Goal: Task Accomplishment & Management: Use online tool/utility

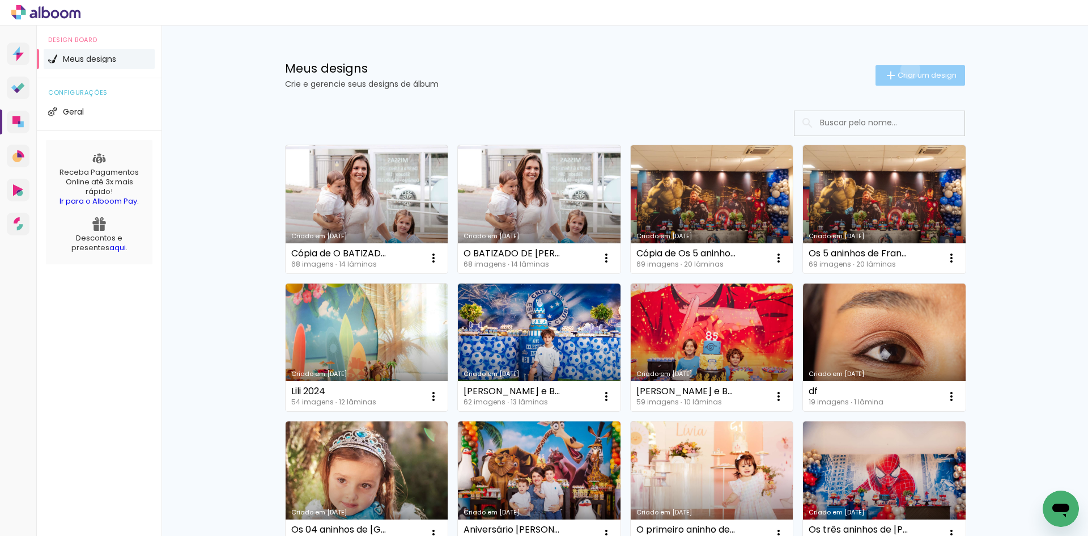
click at [904, 69] on paper-button "Criar um design" at bounding box center [921, 75] width 90 height 20
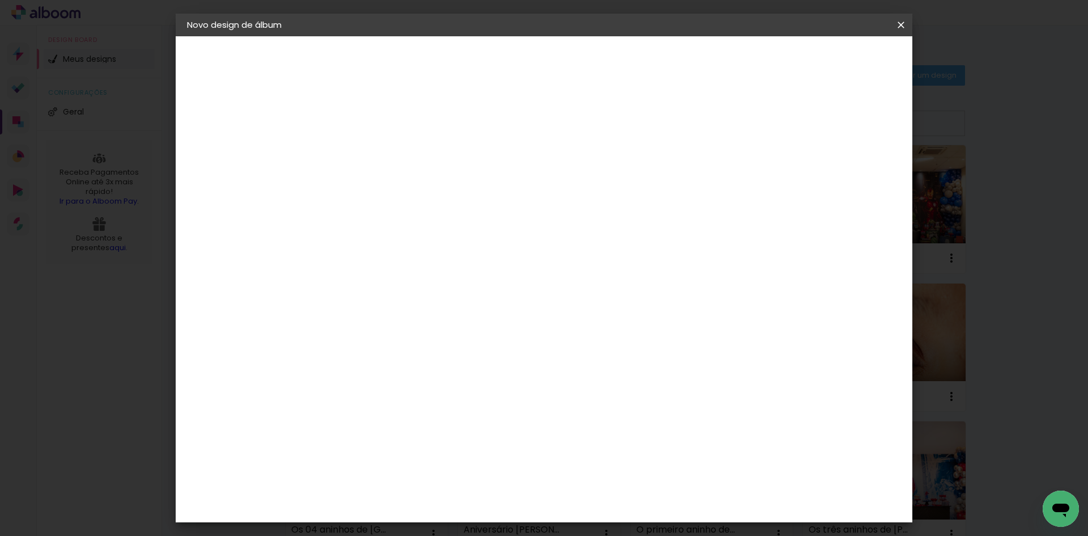
click at [372, 147] on input at bounding box center [372, 152] width 0 height 18
type input "o"
type input "Os 6 aninhos de [PERSON_NAME]"
type paper-input "Os 6 aninhos de [PERSON_NAME]"
click at [489, 67] on paper-button "Avançar" at bounding box center [461, 59] width 56 height 19
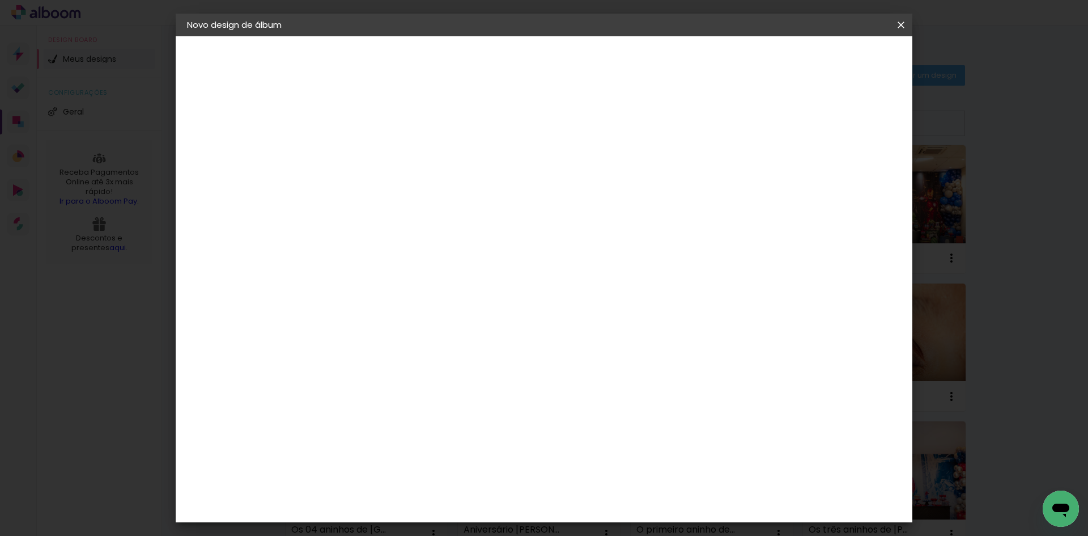
click at [420, 214] on input at bounding box center [401, 216] width 115 height 14
type input "gra"
type paper-input "gra"
click at [423, 306] on paper-item "Grafis" at bounding box center [393, 302] width 106 height 25
click at [0, 0] on slot "Avançar" at bounding box center [0, 0] width 0 height 0
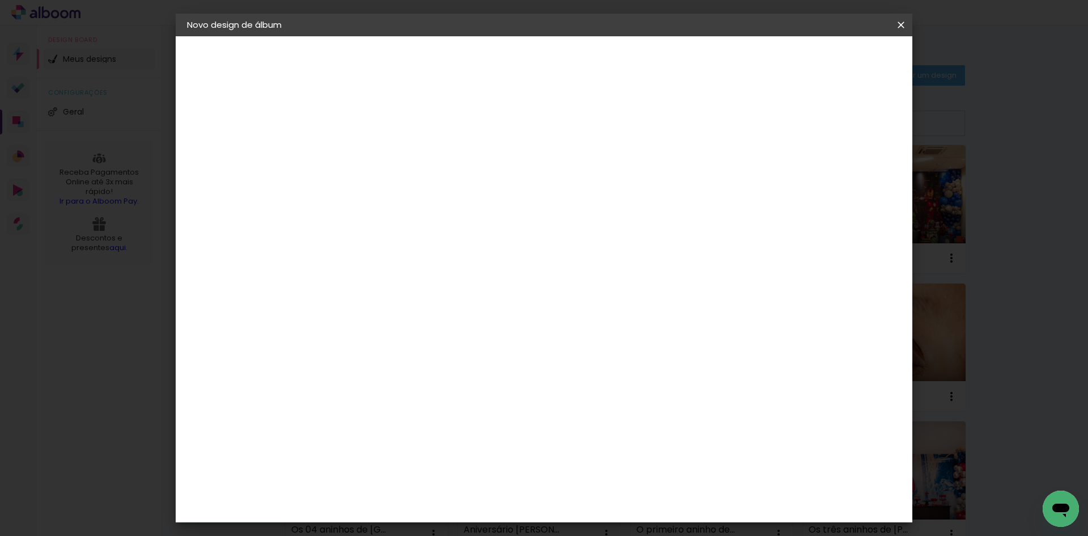
click at [417, 189] on input "text" at bounding box center [394, 198] width 44 height 18
click at [605, 322] on paper-item "Volga" at bounding box center [618, 324] width 227 height 23
type input "Volga"
click at [0, 0] on slot "Avançar" at bounding box center [0, 0] width 0 height 0
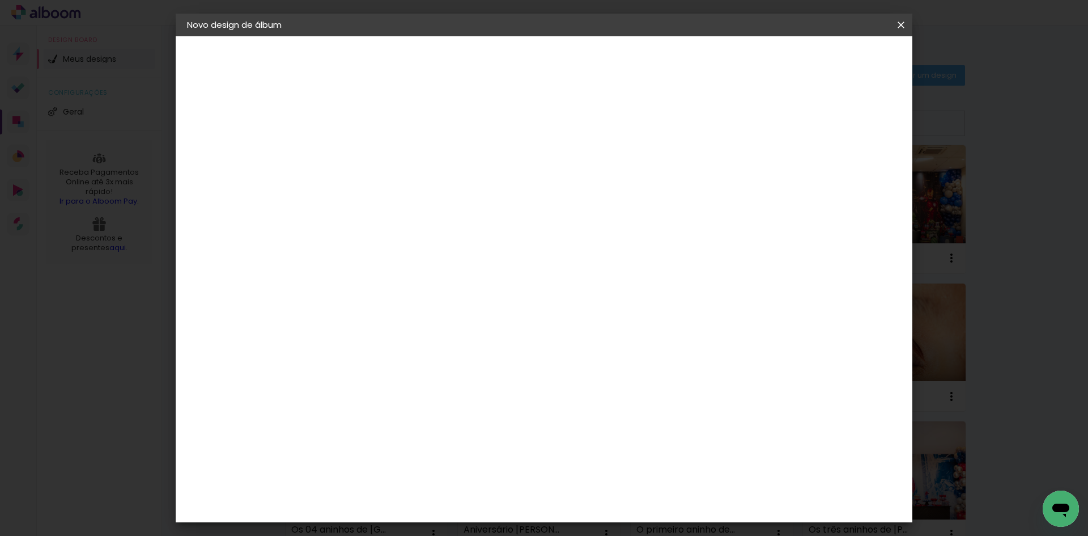
drag, startPoint x: 354, startPoint y: 125, endPoint x: 338, endPoint y: 120, distance: 17.2
click at [338, 120] on div "mm Mostrar sangria 27.1 cm Largura da página 27.1 cm Altura 54.2 cm Largura da …" at bounding box center [591, 84] width 536 height 96
type input "5"
type paper-input "5"
click at [831, 62] on span "Iniciar design" at bounding box center [805, 60] width 52 height 8
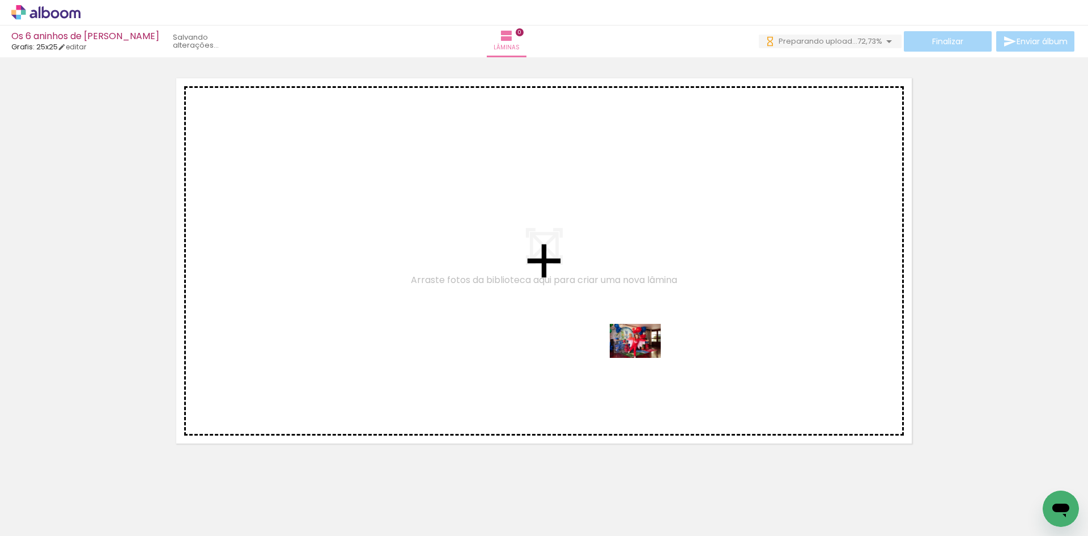
drag, startPoint x: 317, startPoint y: 503, endPoint x: 644, endPoint y: 358, distance: 357.3
click at [644, 358] on quentale-workspace at bounding box center [544, 268] width 1088 height 536
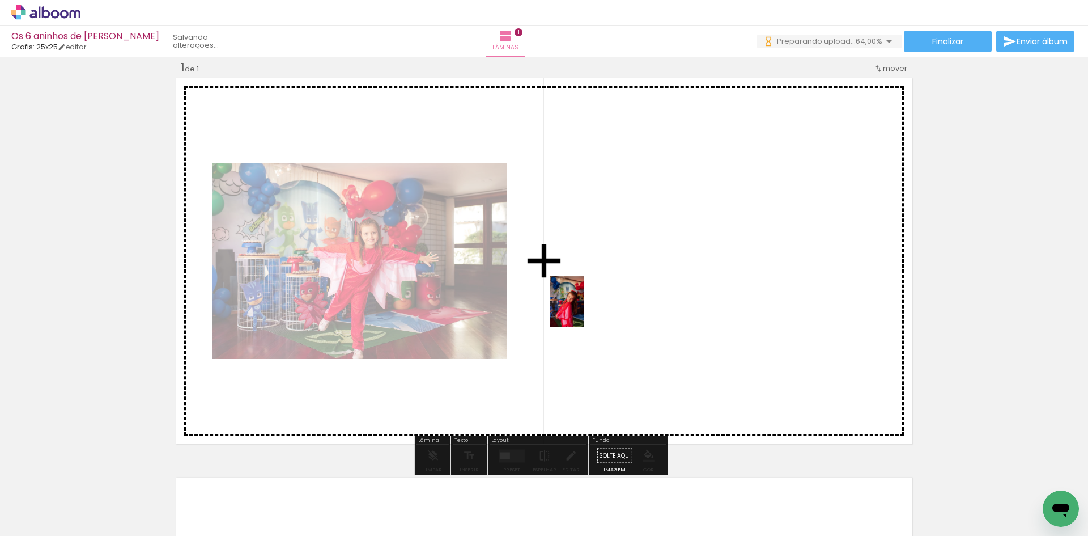
drag, startPoint x: 376, startPoint y: 510, endPoint x: 586, endPoint y: 308, distance: 291.5
click at [586, 308] on quentale-workspace at bounding box center [544, 268] width 1088 height 536
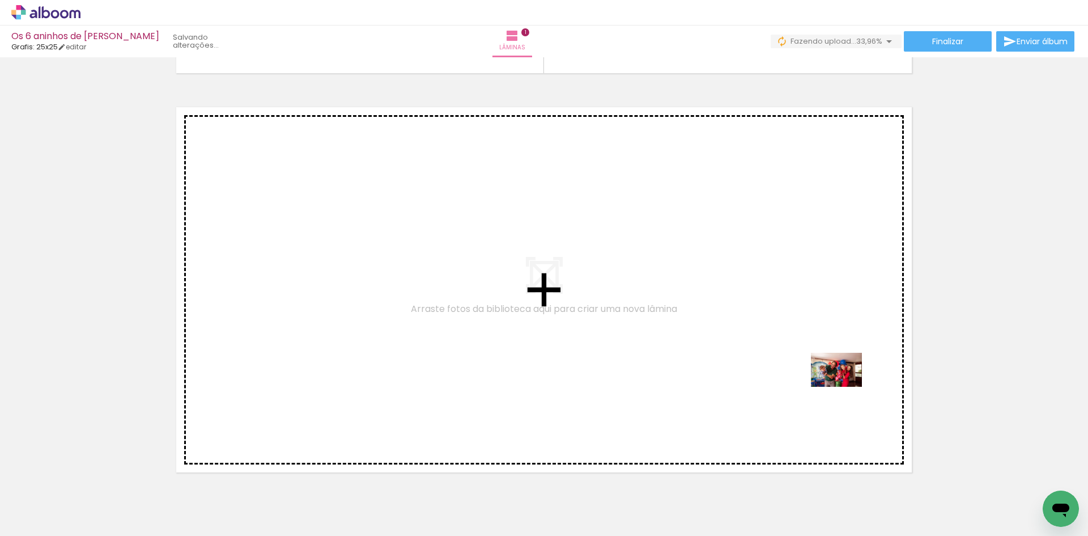
drag, startPoint x: 893, startPoint y: 511, endPoint x: 845, endPoint y: 387, distance: 133.0
click at [845, 387] on quentale-workspace at bounding box center [544, 268] width 1088 height 536
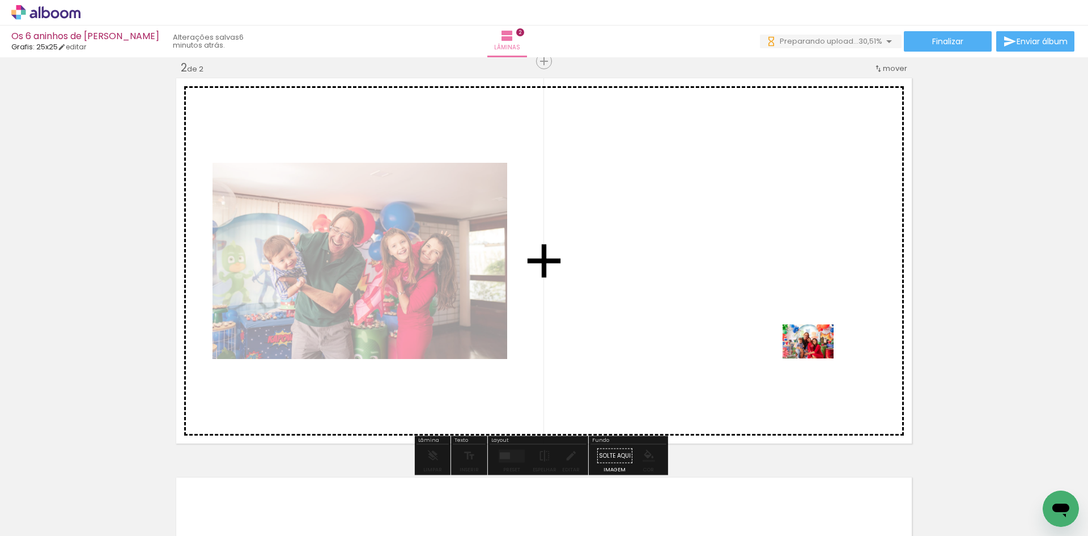
drag, startPoint x: 823, startPoint y: 507, endPoint x: 817, endPoint y: 357, distance: 150.3
click at [817, 357] on quentale-workspace at bounding box center [544, 268] width 1088 height 536
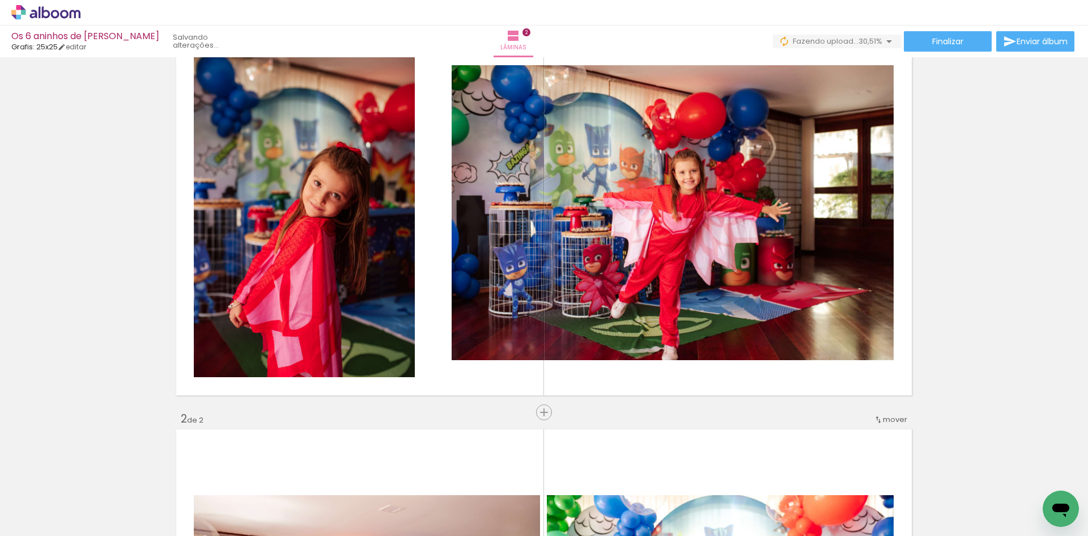
scroll to position [60, 0]
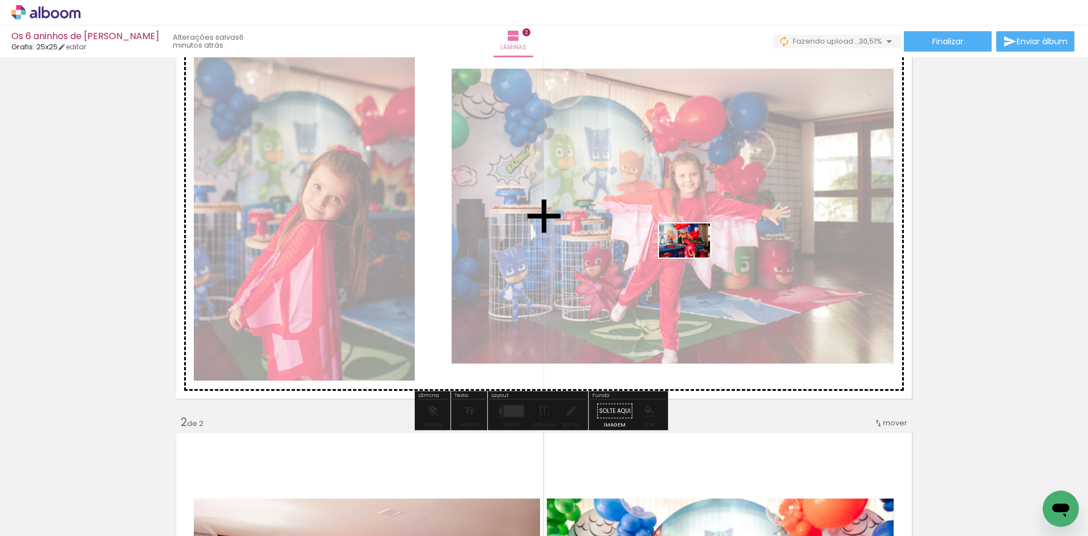
drag, startPoint x: 438, startPoint y: 500, endPoint x: 693, endPoint y: 257, distance: 352.5
click at [693, 257] on quentale-workspace at bounding box center [544, 268] width 1088 height 536
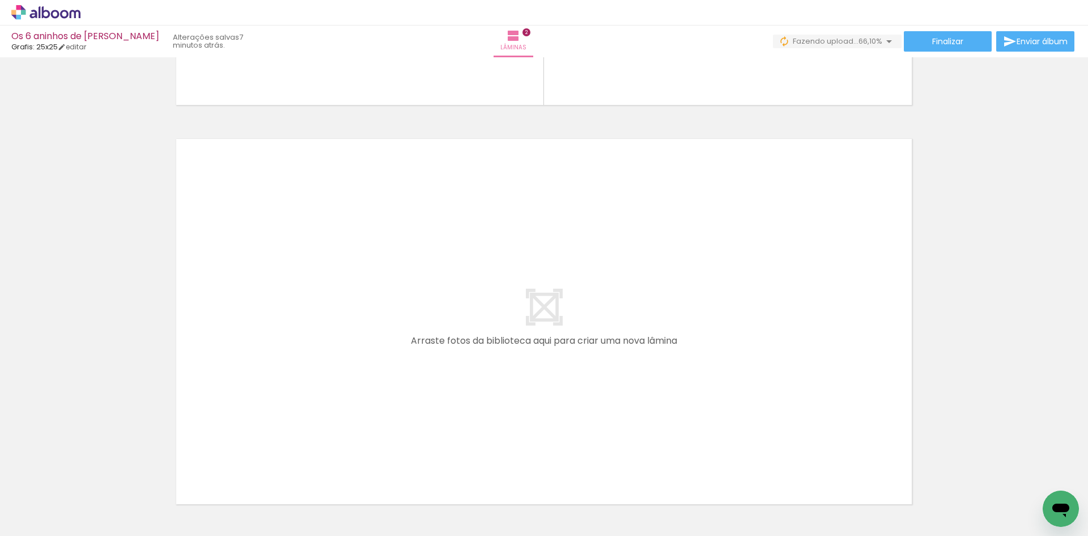
scroll to position [756, 0]
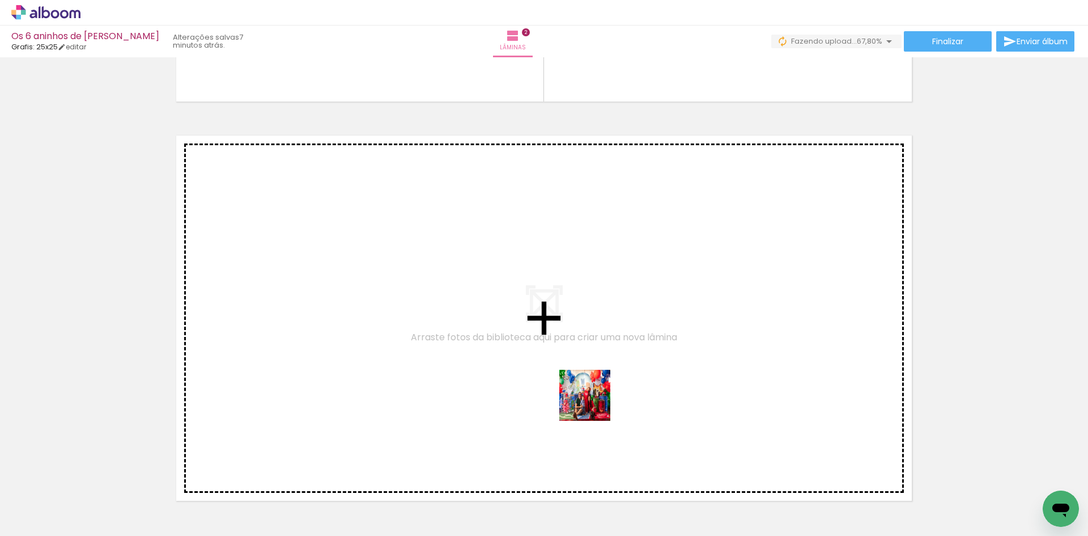
drag, startPoint x: 608, startPoint y: 504, endPoint x: 588, endPoint y: 384, distance: 121.2
click at [588, 384] on quentale-workspace at bounding box center [544, 268] width 1088 height 536
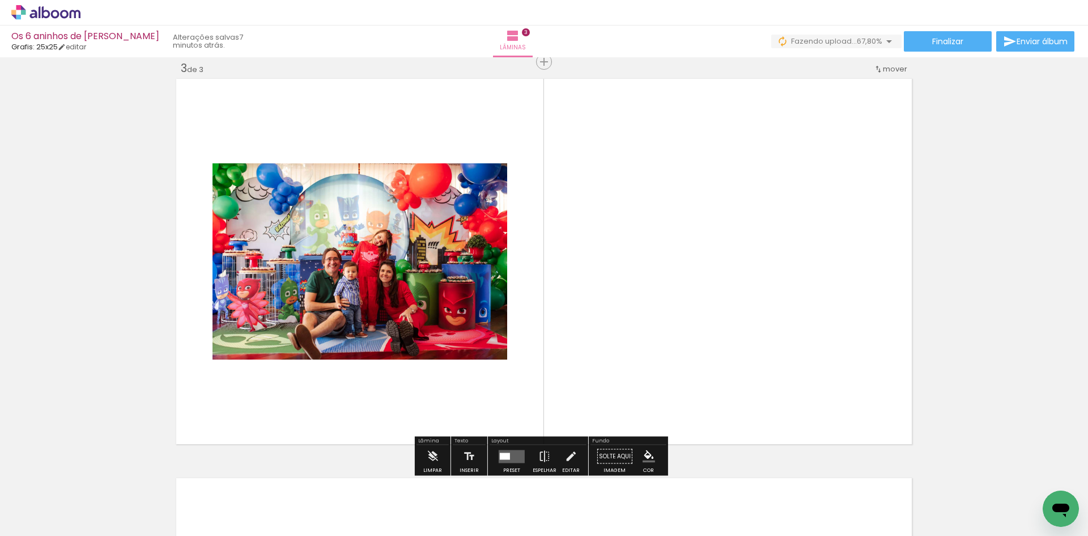
scroll to position [813, 0]
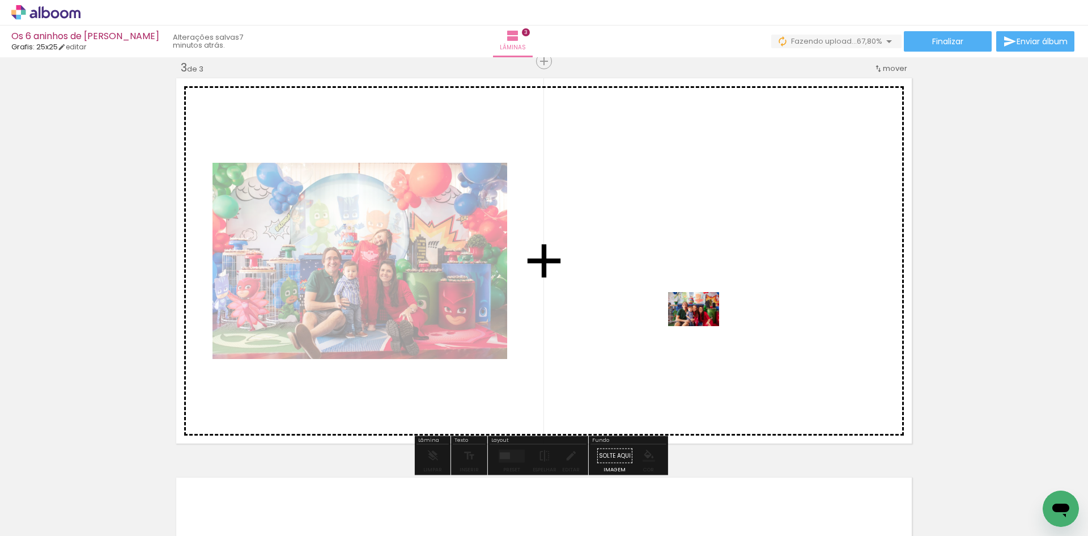
drag, startPoint x: 693, startPoint y: 507, endPoint x: 702, endPoint y: 326, distance: 181.7
click at [702, 326] on quentale-workspace at bounding box center [544, 268] width 1088 height 536
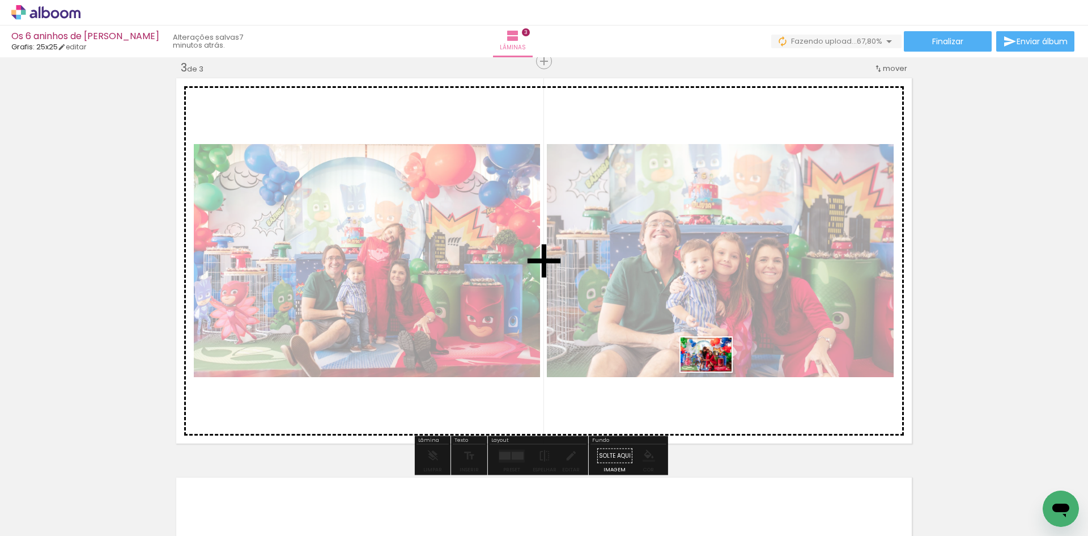
drag, startPoint x: 762, startPoint y: 509, endPoint x: 715, endPoint y: 370, distance: 146.6
click at [715, 371] on quentale-workspace at bounding box center [544, 268] width 1088 height 536
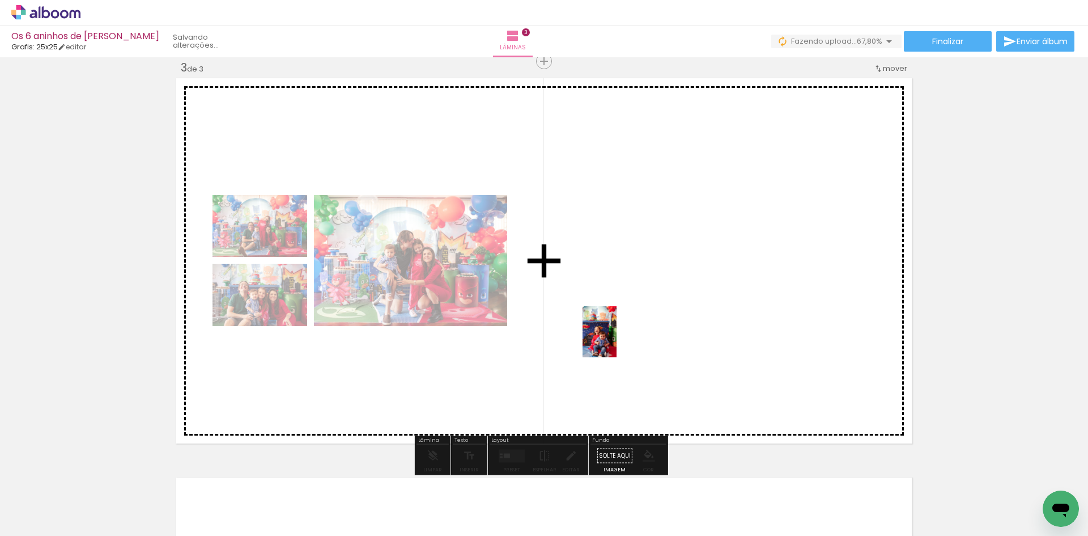
drag, startPoint x: 566, startPoint y: 507, endPoint x: 624, endPoint y: 356, distance: 161.5
click at [617, 340] on quentale-workspace at bounding box center [544, 268] width 1088 height 536
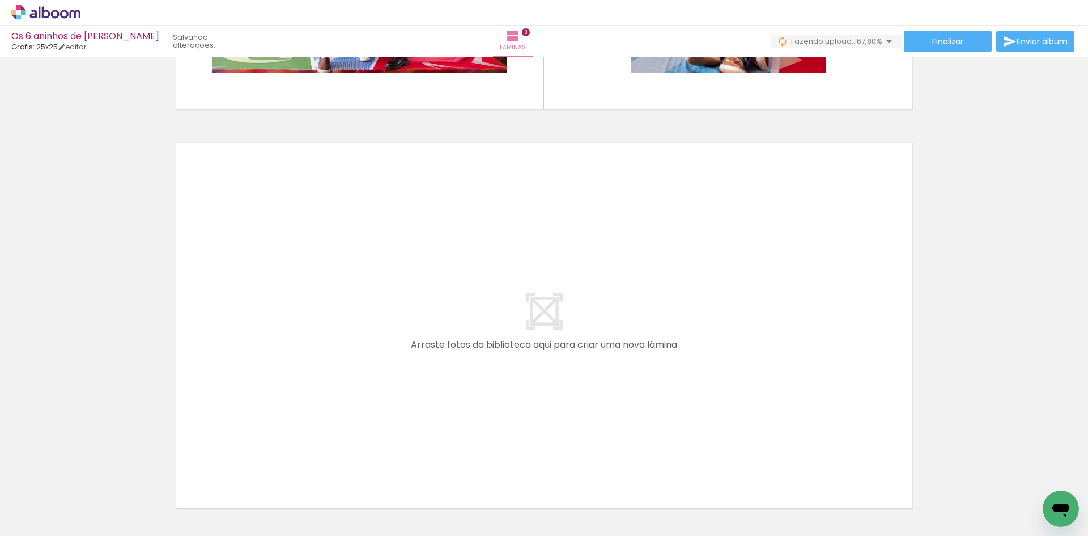
scroll to position [0, 677]
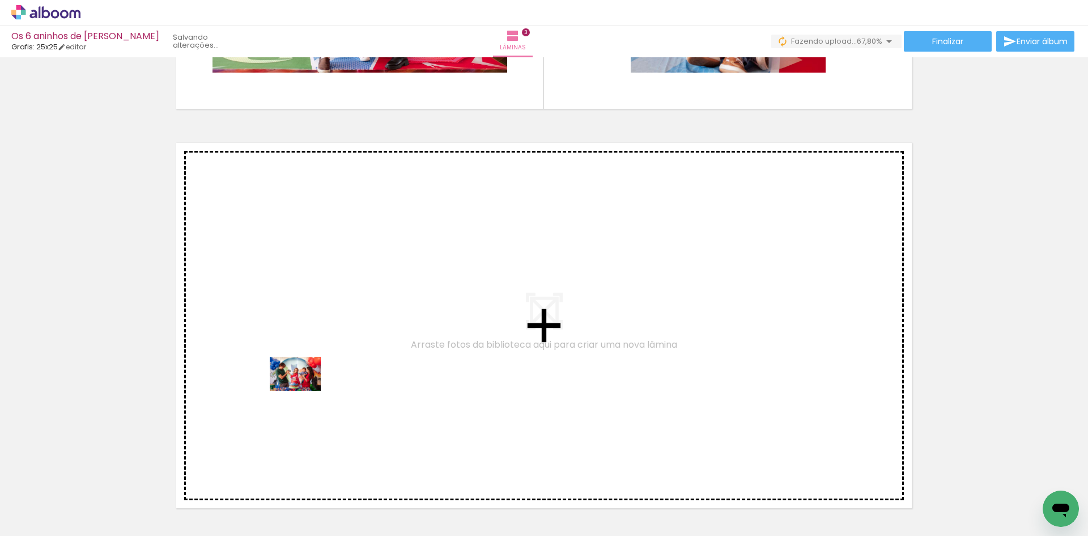
drag, startPoint x: 277, startPoint y: 501, endPoint x: 304, endPoint y: 391, distance: 113.8
click at [304, 391] on quentale-workspace at bounding box center [544, 268] width 1088 height 536
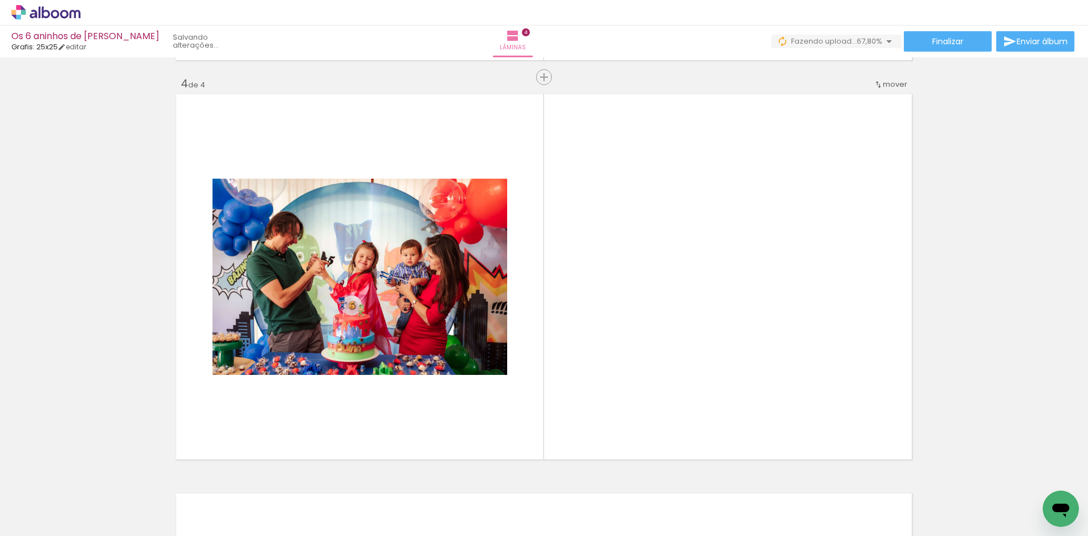
scroll to position [1212, 0]
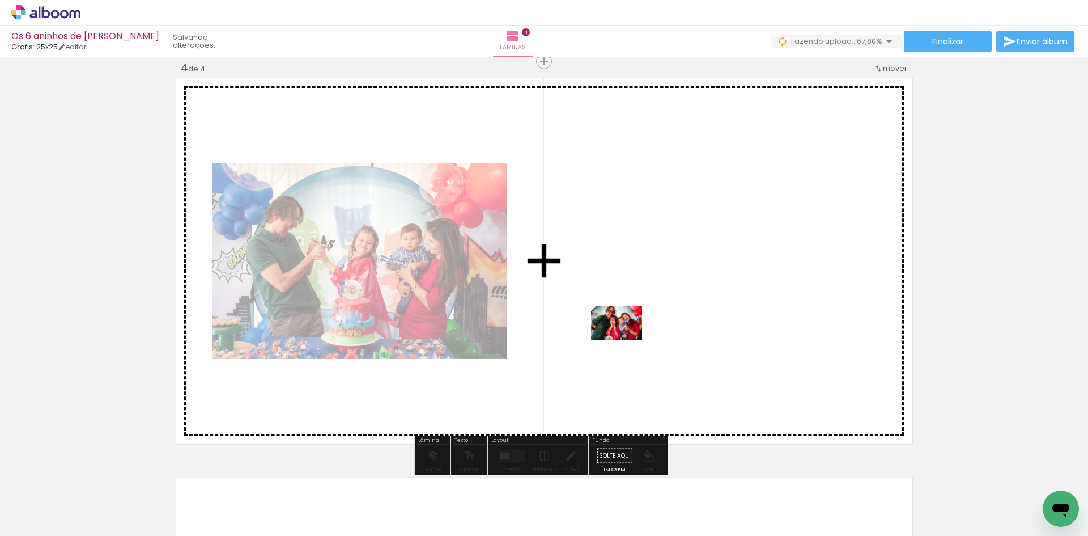
drag, startPoint x: 327, startPoint y: 507, endPoint x: 633, endPoint y: 333, distance: 352.1
click at [633, 333] on quentale-workspace at bounding box center [544, 268] width 1088 height 536
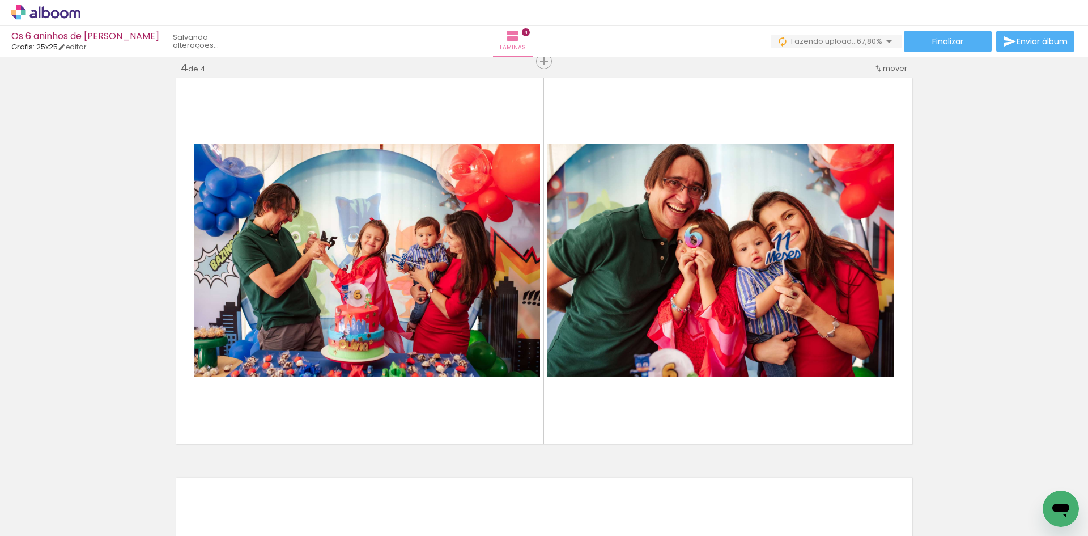
scroll to position [0, 0]
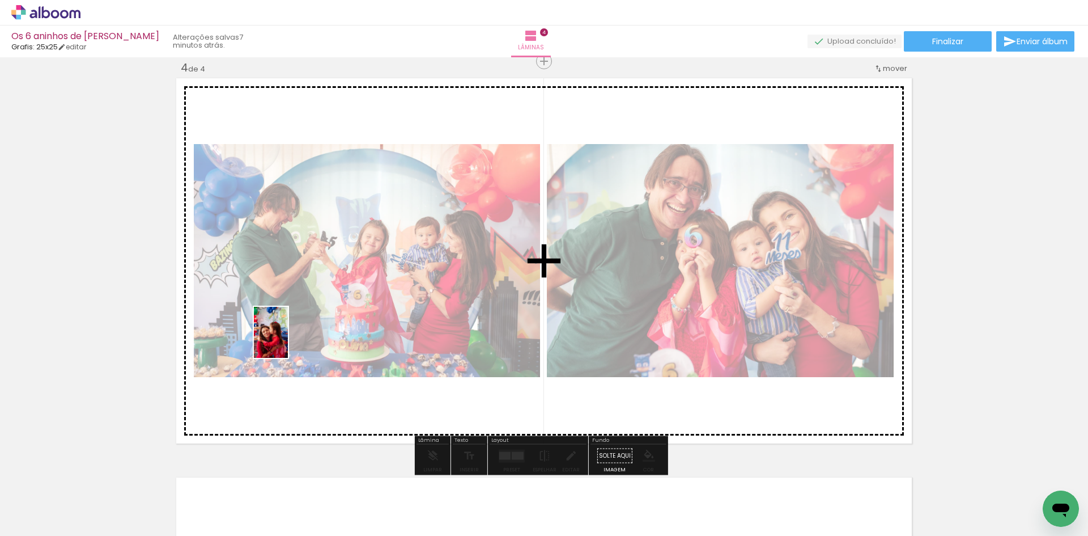
drag, startPoint x: 122, startPoint y: 511, endPoint x: 289, endPoint y: 339, distance: 239.7
click at [289, 340] on quentale-workspace at bounding box center [544, 268] width 1088 height 536
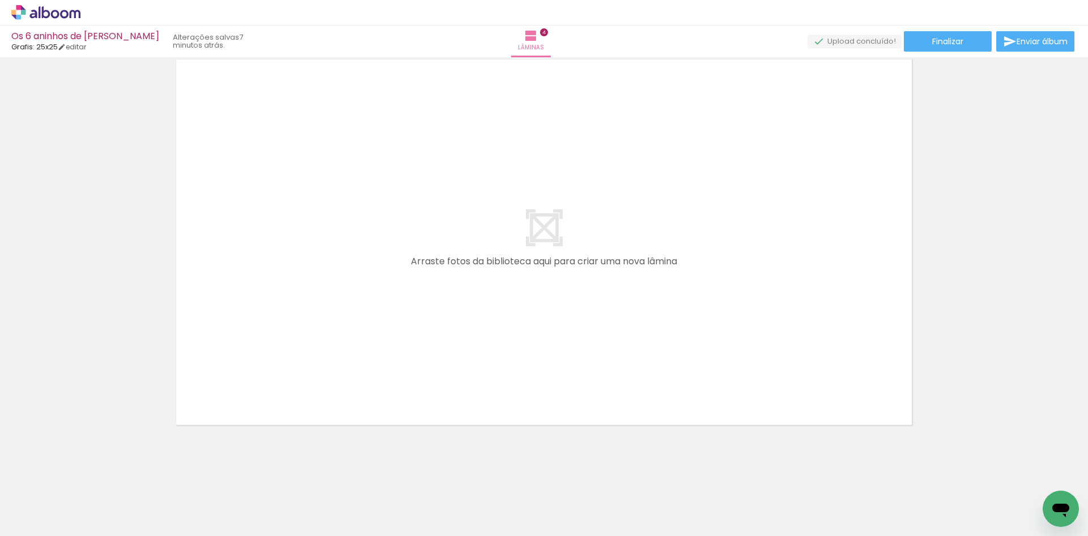
scroll to position [0, 226]
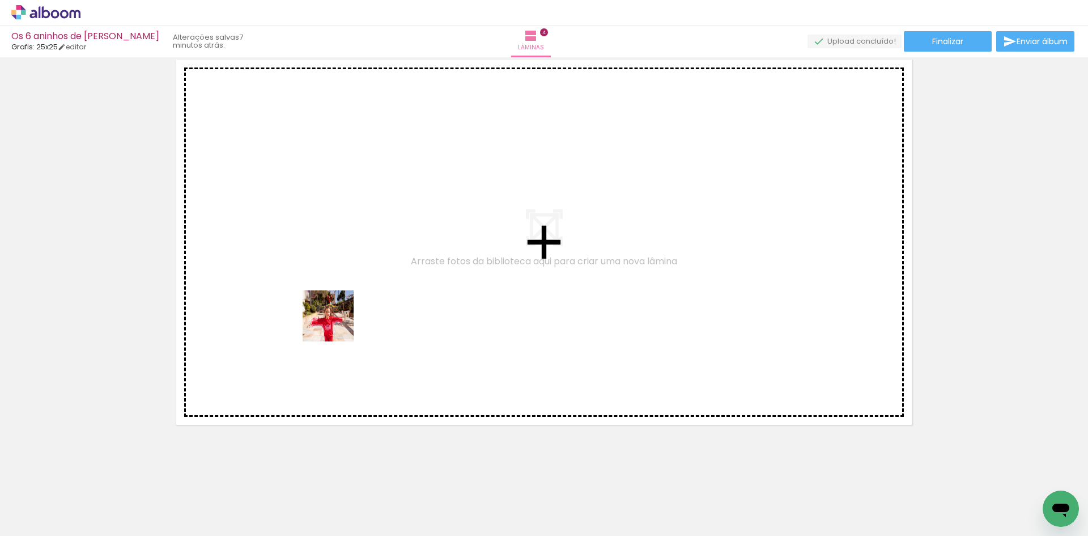
drag, startPoint x: 278, startPoint y: 499, endPoint x: 341, endPoint y: 308, distance: 201.7
click at [341, 308] on quentale-workspace at bounding box center [544, 268] width 1088 height 536
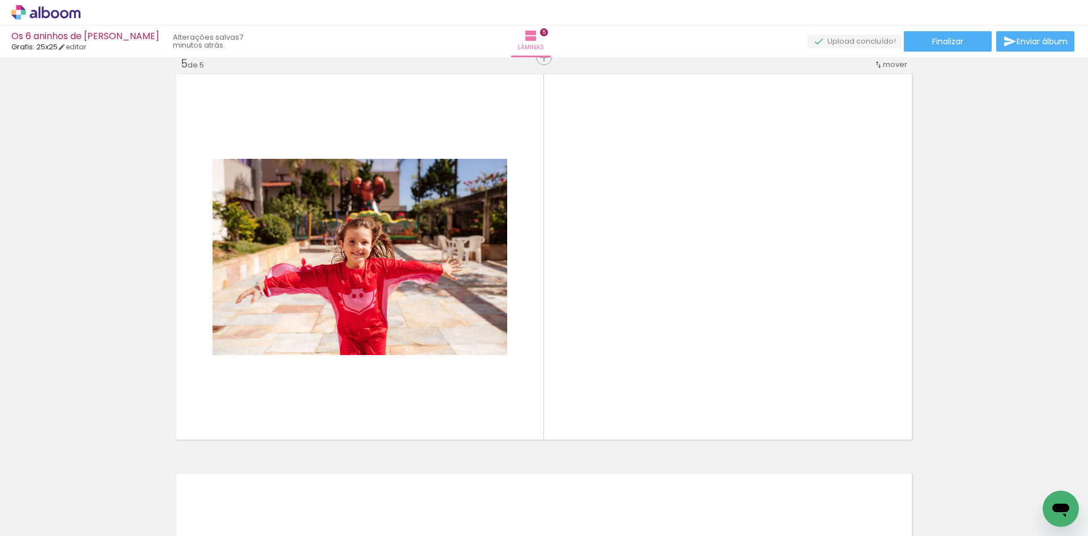
scroll to position [1611, 0]
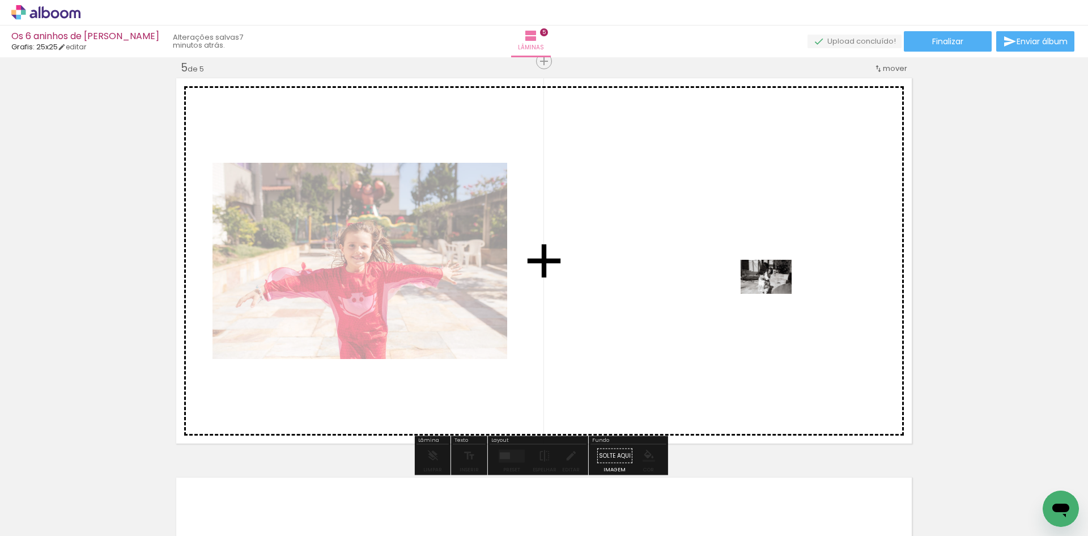
drag, startPoint x: 861, startPoint y: 502, endPoint x: 775, endPoint y: 294, distance: 225.2
click at [775, 294] on quentale-workspace at bounding box center [544, 268] width 1088 height 536
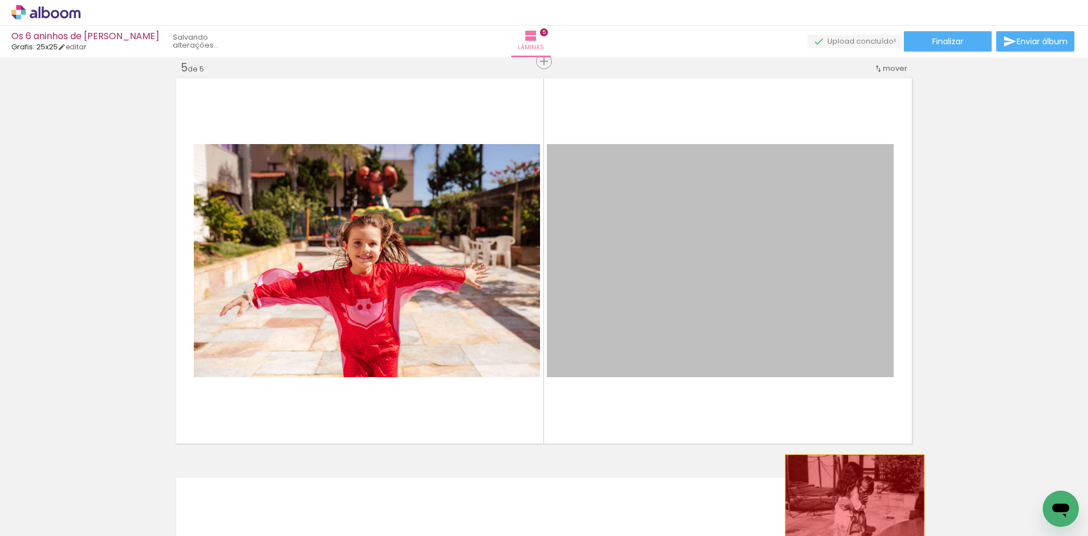
drag, startPoint x: 806, startPoint y: 315, endPoint x: 851, endPoint y: 501, distance: 191.3
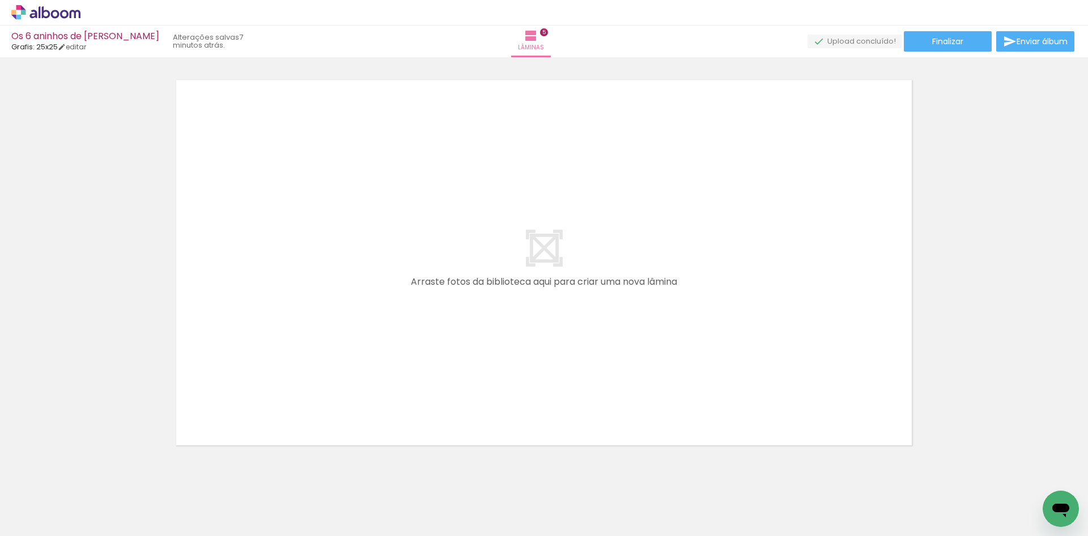
scroll to position [2031, 0]
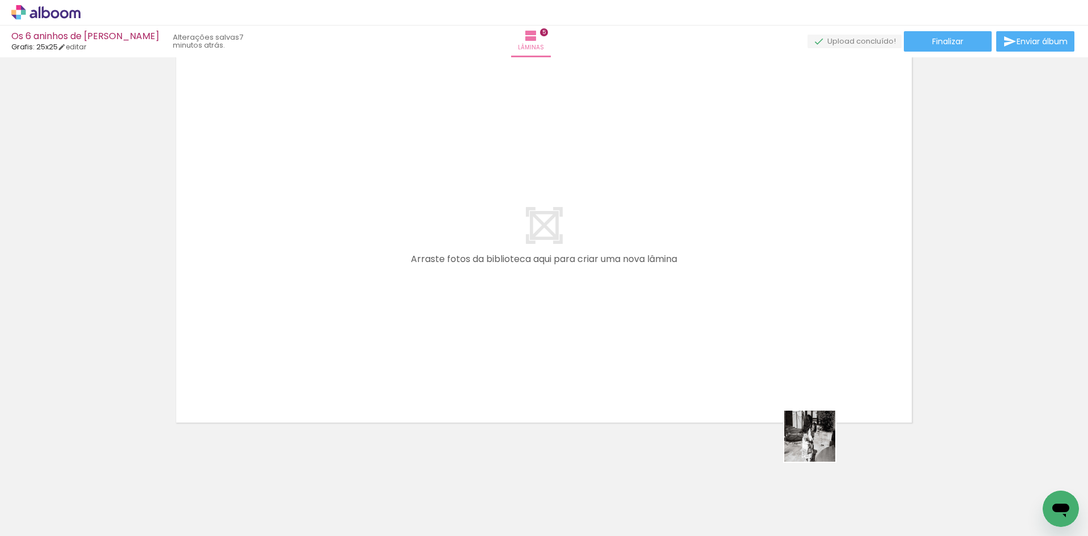
drag, startPoint x: 848, startPoint y: 499, endPoint x: 773, endPoint y: 363, distance: 156.0
click at [773, 363] on quentale-workspace at bounding box center [544, 268] width 1088 height 536
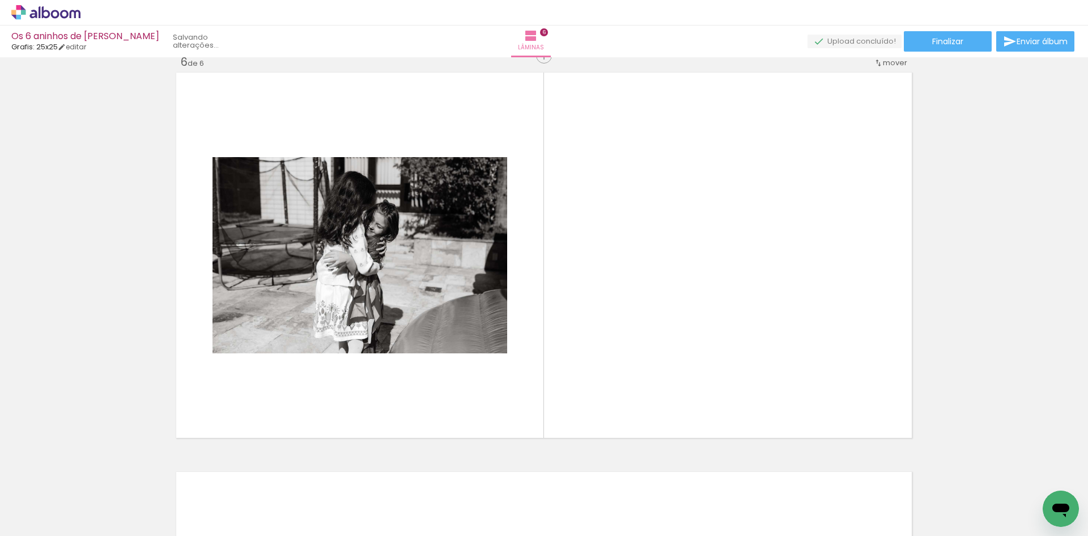
scroll to position [2010, 0]
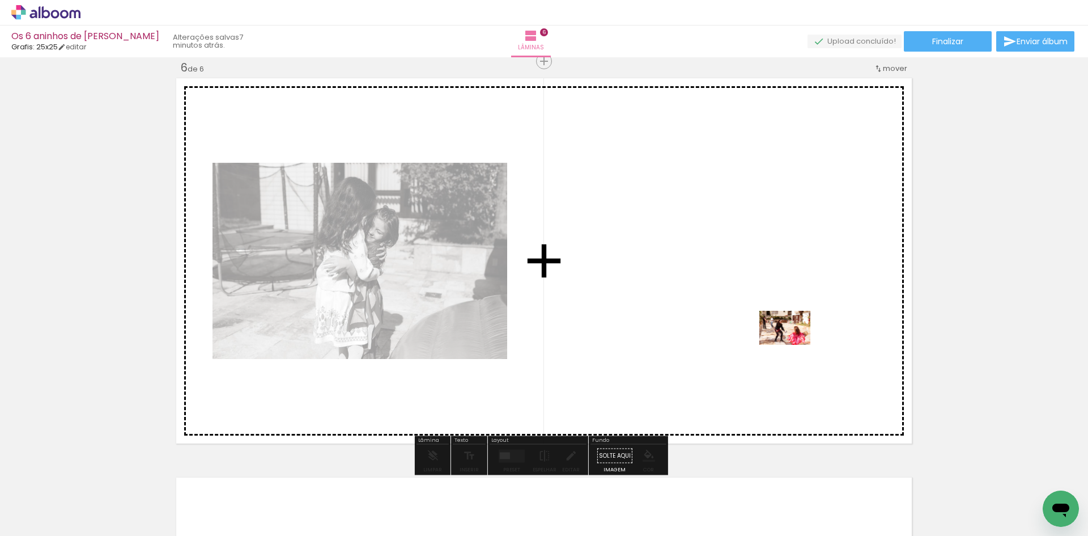
drag, startPoint x: 920, startPoint y: 503, endPoint x: 794, endPoint y: 345, distance: 202.9
click at [794, 345] on quentale-workspace at bounding box center [544, 268] width 1088 height 536
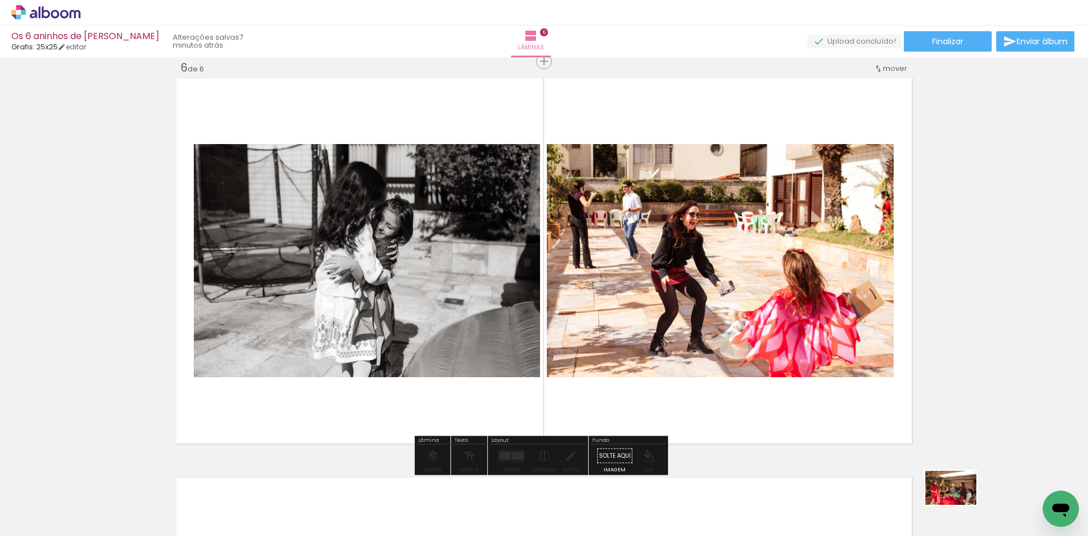
drag, startPoint x: 984, startPoint y: 512, endPoint x: 961, endPoint y: 506, distance: 23.5
click at [961, 507] on div at bounding box center [967, 496] width 56 height 37
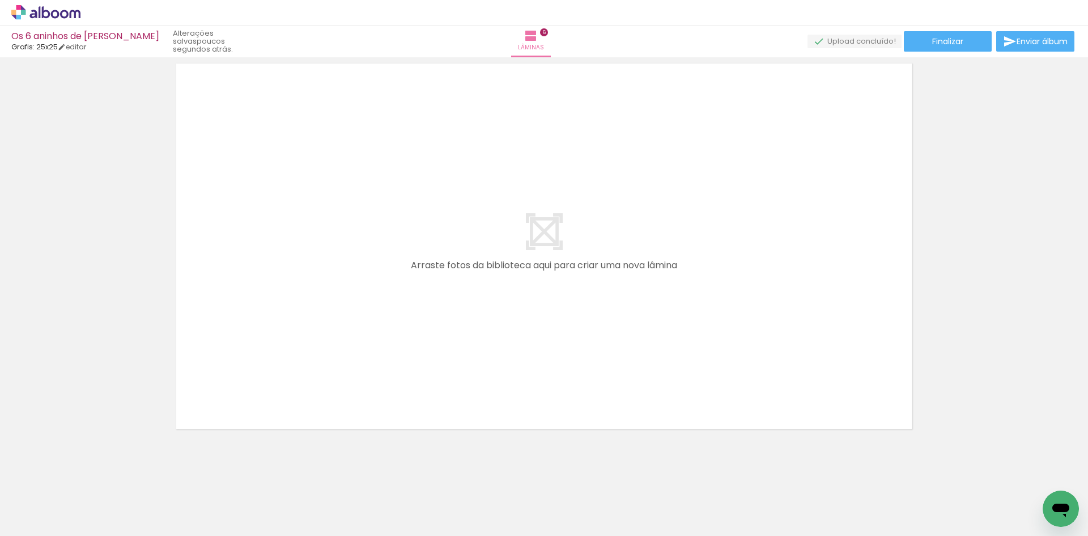
scroll to position [2430, 0]
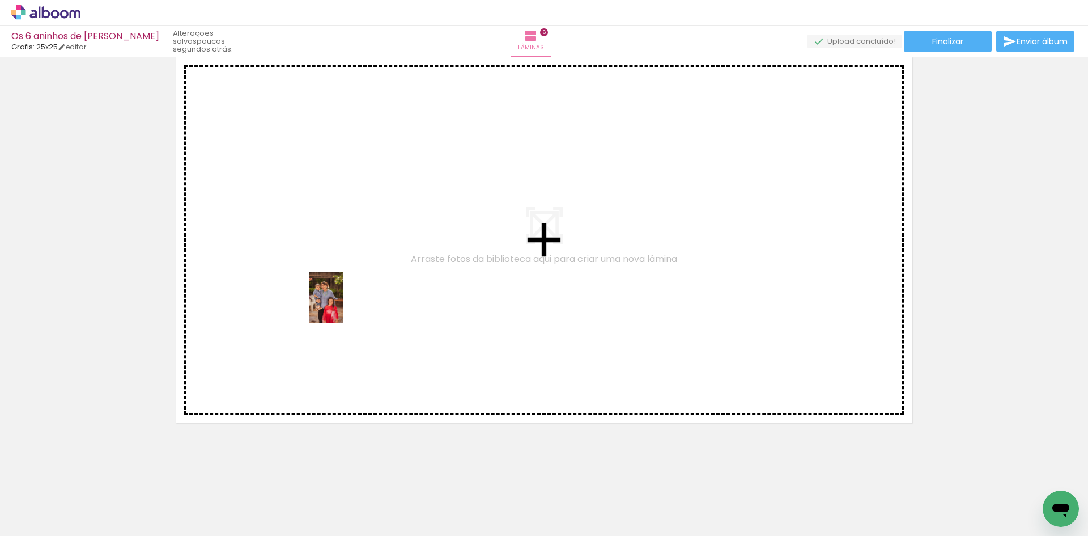
drag, startPoint x: 405, startPoint y: 509, endPoint x: 343, endPoint y: 306, distance: 212.1
click at [343, 306] on quentale-workspace at bounding box center [544, 268] width 1088 height 536
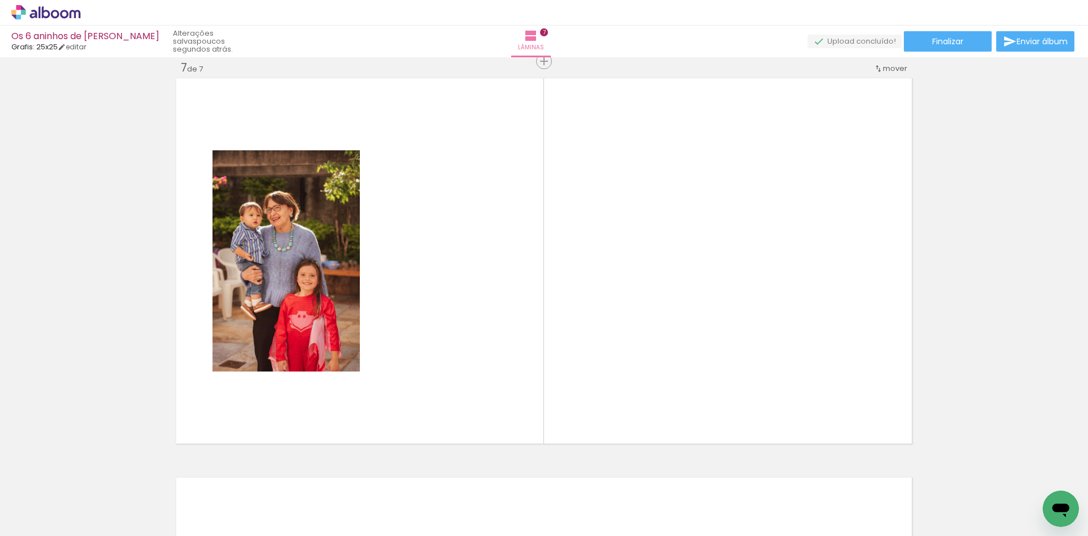
scroll to position [0, 926]
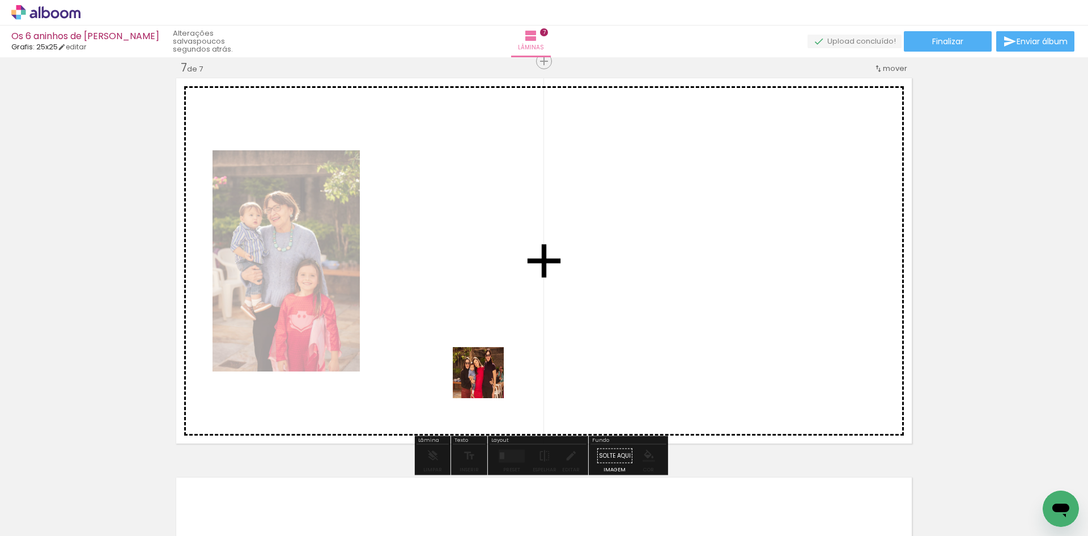
drag, startPoint x: 464, startPoint y: 503, endPoint x: 487, endPoint y: 351, distance: 154.3
click at [487, 351] on quentale-workspace at bounding box center [544, 268] width 1088 height 536
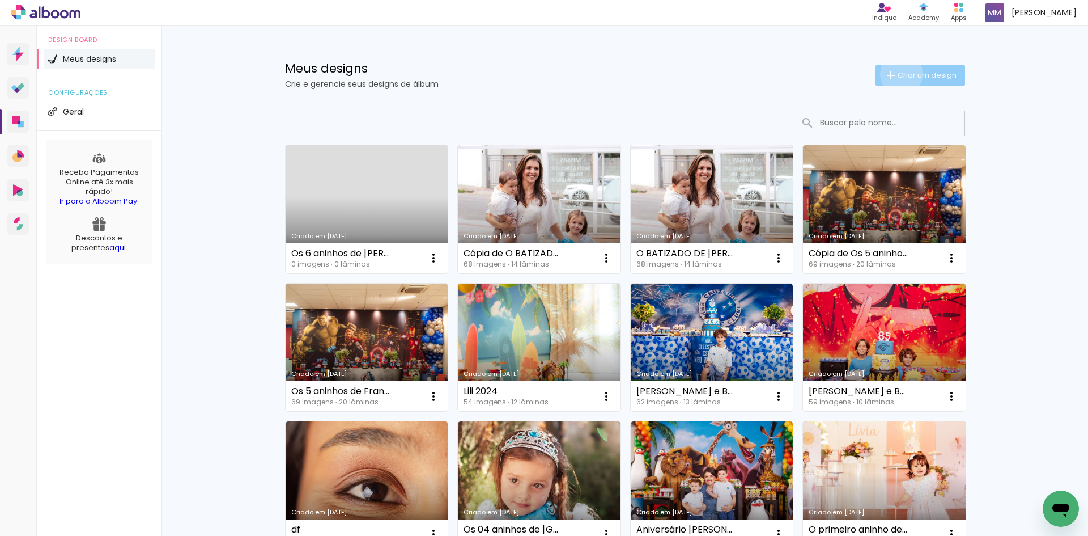
click at [898, 74] on span "Criar um design" at bounding box center [927, 74] width 59 height 7
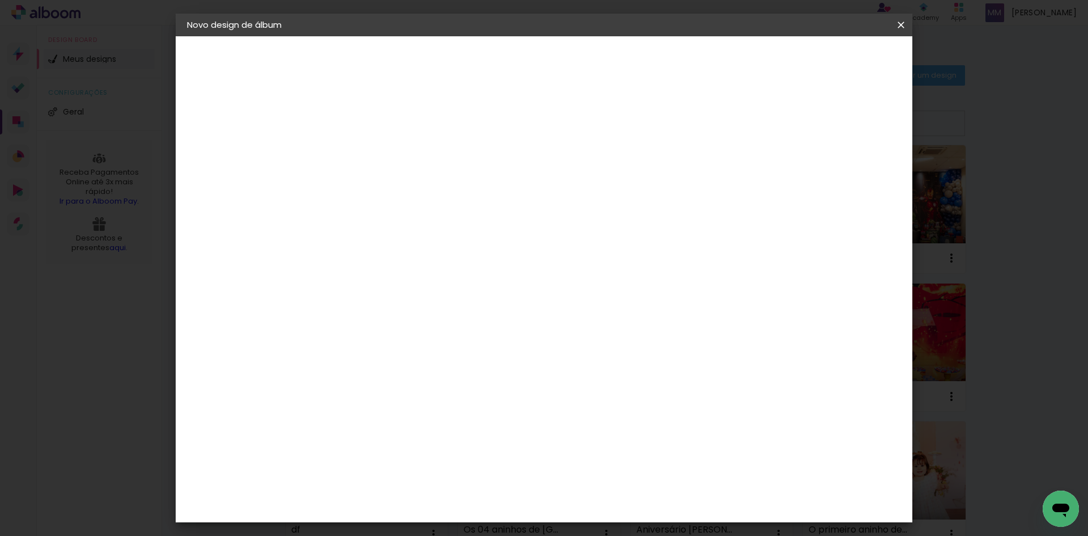
click at [372, 153] on input at bounding box center [372, 152] width 0 height 18
type input "O Primeiro Aninho de Dudu"
click at [0, 0] on slot "Avançar" at bounding box center [0, 0] width 0 height 0
click at [459, 212] on input at bounding box center [401, 216] width 115 height 14
type input "grafi"
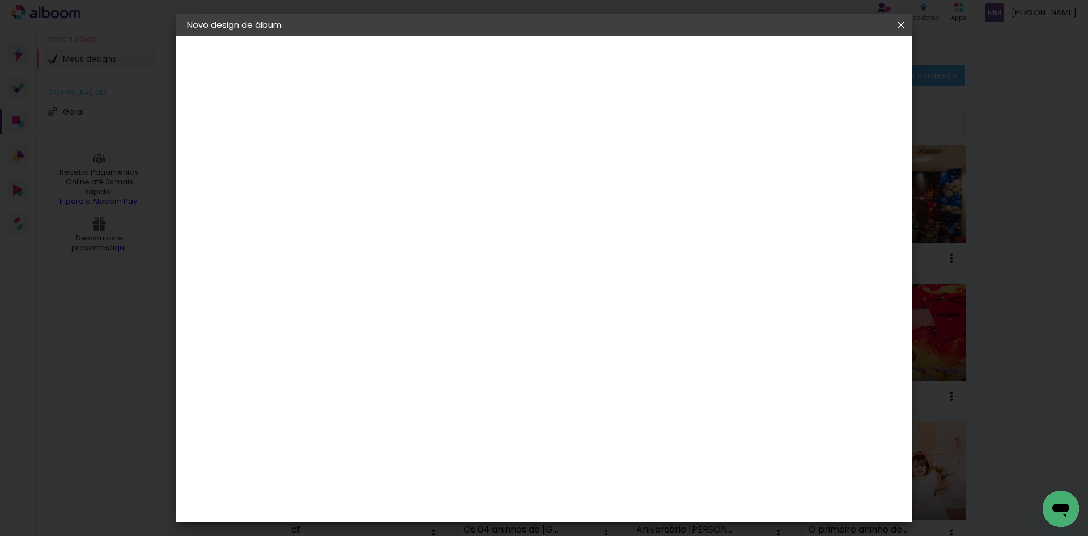
type paper-input "grafi"
click at [392, 298] on div "Grafis" at bounding box center [378, 302] width 27 height 9
click at [0, 0] on slot "Avançar" at bounding box center [0, 0] width 0 height 0
click at [417, 193] on input "text" at bounding box center [394, 198] width 44 height 18
click at [591, 323] on paper-item "Volga" at bounding box center [618, 324] width 227 height 23
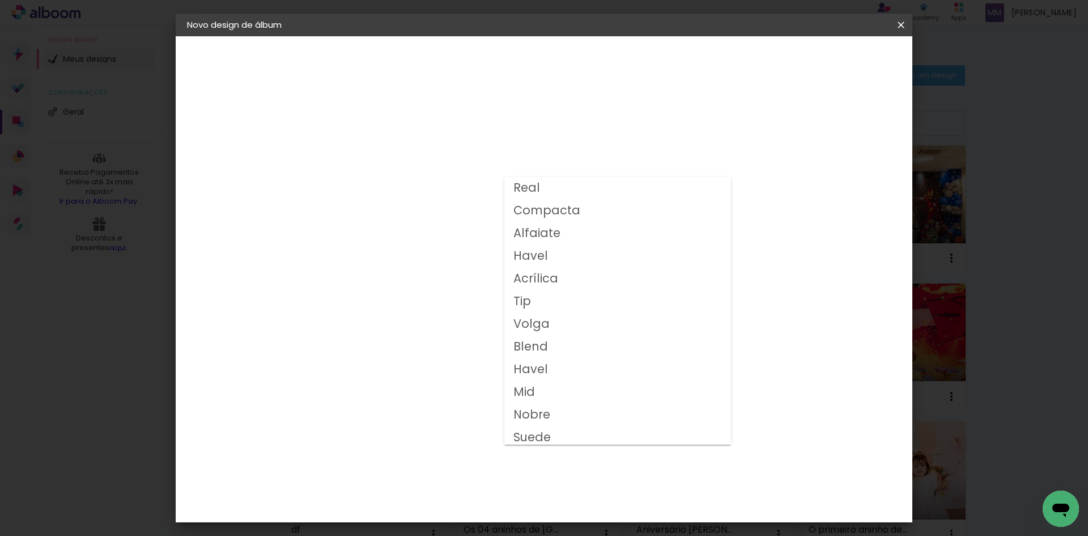
type input "Volga"
click at [0, 0] on slot "Avançar" at bounding box center [0, 0] width 0 height 0
click at [348, 118] on input "2" at bounding box center [363, 122] width 39 height 14
type input "5"
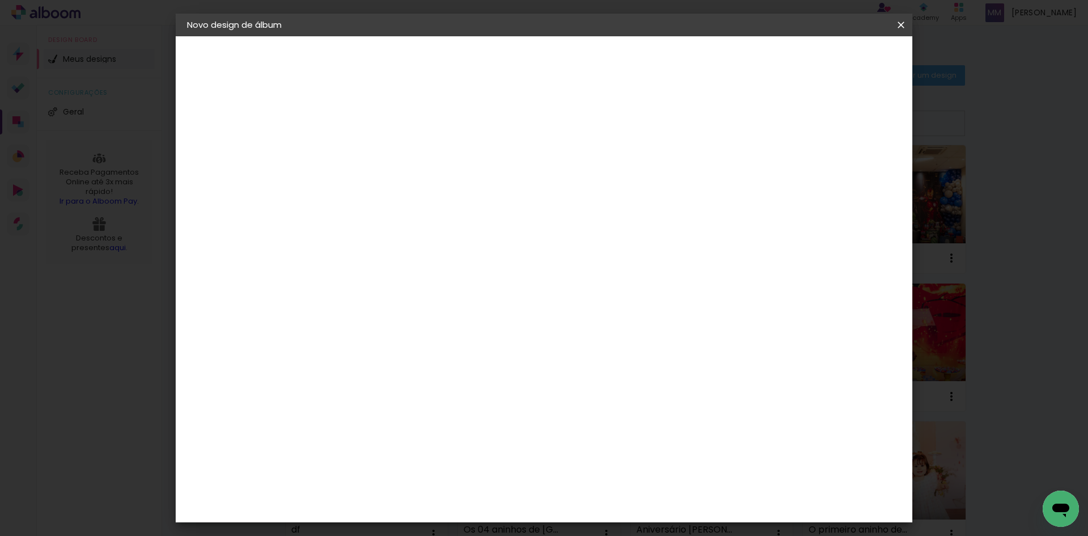
type paper-input "5"
click at [831, 61] on span "Iniciar design" at bounding box center [805, 60] width 52 height 8
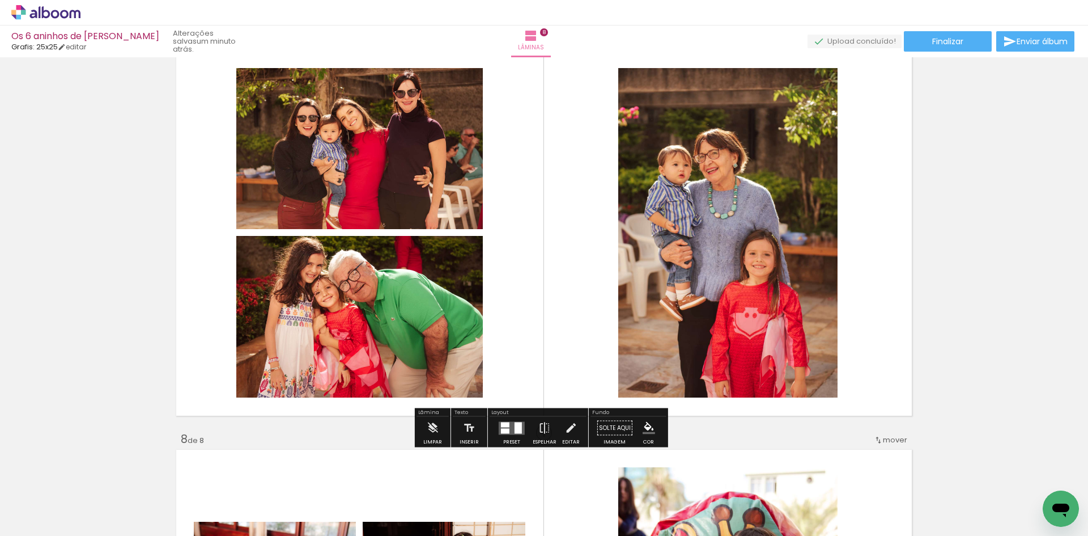
scroll to position [0, 2114]
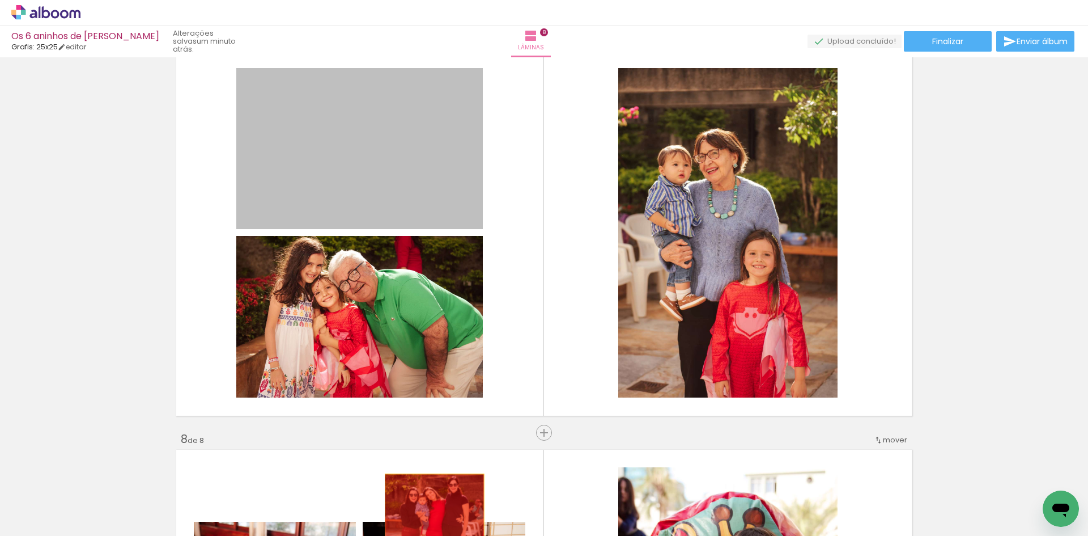
drag, startPoint x: 390, startPoint y: 162, endPoint x: 433, endPoint y: 501, distance: 341.7
click at [431, 503] on quentale-workspace at bounding box center [544, 268] width 1088 height 536
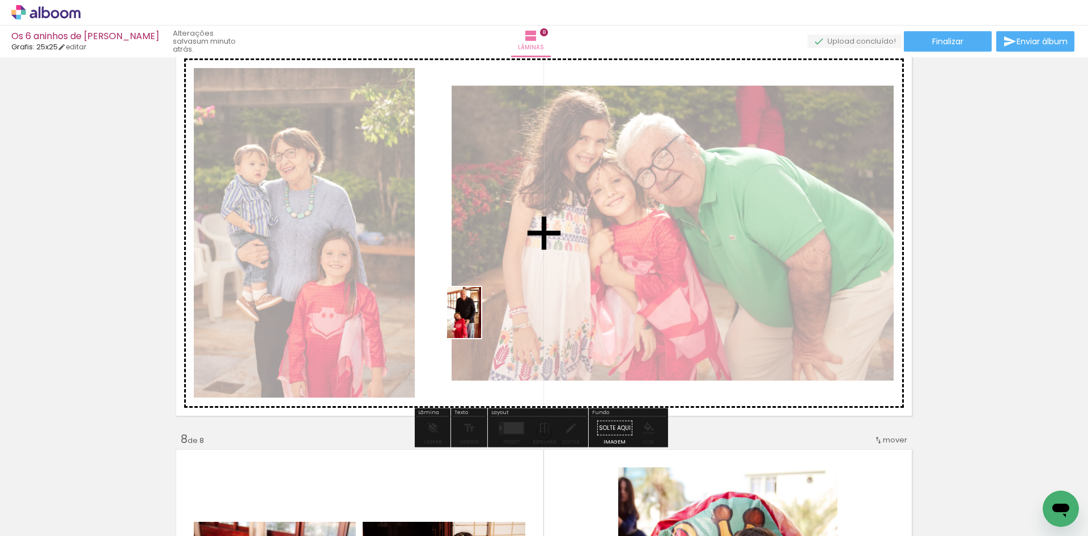
drag, startPoint x: 549, startPoint y: 508, endPoint x: 475, endPoint y: 303, distance: 218.2
click at [475, 306] on quentale-workspace at bounding box center [544, 268] width 1088 height 536
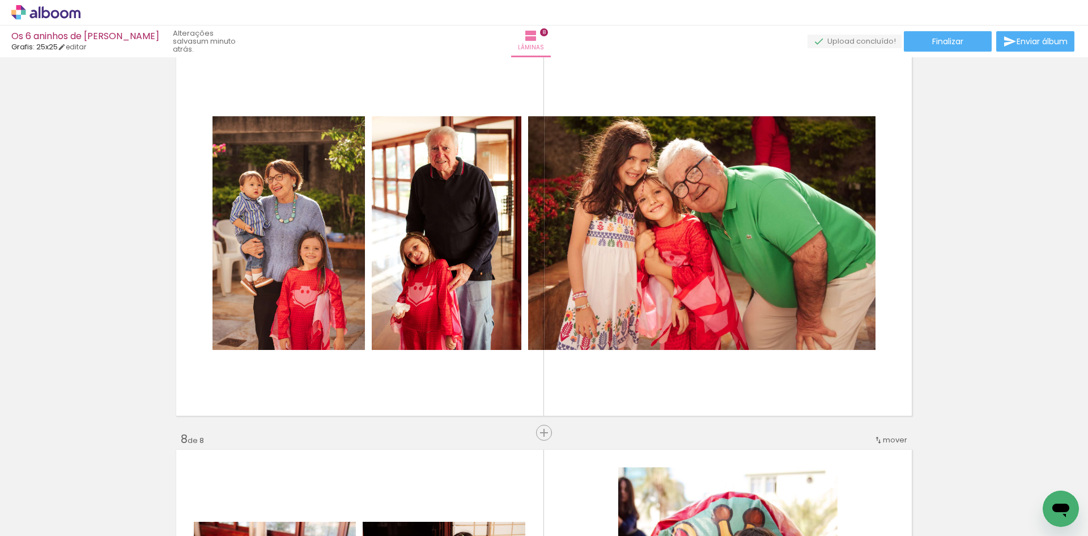
scroll to position [0, 1472]
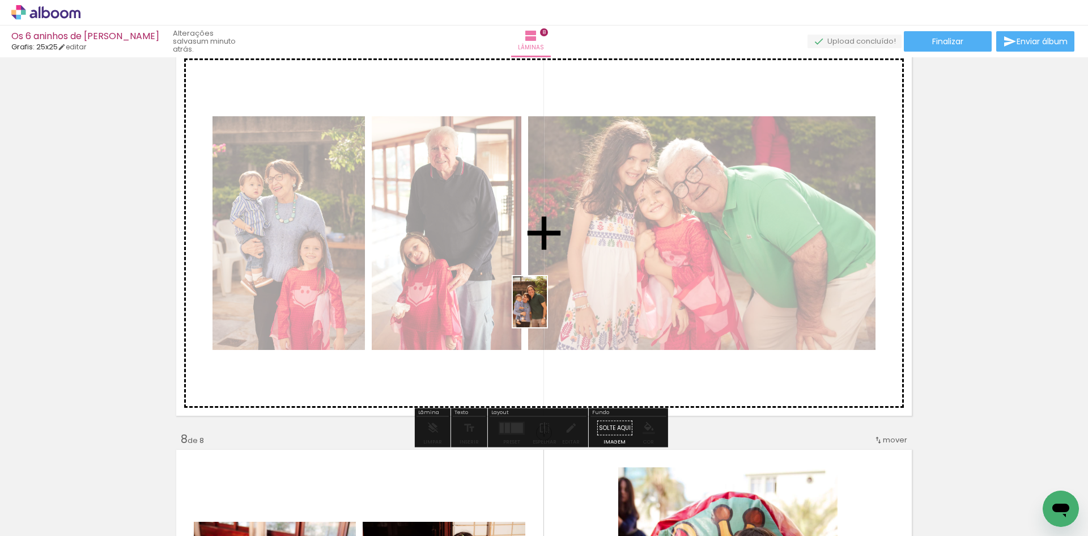
drag, startPoint x: 485, startPoint y: 512, endPoint x: 547, endPoint y: 310, distance: 211.1
click at [547, 310] on quentale-workspace at bounding box center [544, 268] width 1088 height 536
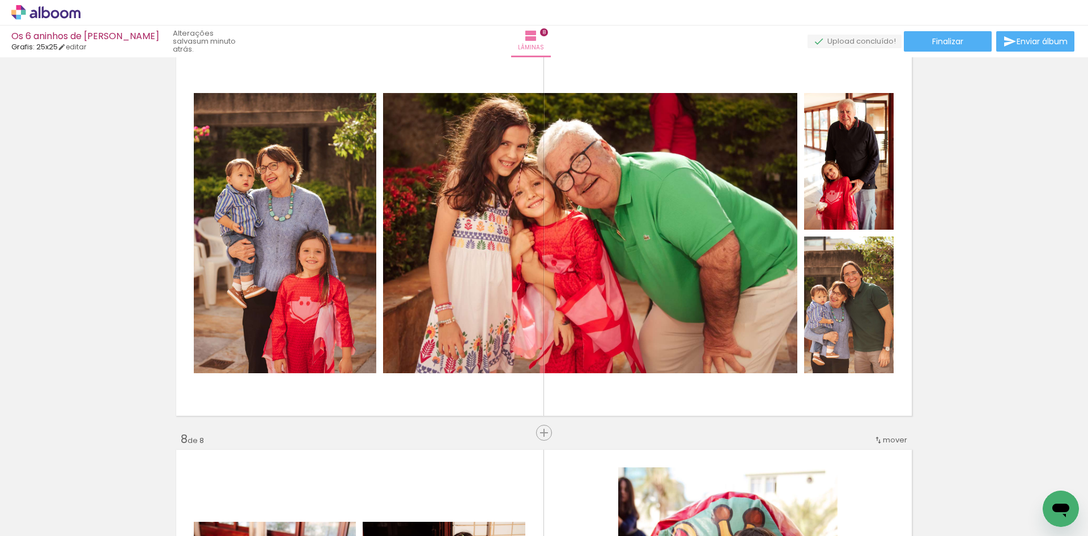
scroll to position [0, 892]
click at [541, 433] on span "Inserir lâmina" at bounding box center [549, 432] width 44 height 7
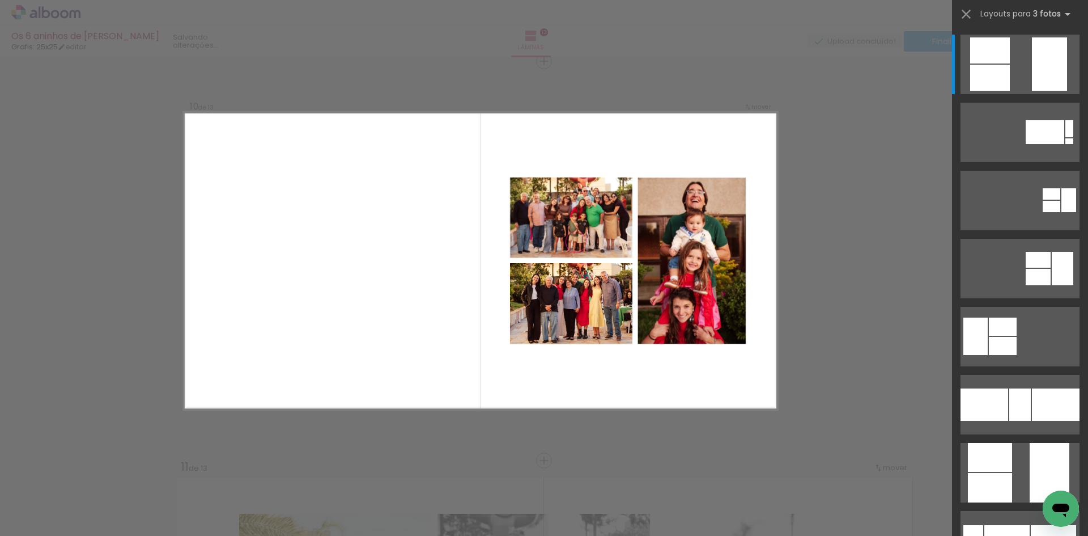
scroll to position [0, 2754]
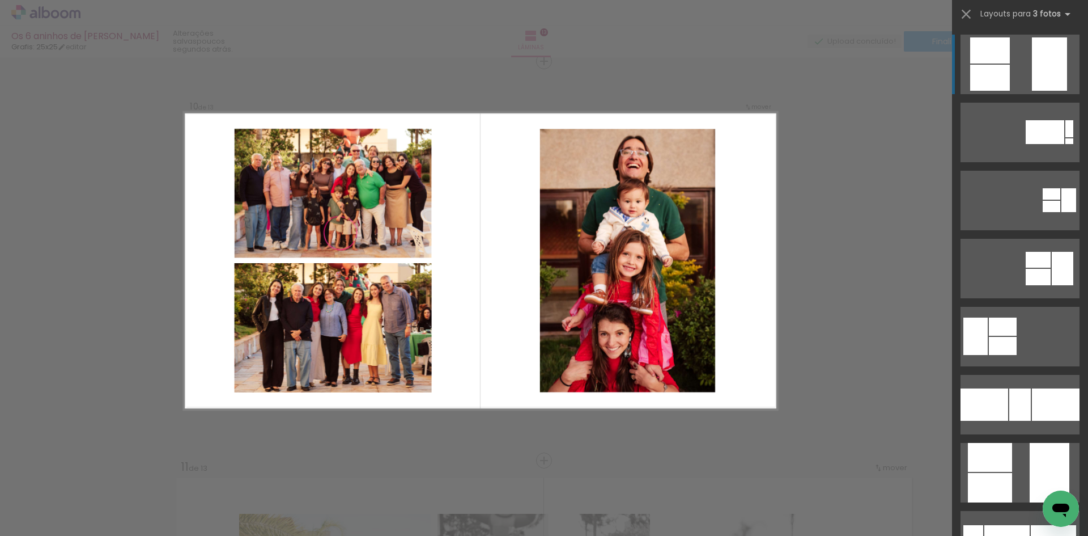
click at [1049, 75] on div at bounding box center [1049, 63] width 35 height 53
click at [1053, 73] on div at bounding box center [1049, 63] width 35 height 53
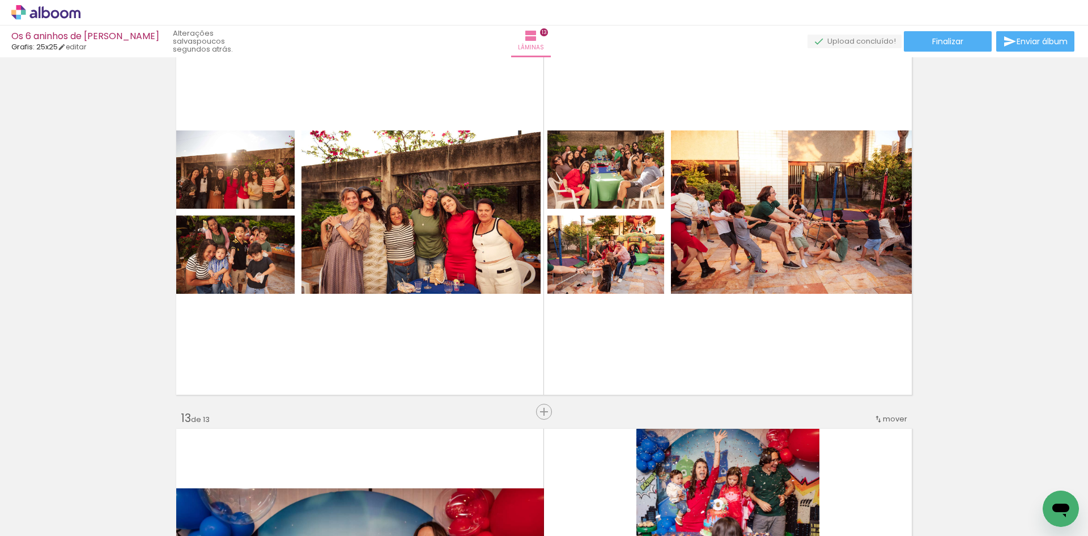
scroll to position [4468, 0]
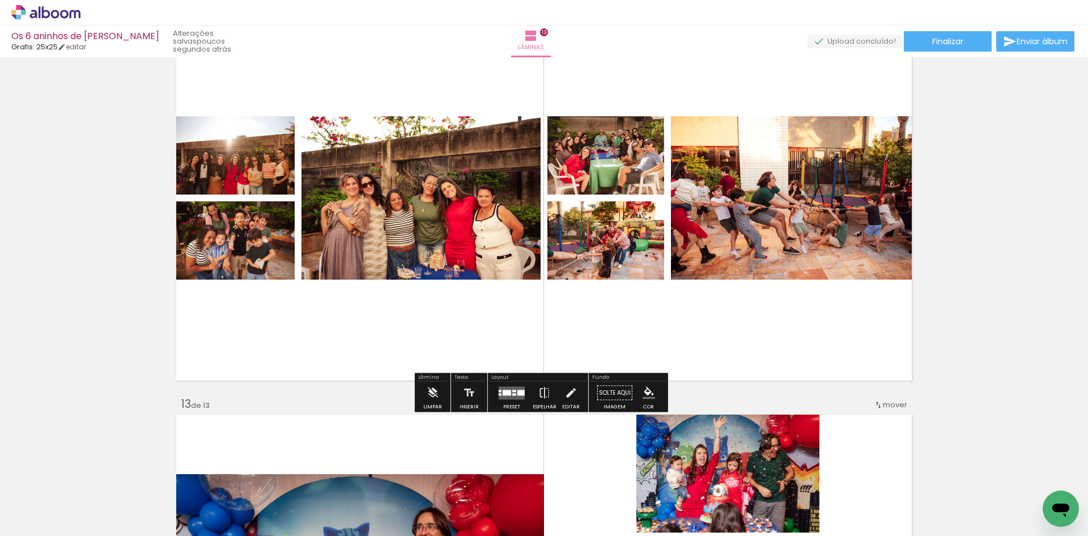
click at [518, 393] on div at bounding box center [521, 392] width 7 height 6
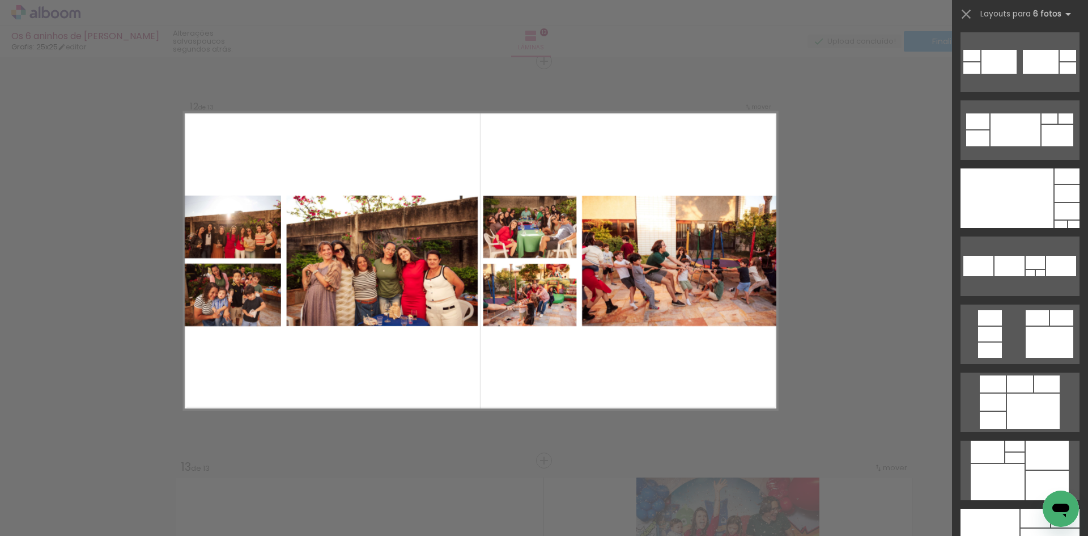
scroll to position [714, 0]
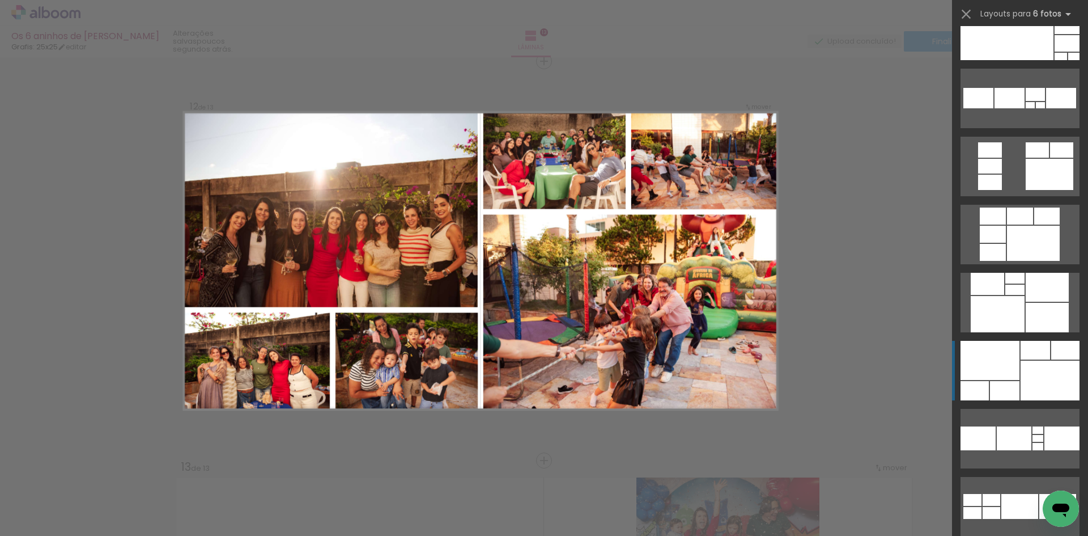
click at [1045, 387] on div at bounding box center [1050, 381] width 59 height 40
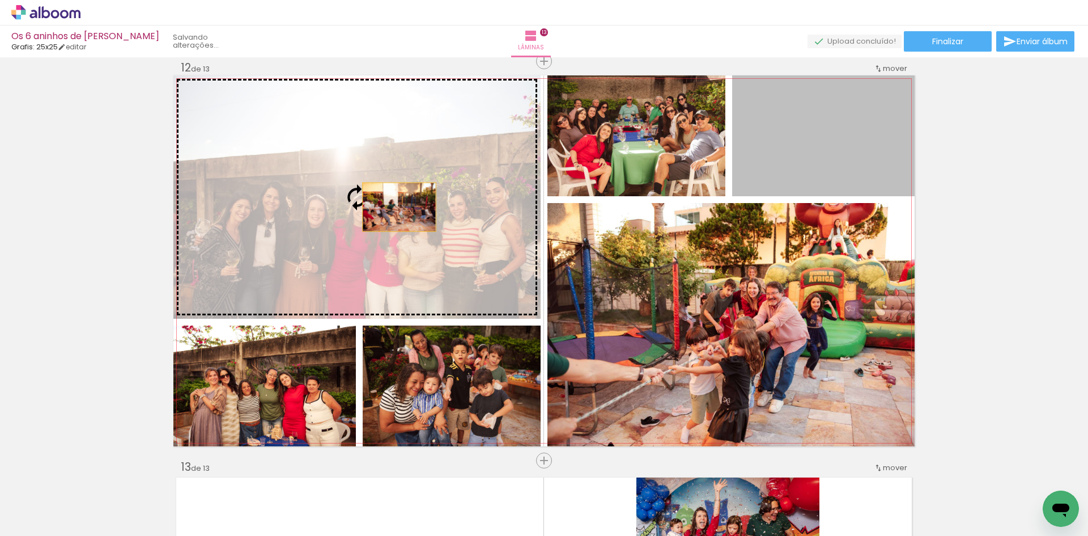
drag, startPoint x: 855, startPoint y: 158, endPoint x: 395, endPoint y: 207, distance: 462.9
click at [0, 0] on slot at bounding box center [0, 0] width 0 height 0
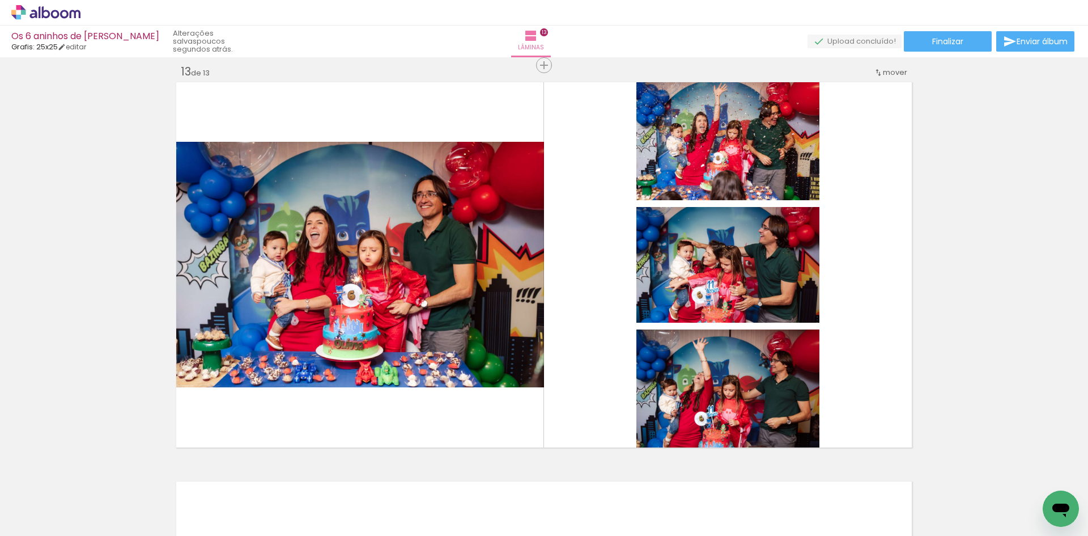
scroll to position [4807, 0]
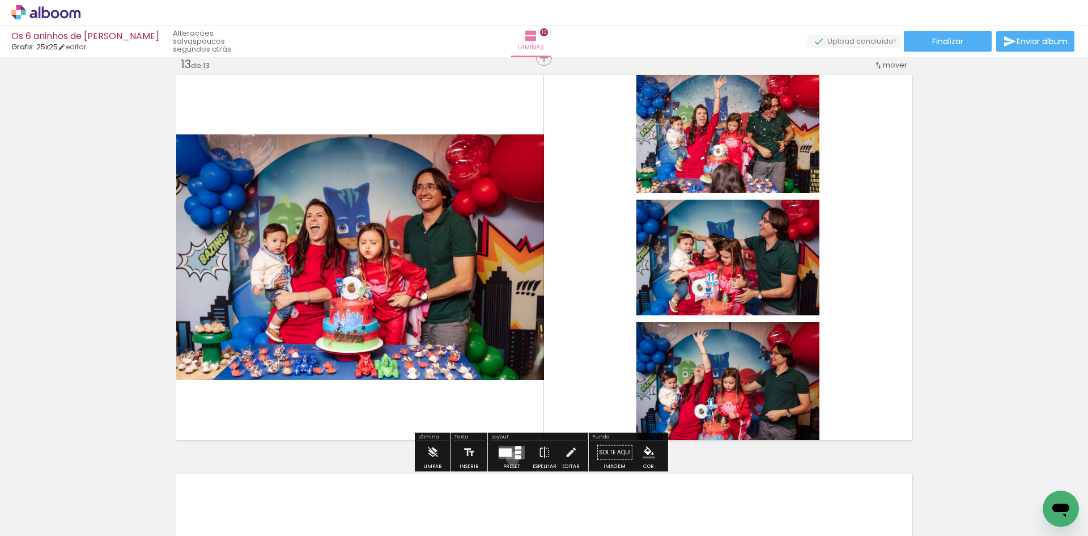
click at [510, 458] on quentale-layouter at bounding box center [512, 452] width 26 height 13
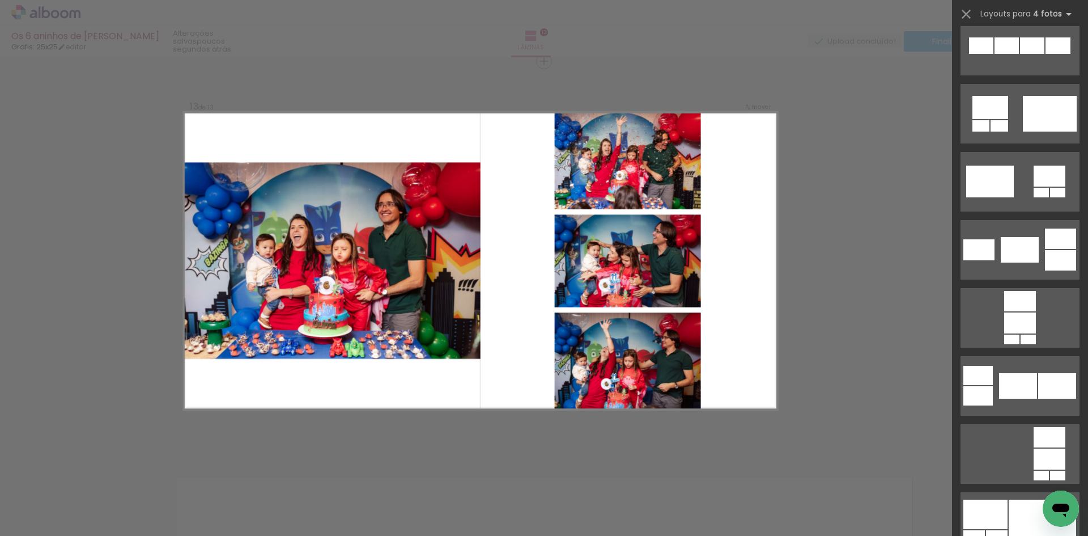
scroll to position [3791, 0]
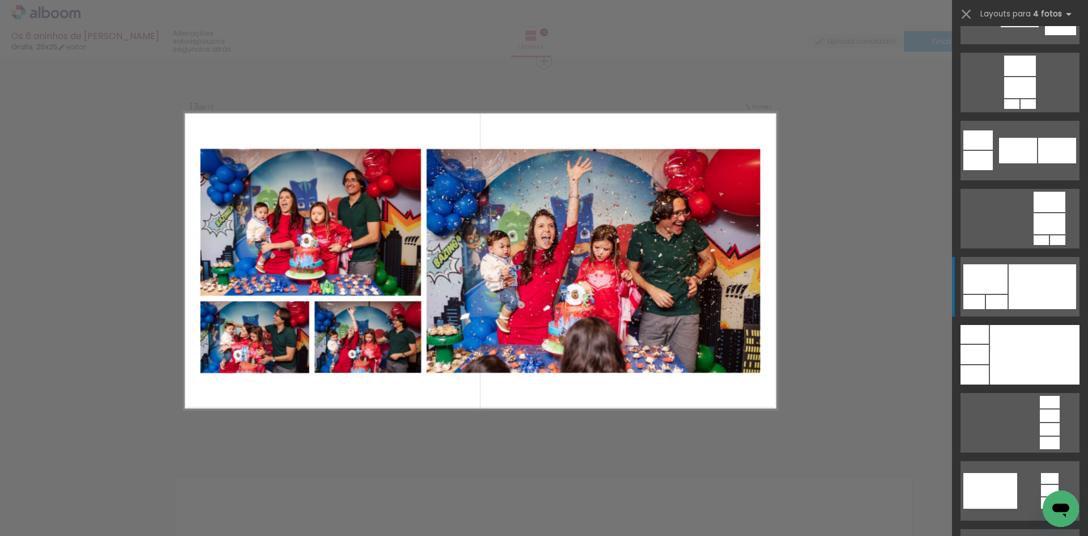
click at [1042, 293] on div at bounding box center [1042, 286] width 67 height 45
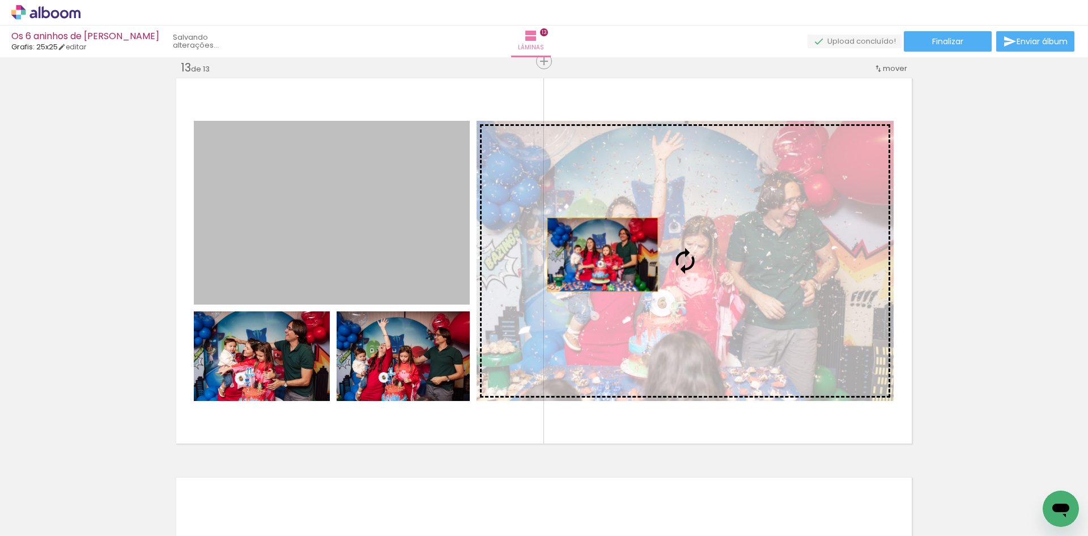
drag, startPoint x: 332, startPoint y: 231, endPoint x: 599, endPoint y: 255, distance: 267.5
click at [0, 0] on slot at bounding box center [0, 0] width 0 height 0
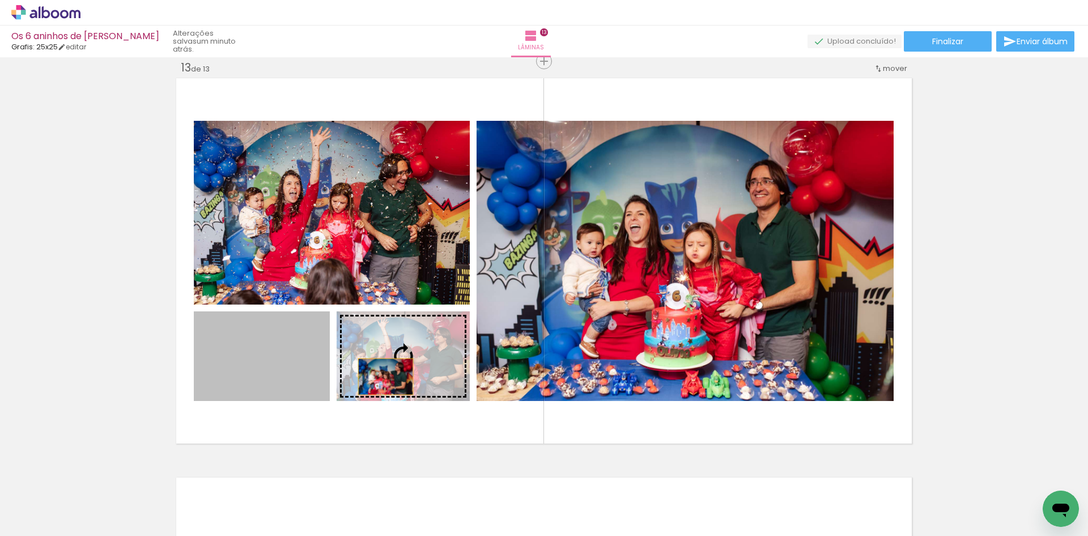
drag, startPoint x: 261, startPoint y: 375, endPoint x: 383, endPoint y: 376, distance: 121.9
click at [0, 0] on slot at bounding box center [0, 0] width 0 height 0
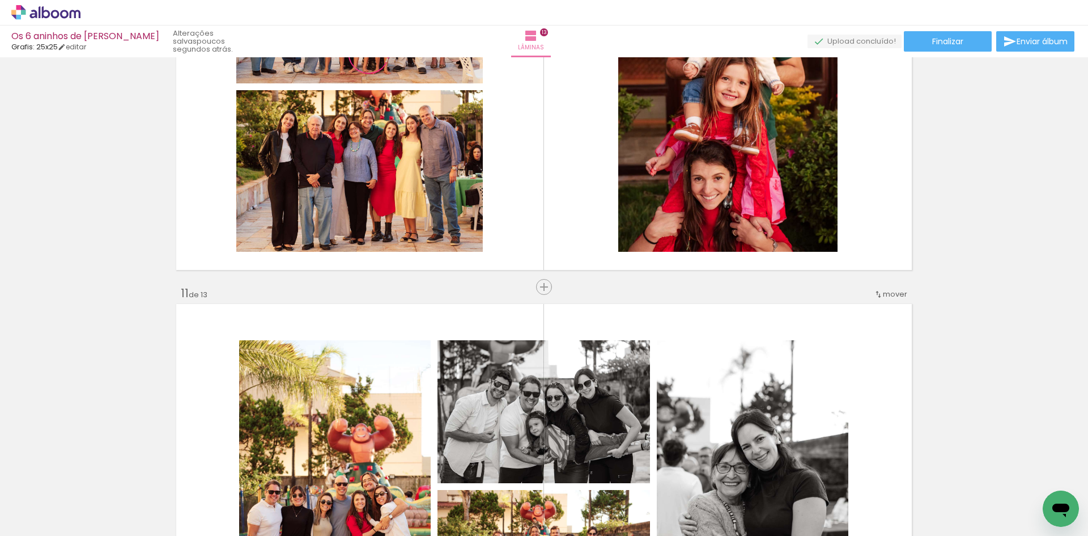
scroll to position [3702, 0]
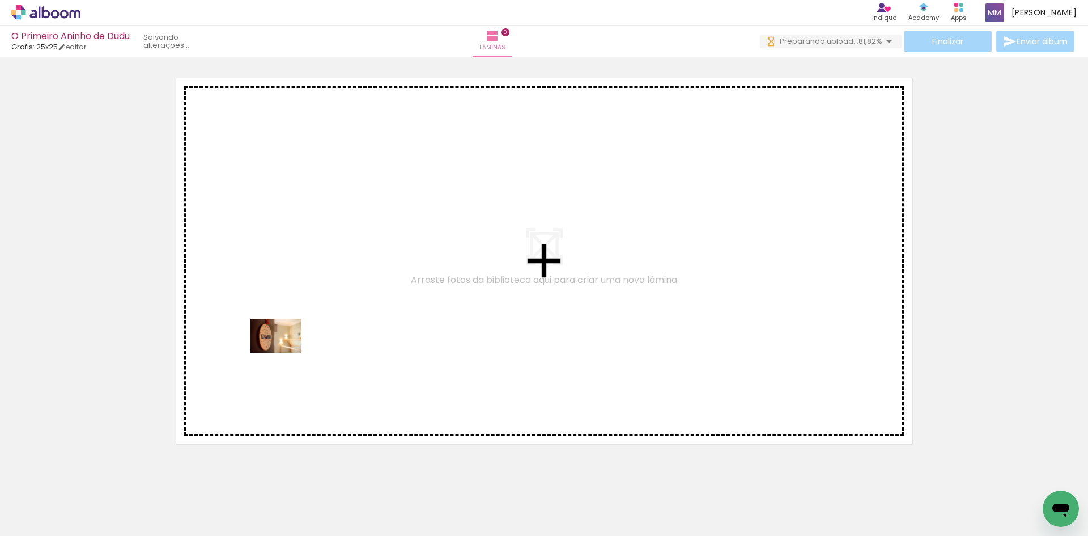
drag, startPoint x: 123, startPoint y: 502, endPoint x: 279, endPoint y: 375, distance: 201.1
click at [287, 351] on quentale-workspace at bounding box center [544, 268] width 1088 height 536
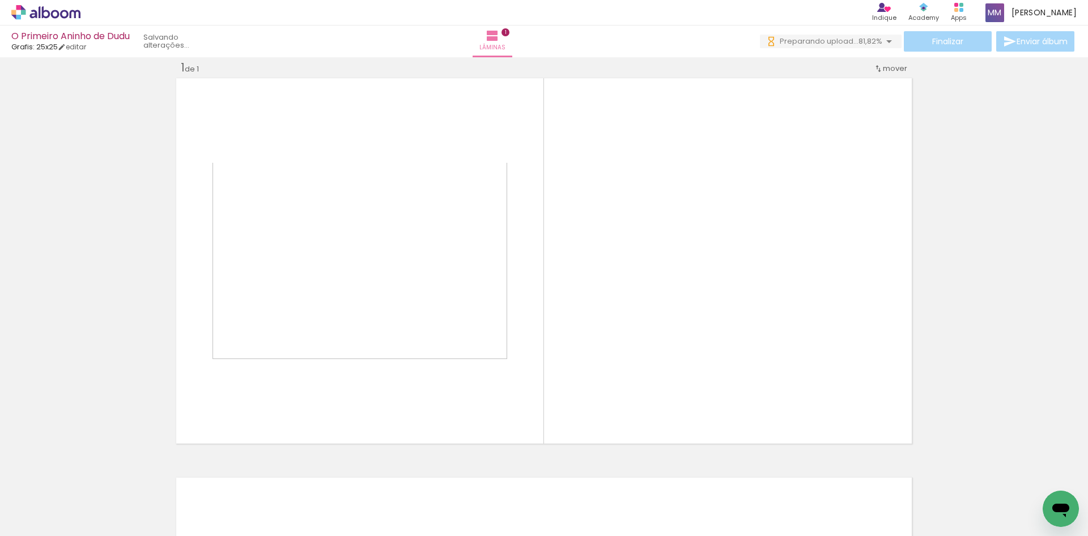
scroll to position [15, 0]
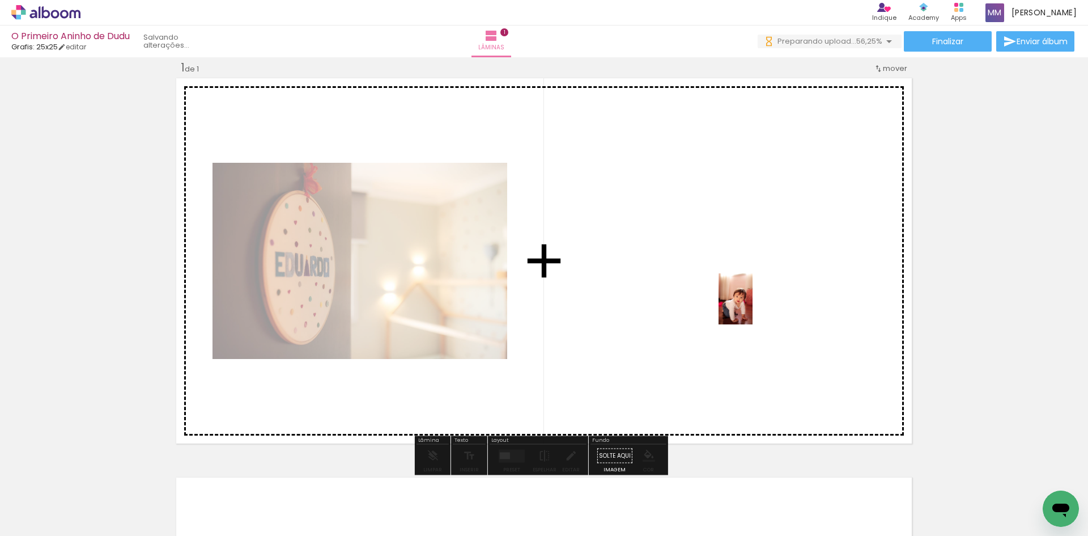
drag, startPoint x: 309, startPoint y: 512, endPoint x: 753, endPoint y: 307, distance: 488.8
click at [753, 307] on quentale-workspace at bounding box center [544, 268] width 1088 height 536
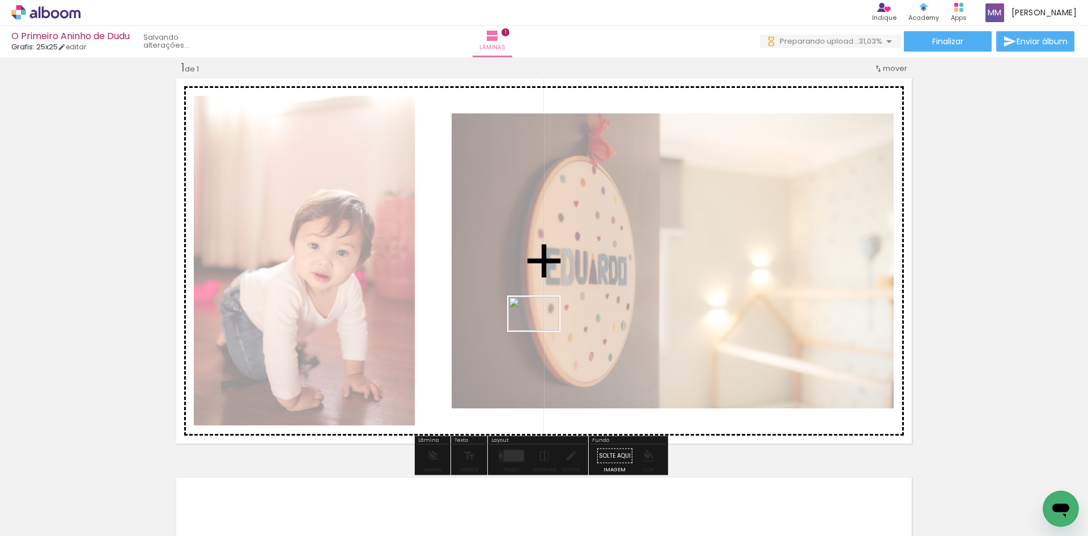
drag, startPoint x: 1014, startPoint y: 505, endPoint x: 543, endPoint y: 331, distance: 502.7
click at [543, 331] on quentale-workspace at bounding box center [544, 268] width 1088 height 536
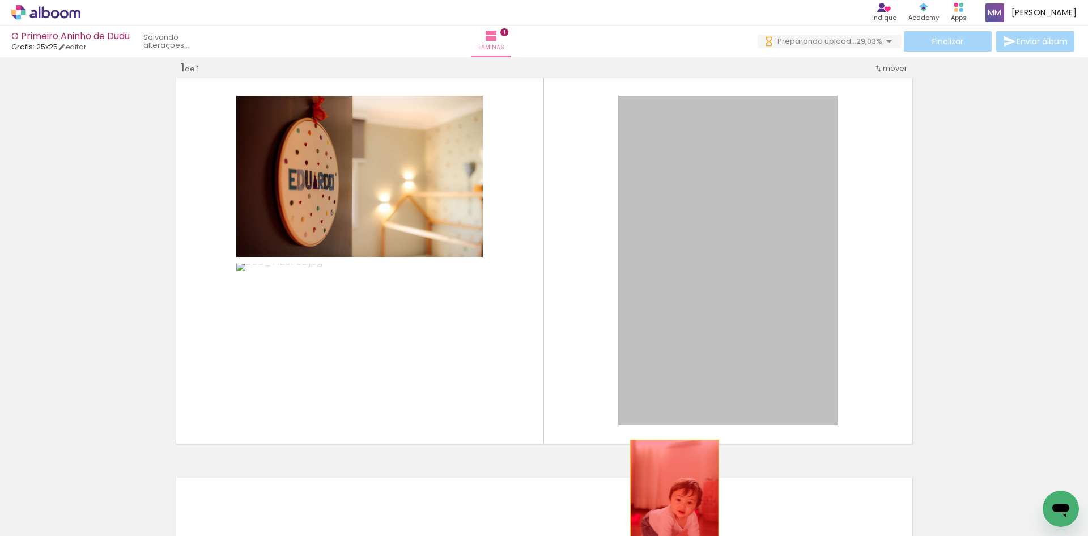
drag, startPoint x: 725, startPoint y: 297, endPoint x: 669, endPoint y: 502, distance: 212.8
click at [671, 505] on quentale-workspace at bounding box center [544, 268] width 1088 height 536
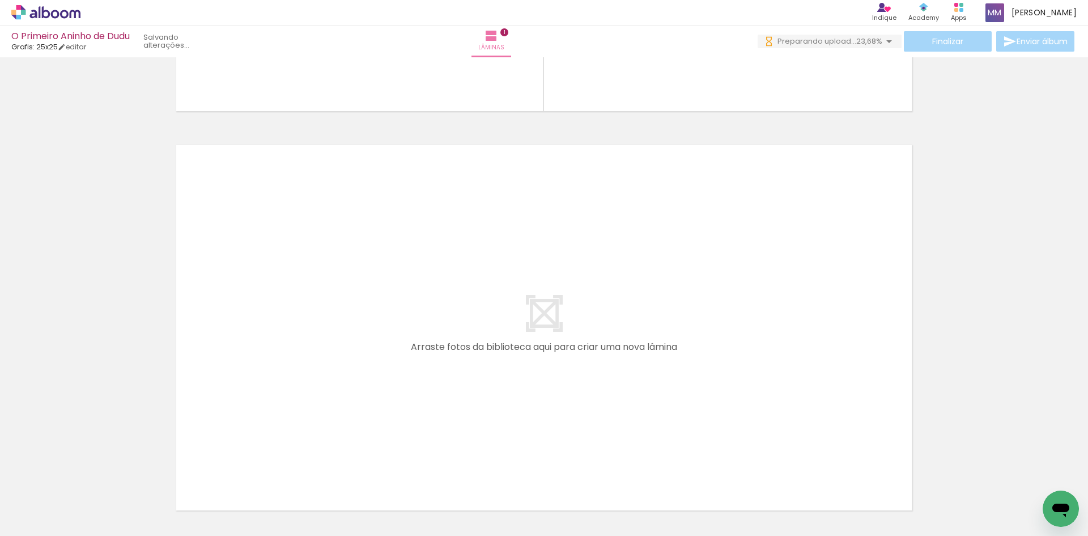
scroll to position [357, 0]
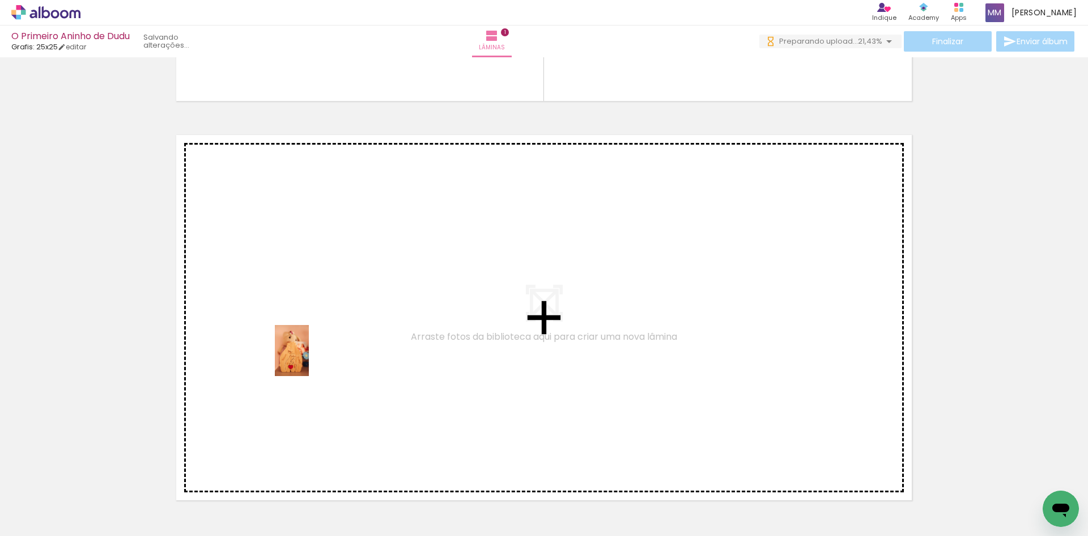
drag, startPoint x: 180, startPoint y: 506, endPoint x: 309, endPoint y: 358, distance: 196.1
click at [309, 358] on quentale-workspace at bounding box center [544, 268] width 1088 height 536
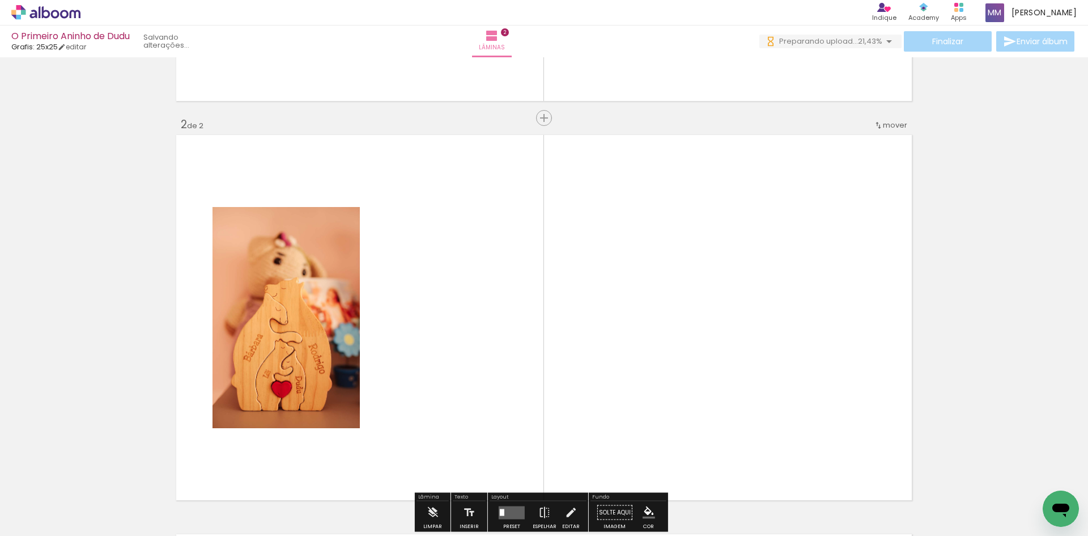
scroll to position [414, 0]
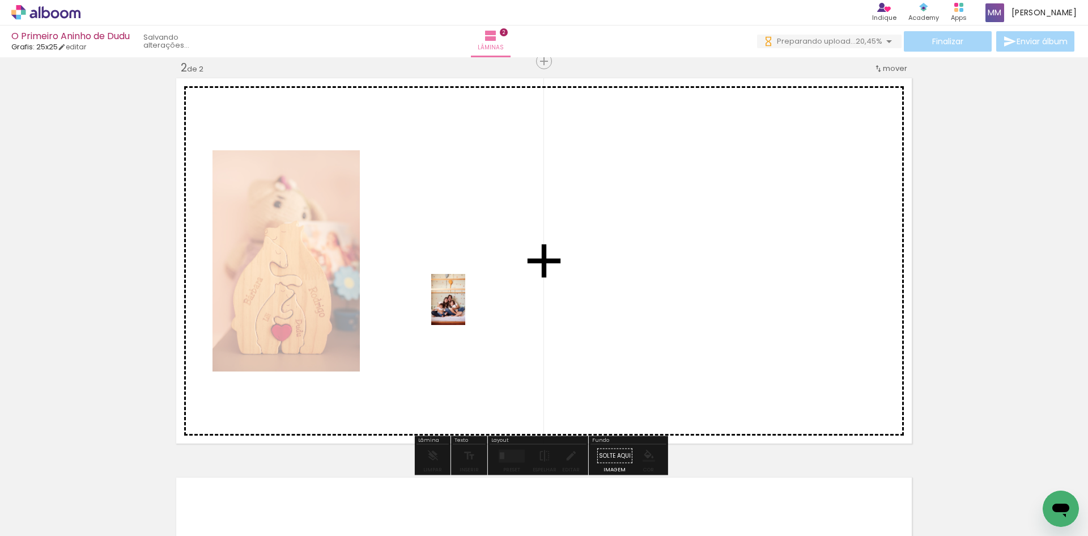
drag, startPoint x: 494, startPoint y: 448, endPoint x: 464, endPoint y: 302, distance: 149.3
click at [464, 302] on quentale-workspace at bounding box center [544, 268] width 1088 height 536
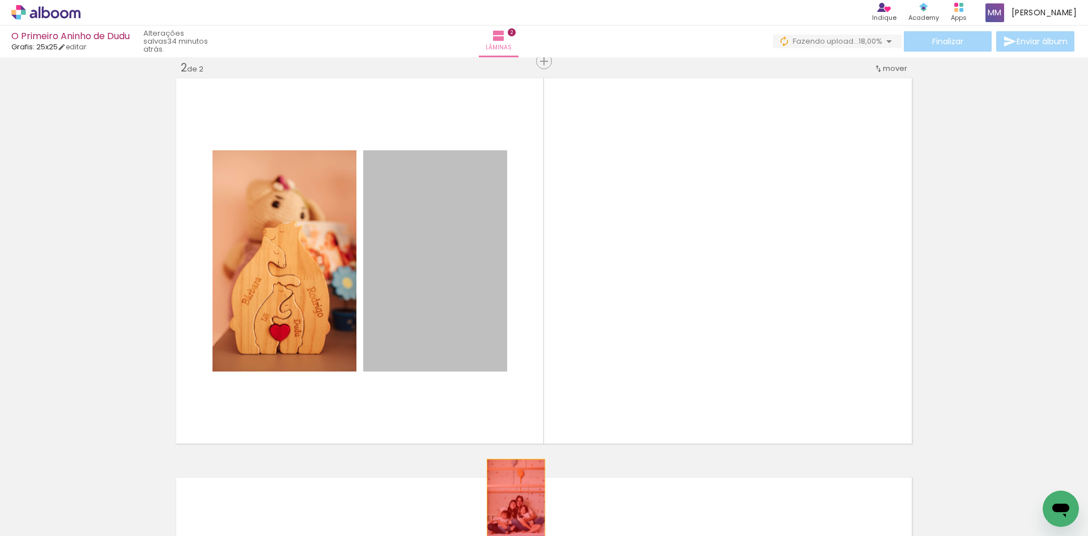
drag, startPoint x: 442, startPoint y: 300, endPoint x: 510, endPoint y: 502, distance: 213.0
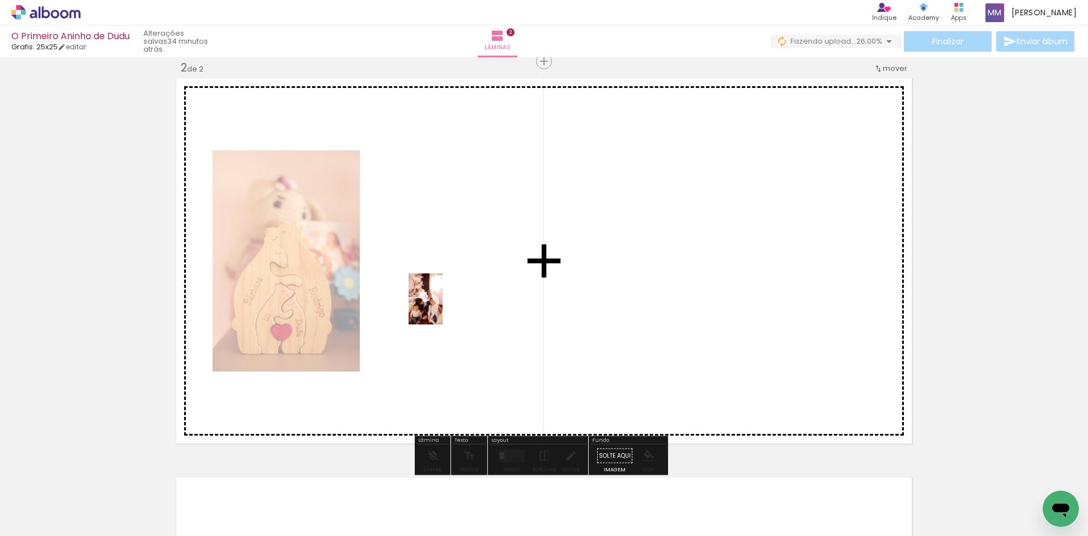
drag, startPoint x: 433, startPoint y: 506, endPoint x: 444, endPoint y: 295, distance: 211.8
click at [444, 295] on quentale-workspace at bounding box center [544, 268] width 1088 height 536
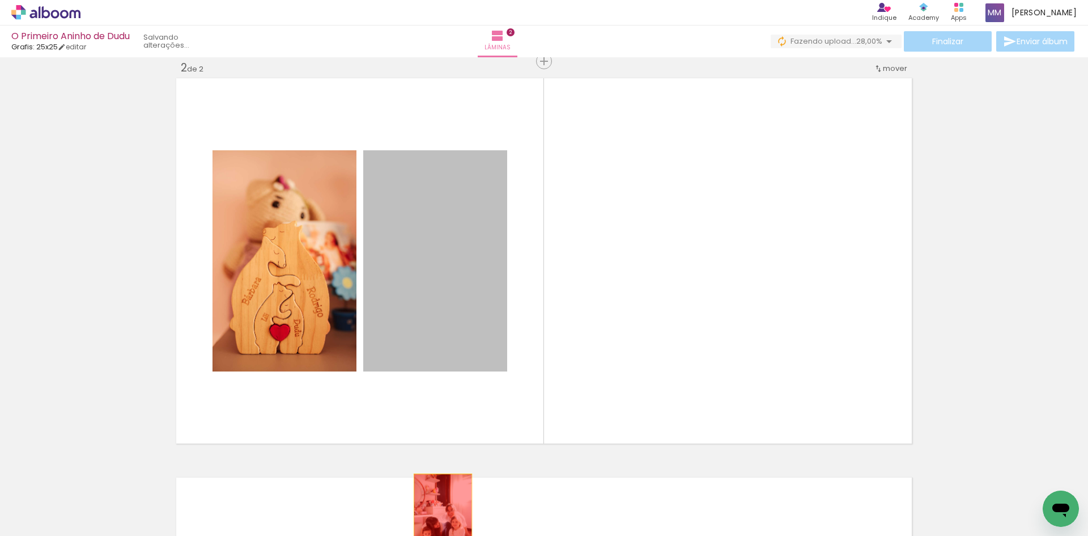
drag, startPoint x: 468, startPoint y: 309, endPoint x: 443, endPoint y: 501, distance: 193.2
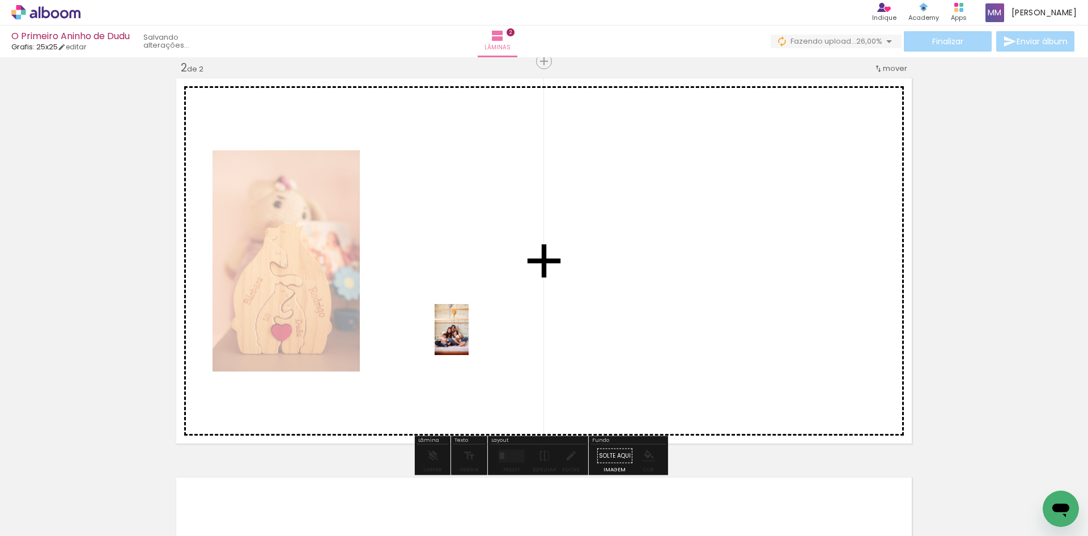
drag, startPoint x: 496, startPoint y: 512, endPoint x: 468, endPoint y: 332, distance: 182.4
click at [468, 332] on quentale-workspace at bounding box center [544, 268] width 1088 height 536
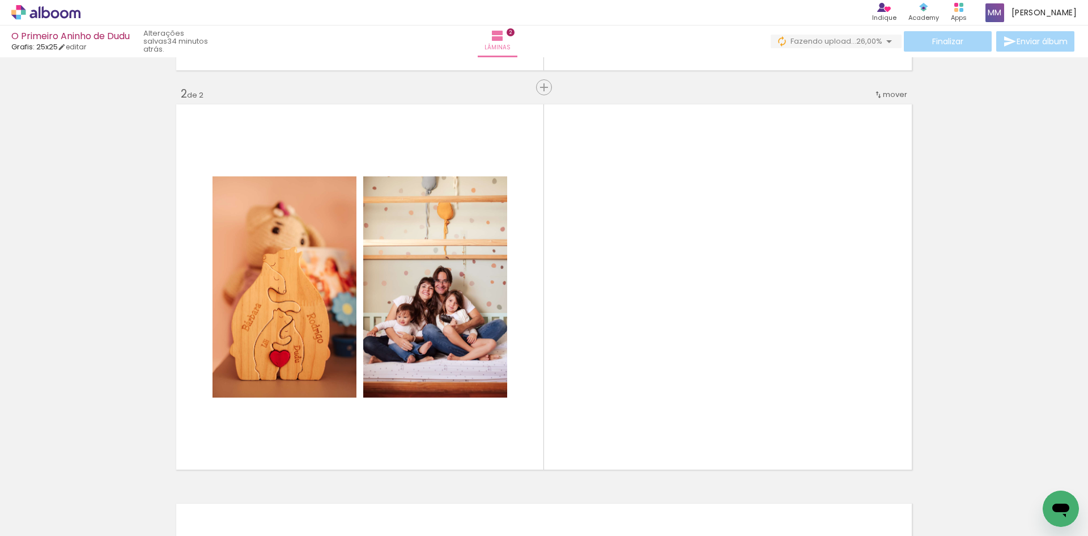
scroll to position [391, 0]
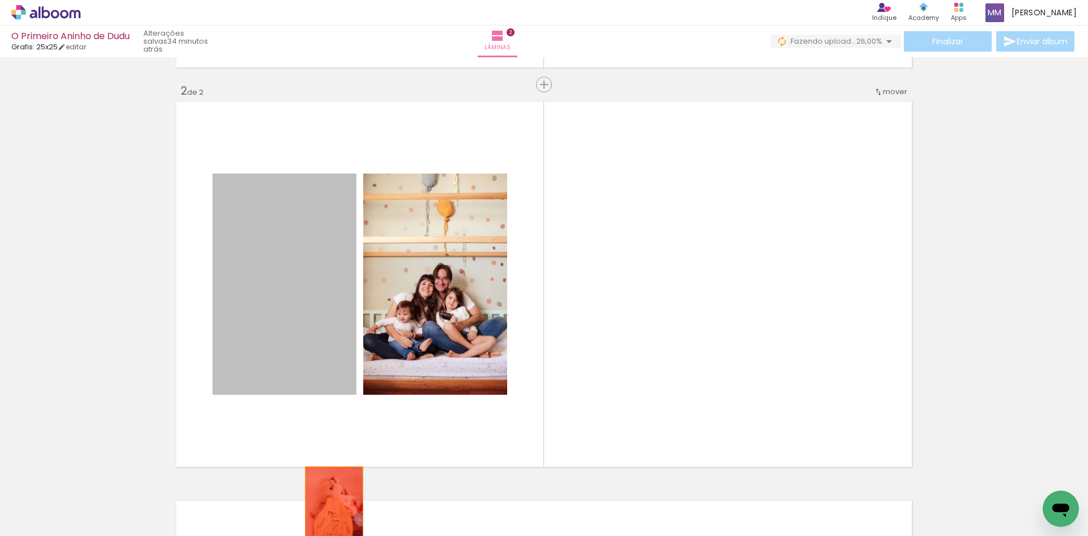
drag, startPoint x: 288, startPoint y: 340, endPoint x: 330, endPoint y: 511, distance: 176.8
click at [330, 511] on quentale-workspace at bounding box center [544, 268] width 1088 height 536
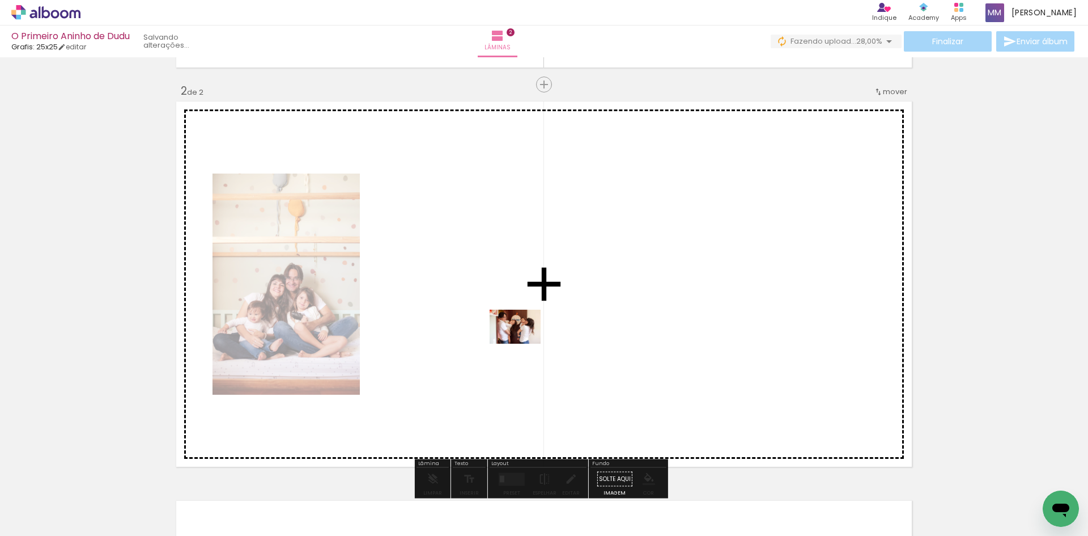
drag, startPoint x: 564, startPoint y: 510, endPoint x: 524, endPoint y: 344, distance: 170.9
click at [524, 344] on quentale-workspace at bounding box center [544, 268] width 1088 height 536
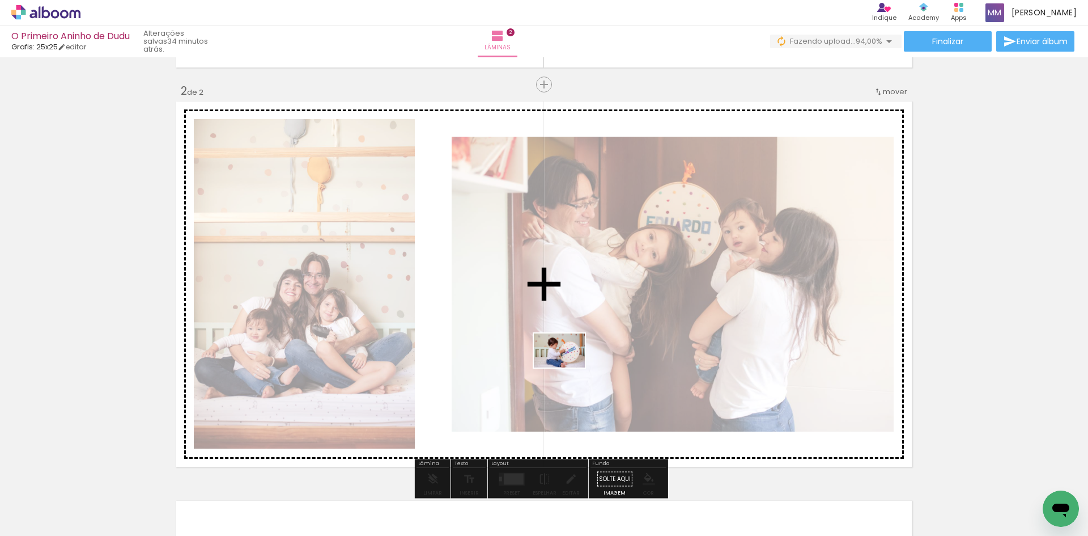
drag, startPoint x: 634, startPoint y: 503, endPoint x: 595, endPoint y: 423, distance: 89.5
click at [568, 367] on quentale-workspace at bounding box center [544, 268] width 1088 height 536
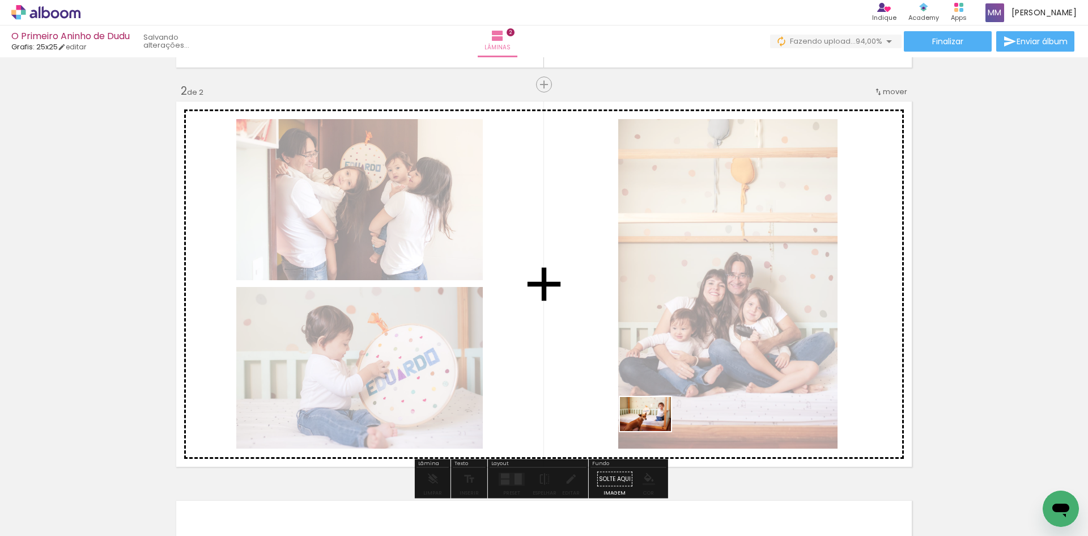
drag, startPoint x: 701, startPoint y: 512, endPoint x: 586, endPoint y: 353, distance: 197.0
click at [586, 353] on quentale-workspace at bounding box center [544, 268] width 1088 height 536
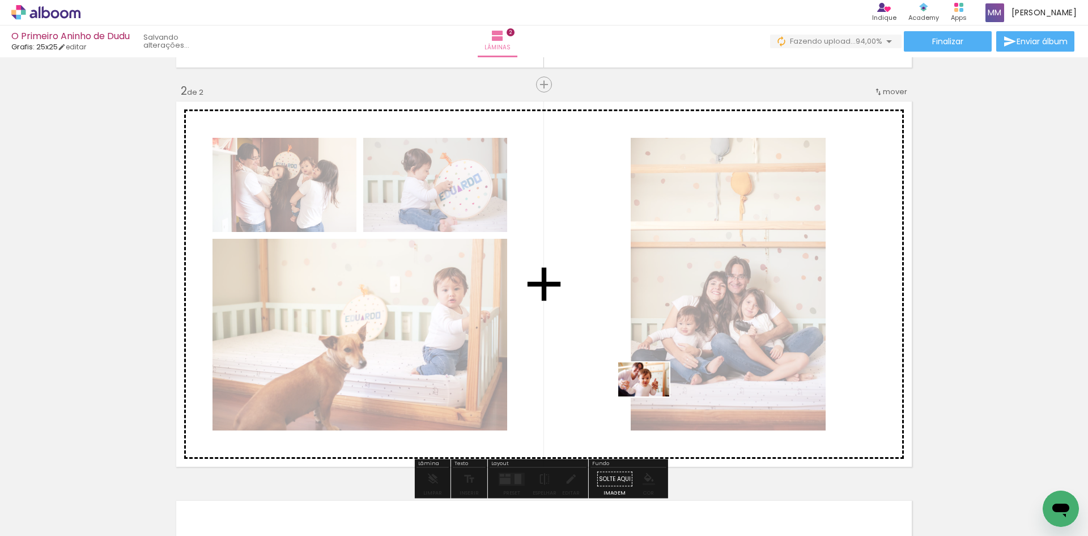
drag, startPoint x: 752, startPoint y: 512, endPoint x: 740, endPoint y: 463, distance: 50.7
click at [652, 395] on quentale-workspace at bounding box center [544, 268] width 1088 height 536
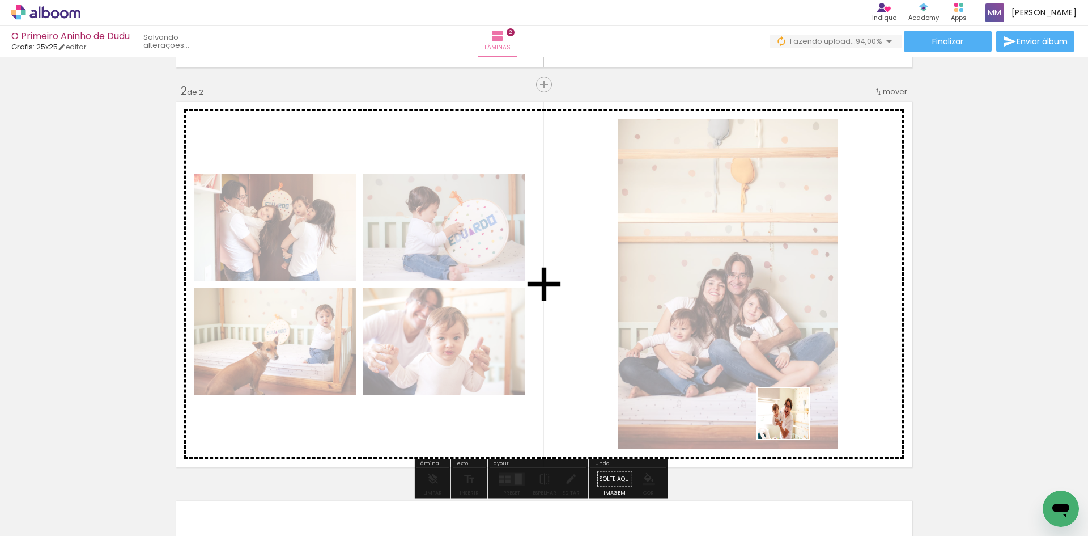
drag, startPoint x: 808, startPoint y: 476, endPoint x: 778, endPoint y: 372, distance: 107.6
click at [778, 374] on quentale-workspace at bounding box center [544, 268] width 1088 height 536
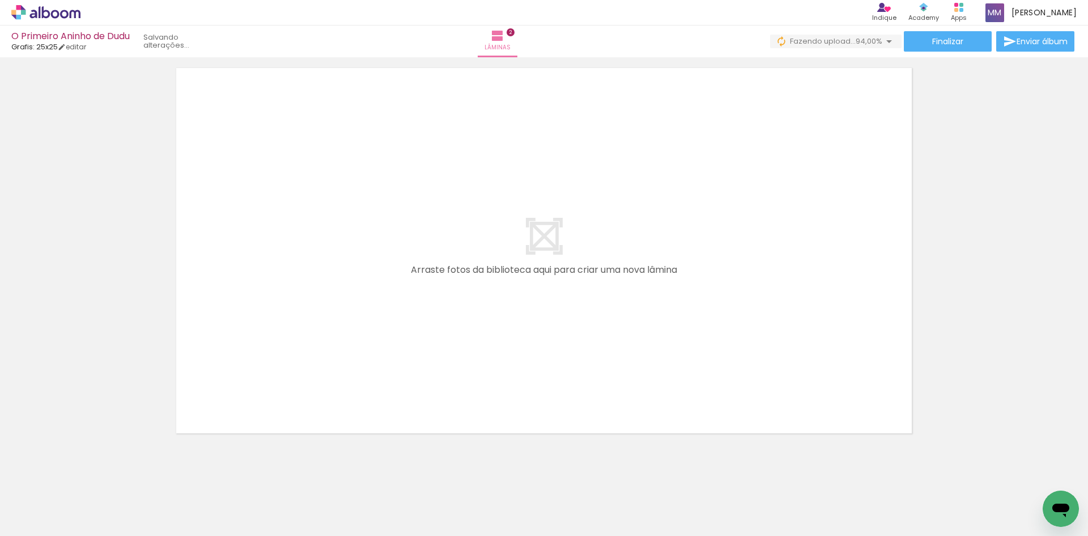
scroll to position [834, 0]
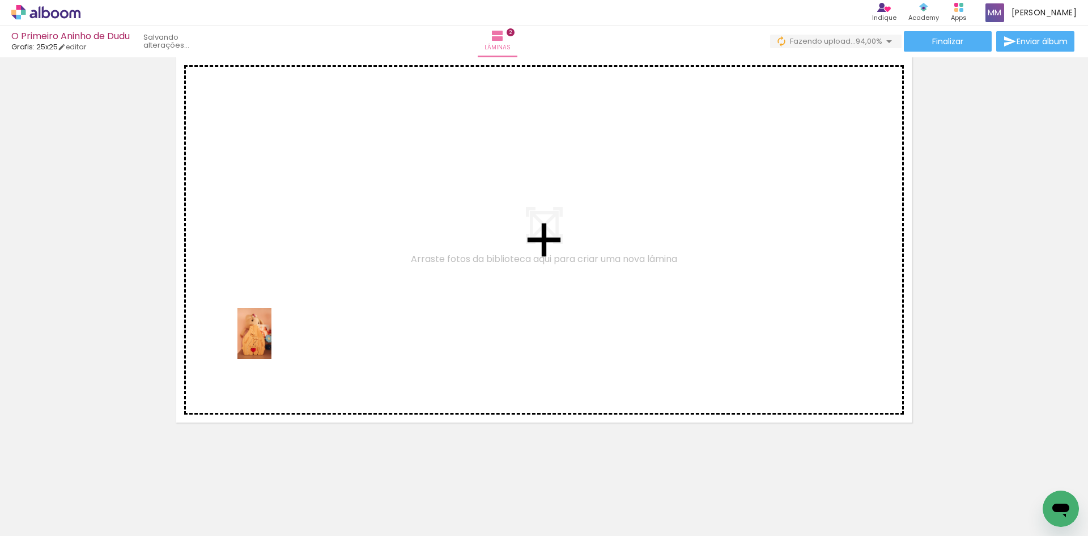
drag, startPoint x: 196, startPoint y: 497, endPoint x: 291, endPoint y: 405, distance: 132.3
click at [278, 328] on quentale-workspace at bounding box center [544, 268] width 1088 height 536
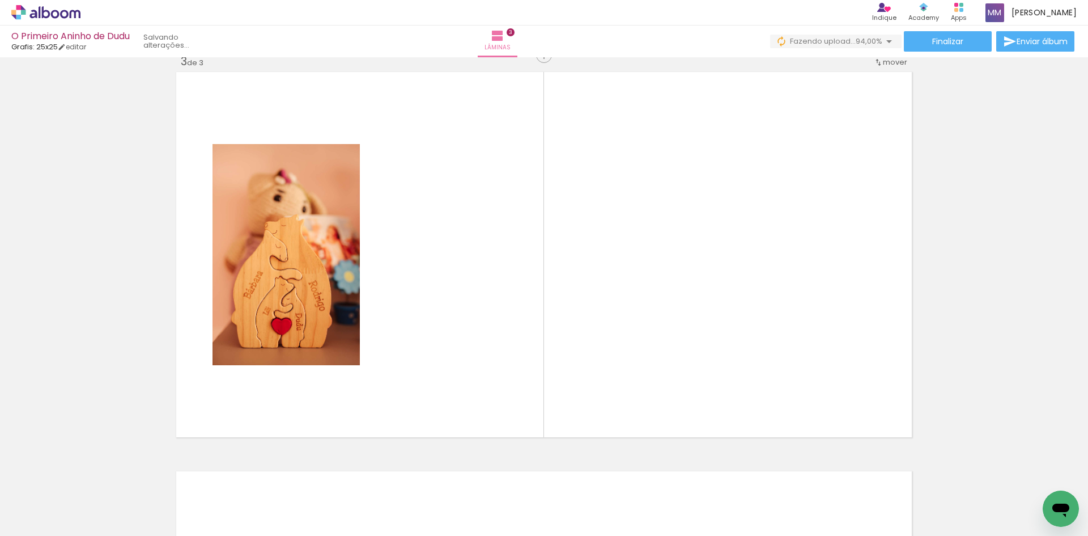
scroll to position [813, 0]
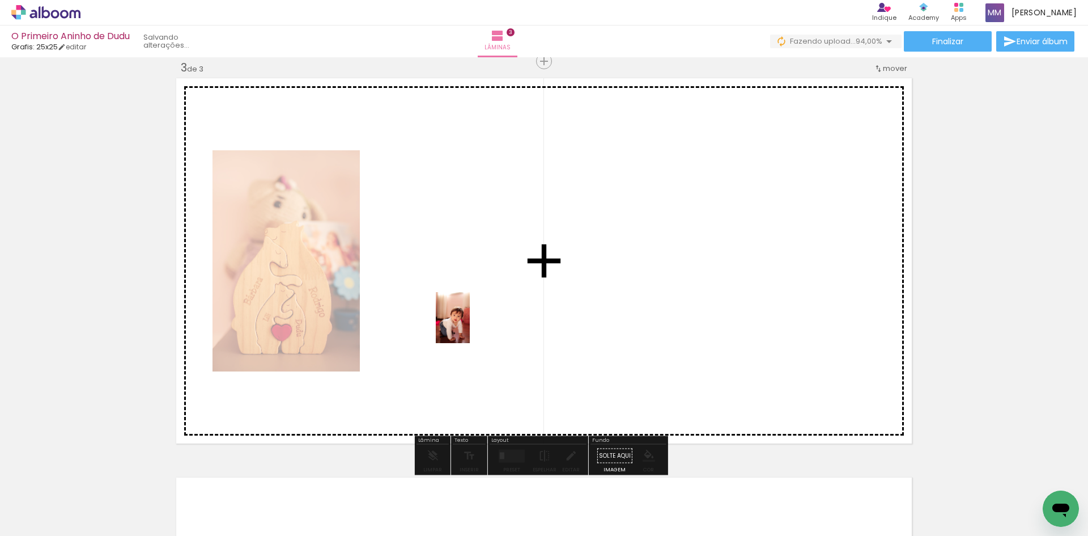
drag, startPoint x: 320, startPoint y: 505, endPoint x: 470, endPoint y: 325, distance: 233.8
click at [470, 325] on quentale-workspace at bounding box center [544, 268] width 1088 height 536
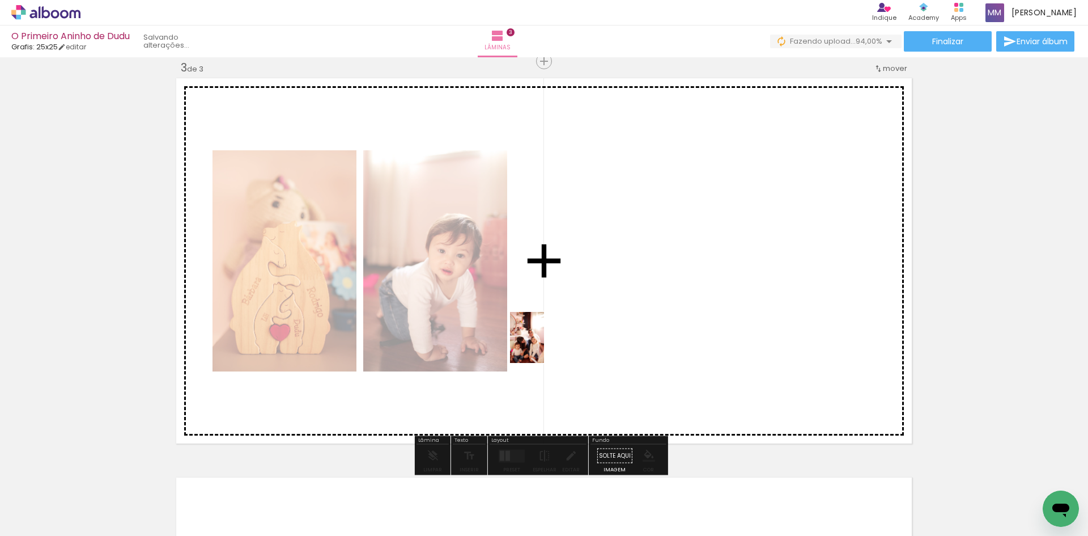
drag, startPoint x: 433, startPoint y: 514, endPoint x: 562, endPoint y: 327, distance: 227.9
click at [562, 327] on quentale-workspace at bounding box center [544, 268] width 1088 height 536
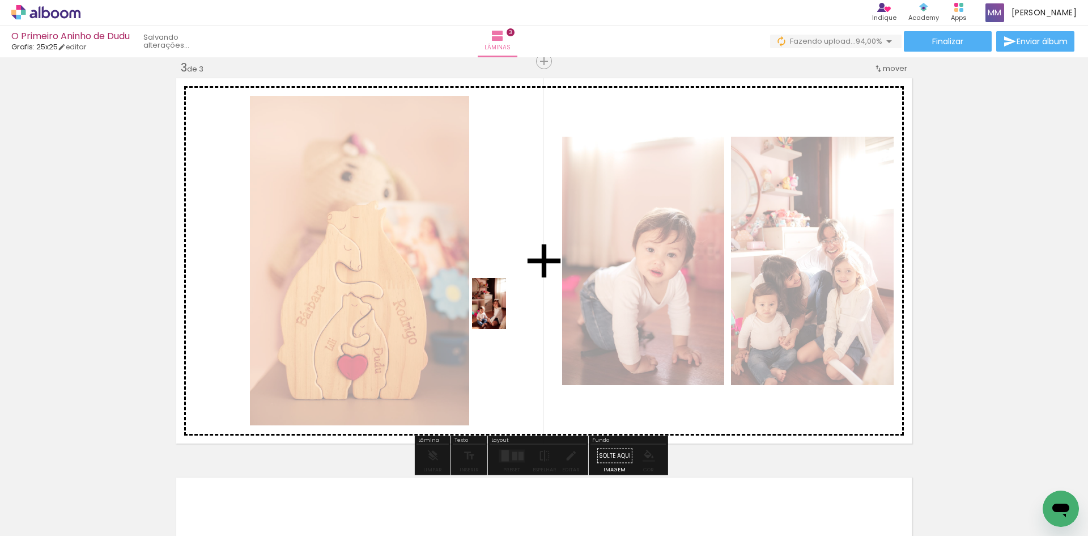
drag, startPoint x: 355, startPoint y: 516, endPoint x: 338, endPoint y: 440, distance: 77.2
click at [506, 311] on quentale-workspace at bounding box center [544, 268] width 1088 height 536
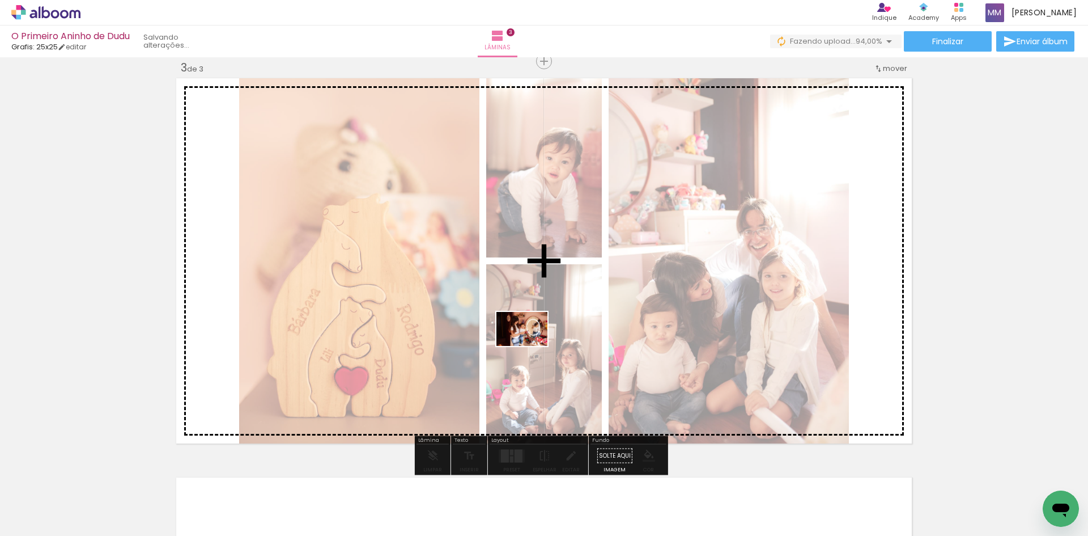
drag, startPoint x: 253, startPoint y: 507, endPoint x: 531, endPoint y: 342, distance: 322.3
click at [531, 344] on quentale-workspace at bounding box center [544, 268] width 1088 height 536
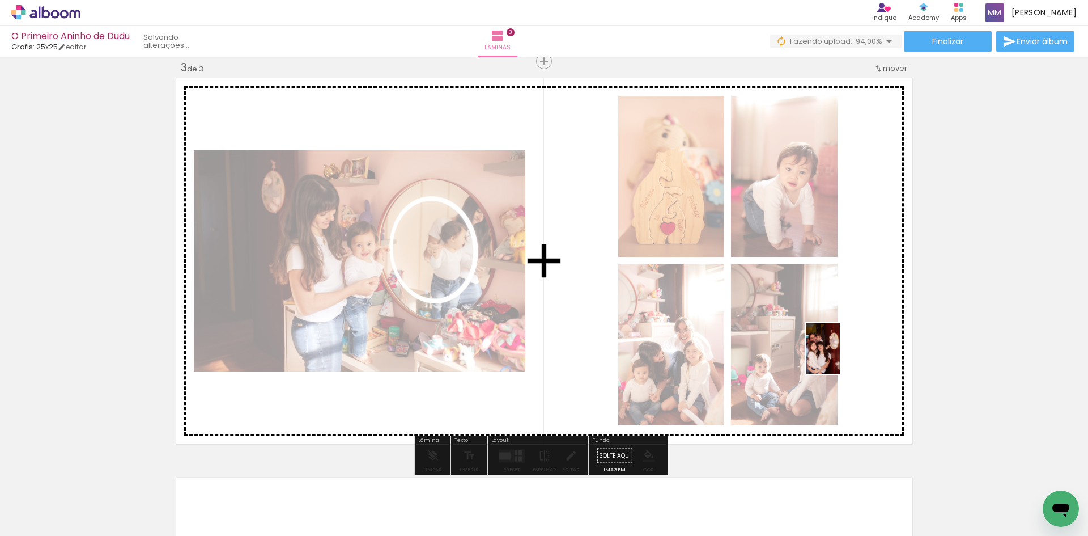
drag, startPoint x: 883, startPoint y: 484, endPoint x: 870, endPoint y: 355, distance: 128.8
click at [840, 354] on quentale-workspace at bounding box center [544, 268] width 1088 height 536
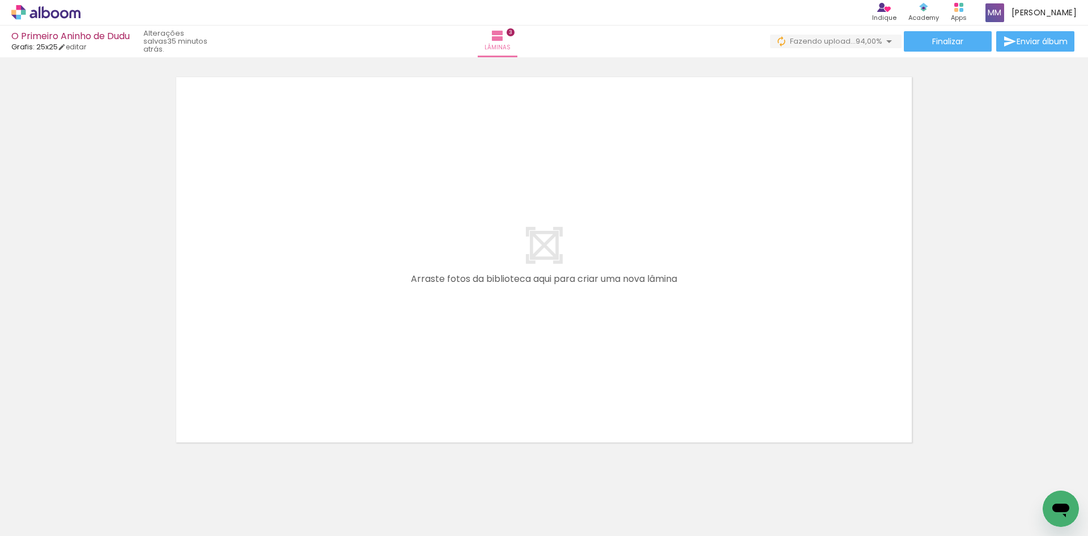
scroll to position [0, 549]
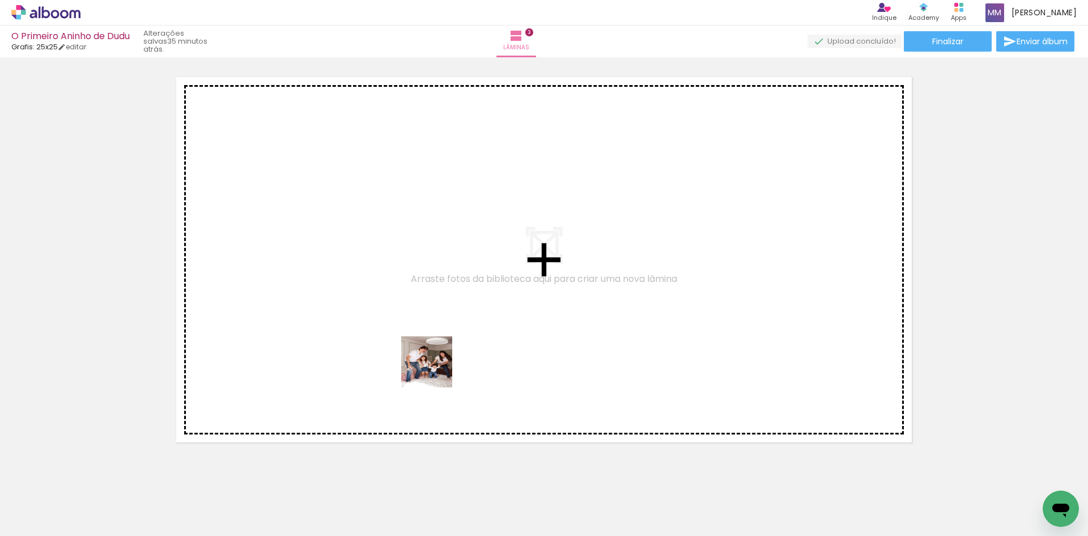
drag, startPoint x: 397, startPoint y: 505, endPoint x: 501, endPoint y: 447, distance: 118.8
click at [439, 340] on quentale-workspace at bounding box center [544, 268] width 1088 height 536
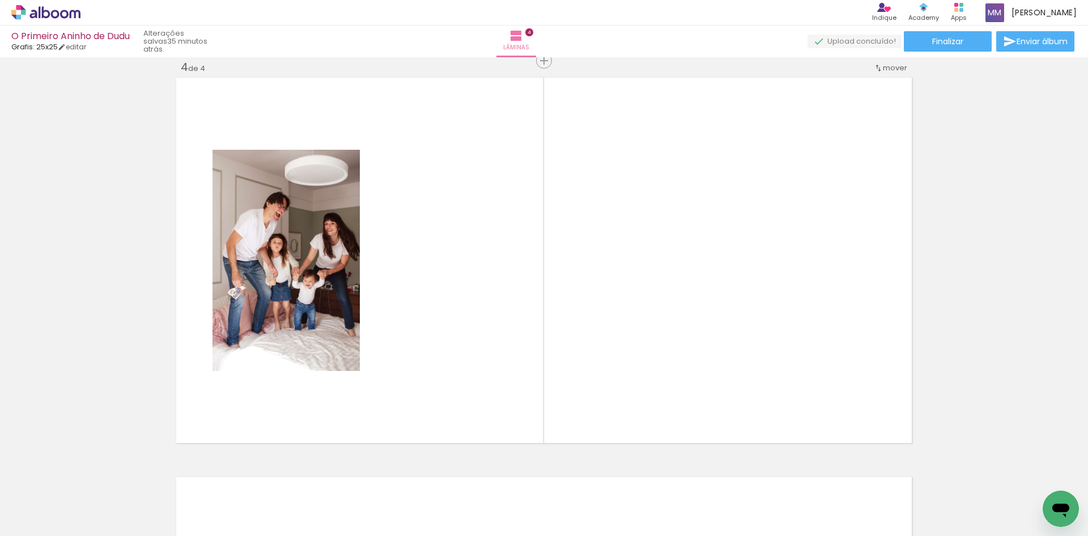
scroll to position [1212, 0]
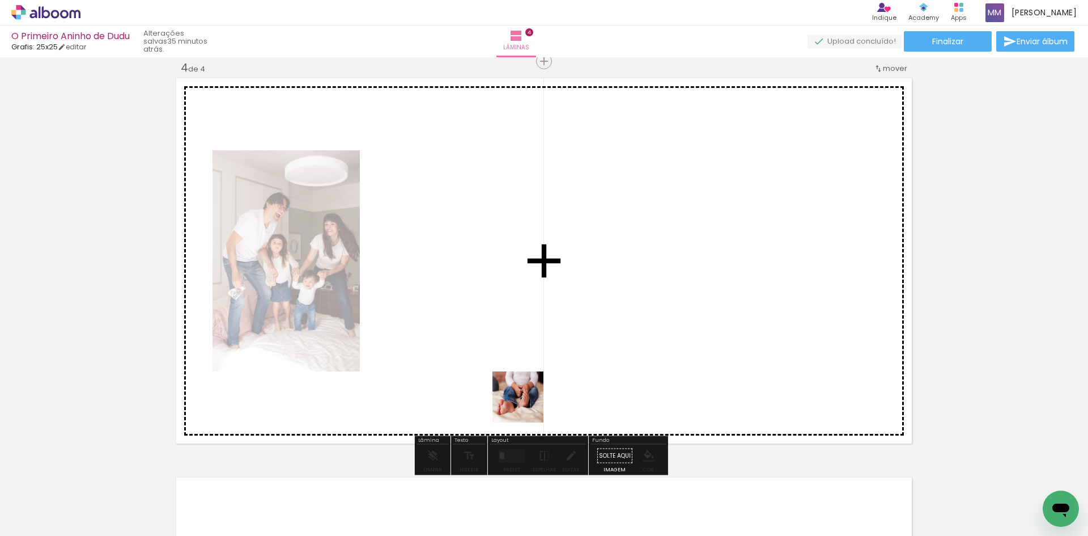
drag, startPoint x: 524, startPoint y: 486, endPoint x: 576, endPoint y: 473, distance: 53.1
click at [527, 355] on quentale-workspace at bounding box center [544, 268] width 1088 height 536
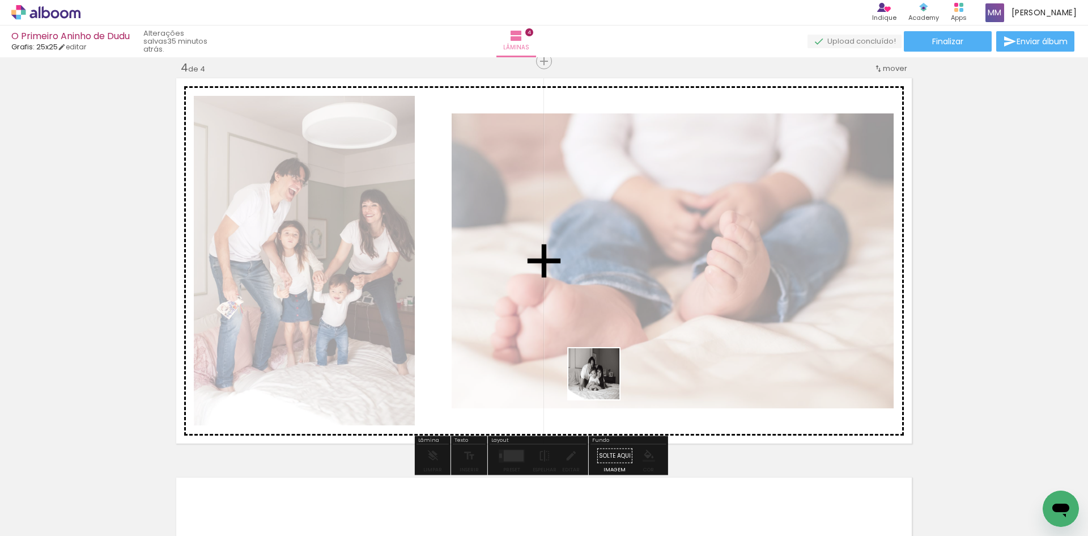
drag, startPoint x: 603, startPoint y: 510, endPoint x: 602, endPoint y: 371, distance: 138.3
click at [602, 371] on quentale-workspace at bounding box center [544, 268] width 1088 height 536
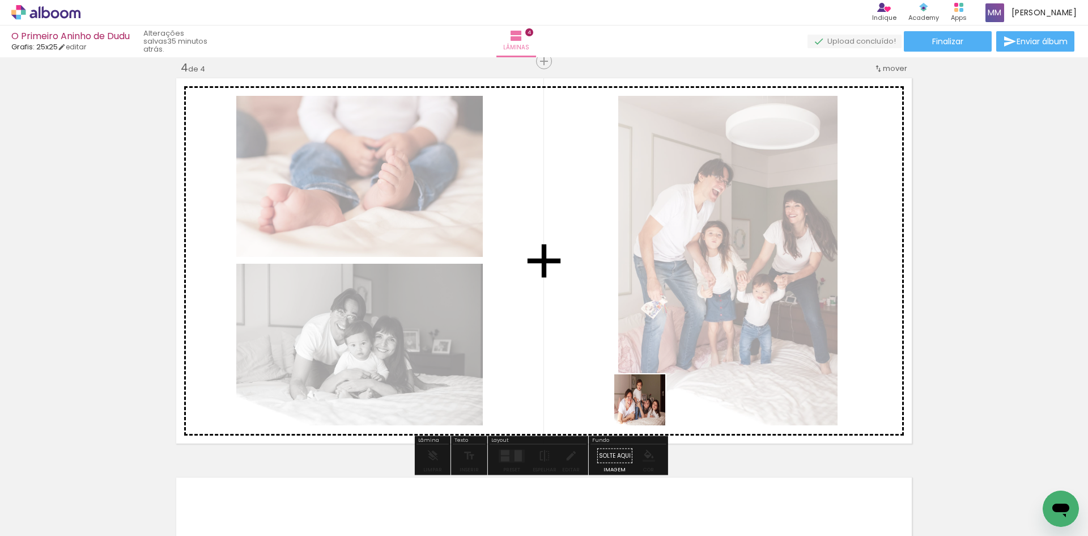
drag, startPoint x: 653, startPoint y: 508, endPoint x: 689, endPoint y: 486, distance: 41.7
click at [639, 385] on quentale-workspace at bounding box center [544, 268] width 1088 height 536
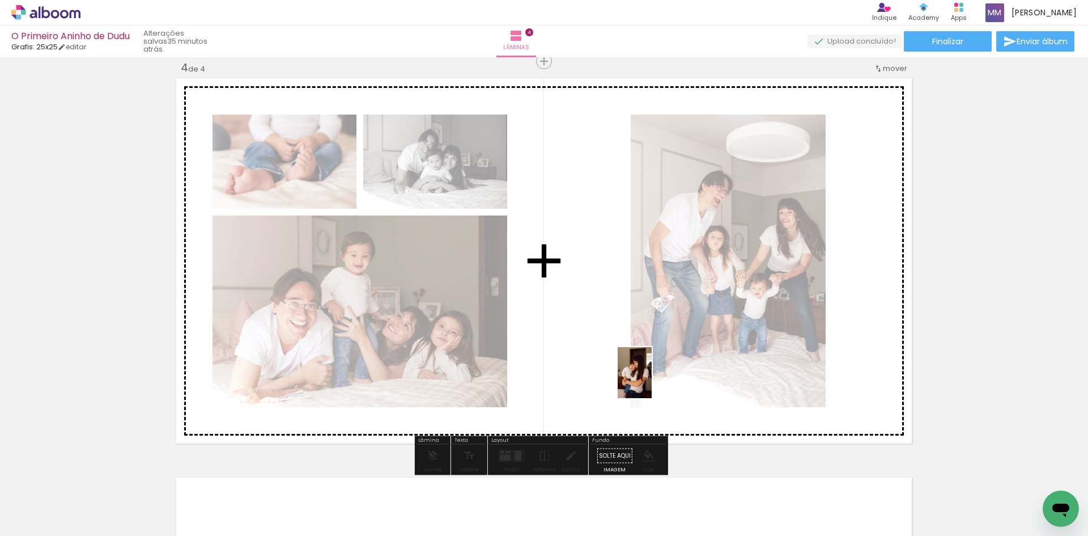
drag, startPoint x: 725, startPoint y: 515, endPoint x: 614, endPoint y: 357, distance: 193.8
click at [637, 358] on quentale-workspace at bounding box center [544, 268] width 1088 height 536
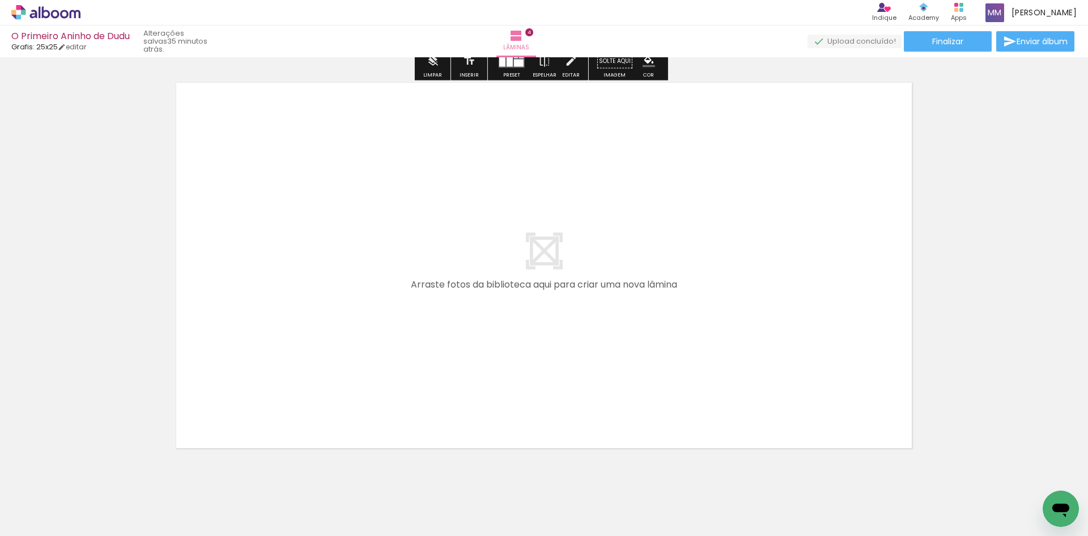
scroll to position [1615, 0]
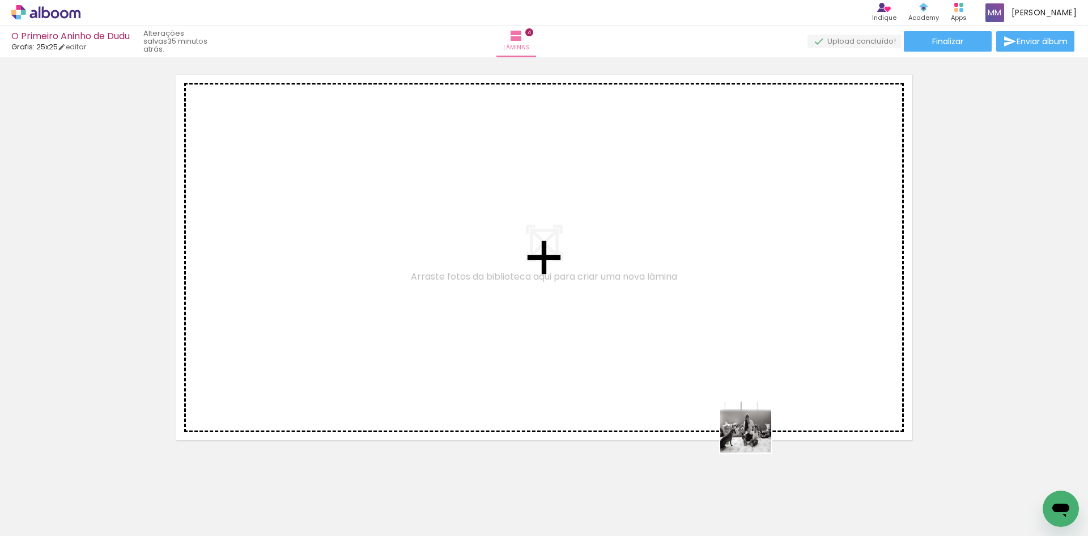
drag, startPoint x: 770, startPoint y: 503, endPoint x: 804, endPoint y: 474, distance: 45.0
click at [729, 374] on quentale-workspace at bounding box center [544, 268] width 1088 height 536
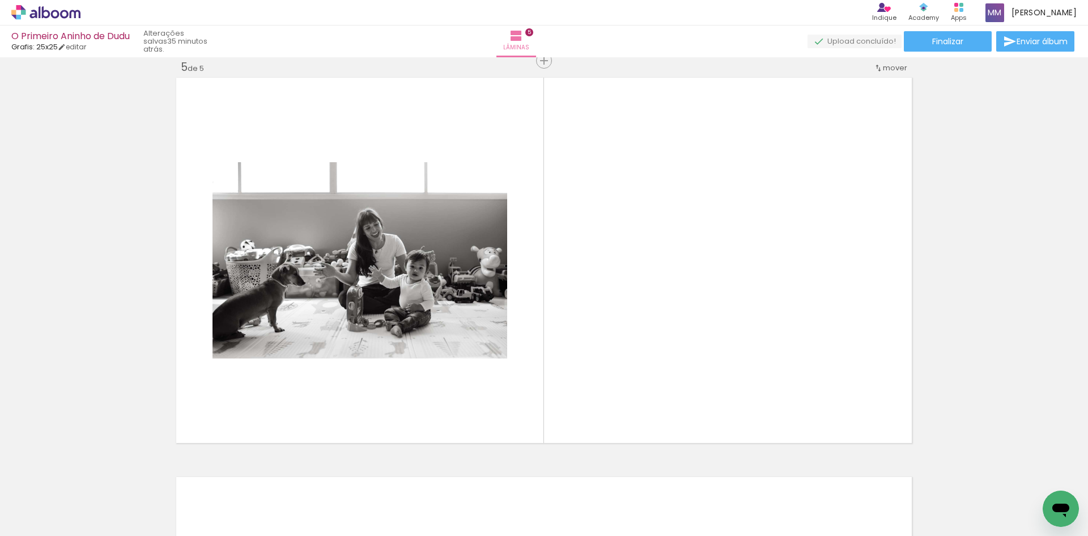
scroll to position [1611, 0]
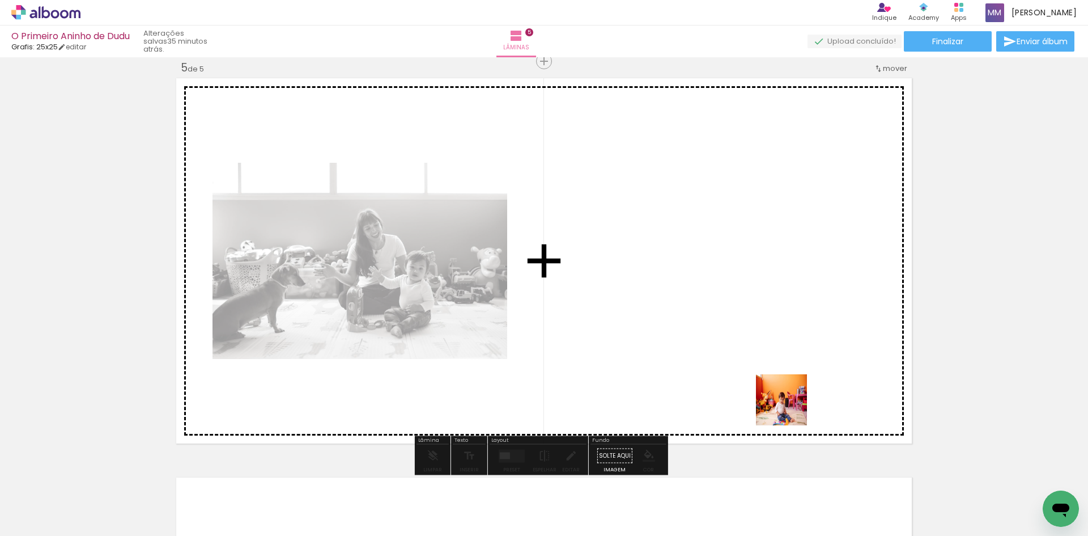
drag, startPoint x: 845, startPoint y: 506, endPoint x: 751, endPoint y: 349, distance: 182.6
click at [751, 349] on quentale-workspace at bounding box center [544, 268] width 1088 height 536
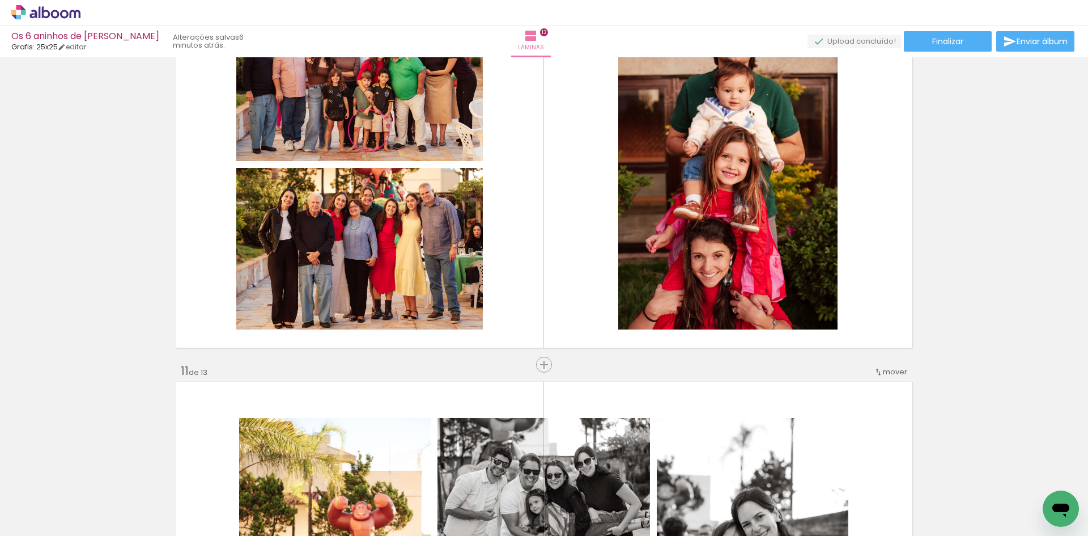
scroll to position [0, 2754]
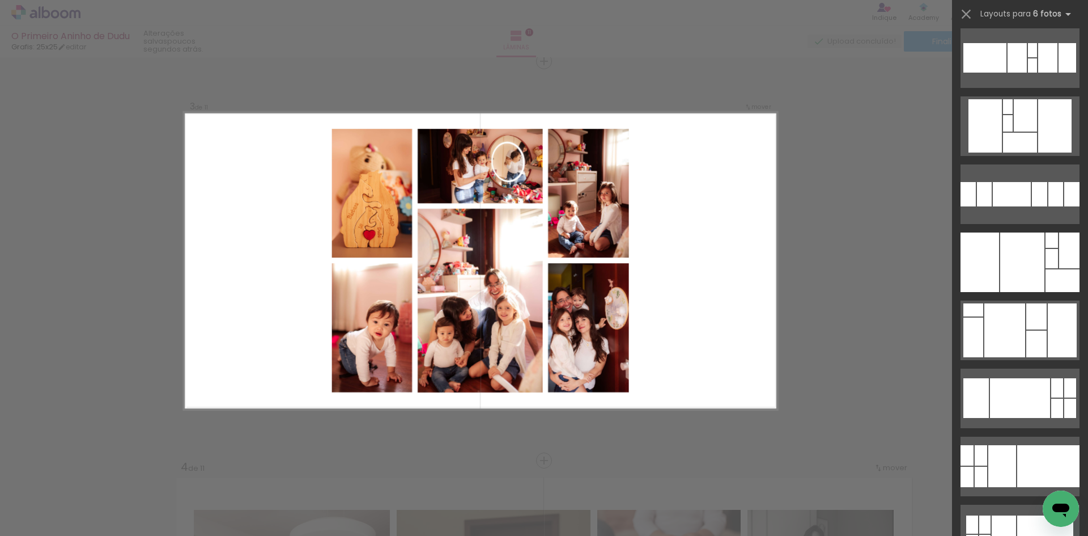
scroll to position [3109, 0]
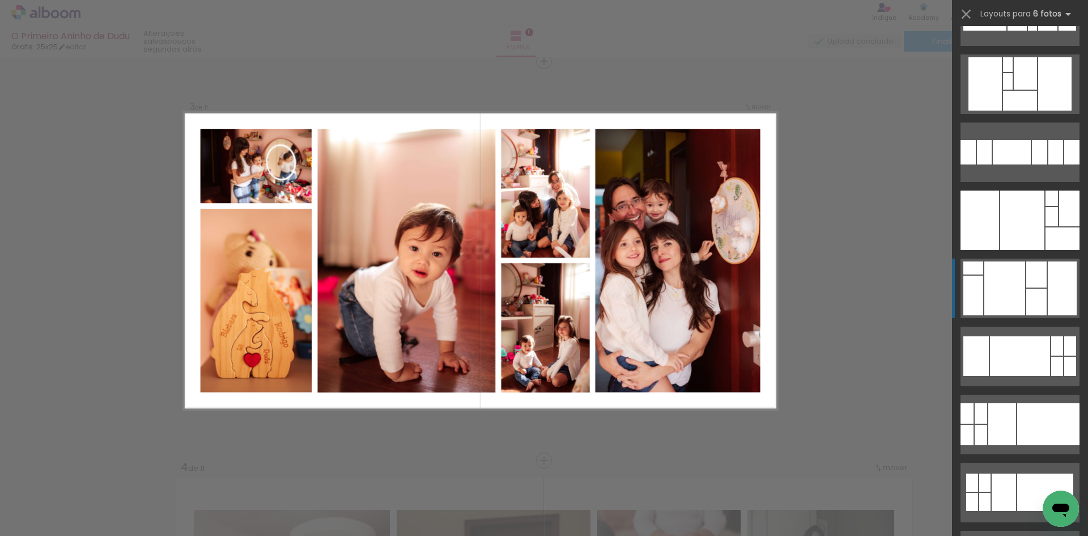
click at [1036, 283] on div at bounding box center [1037, 274] width 20 height 26
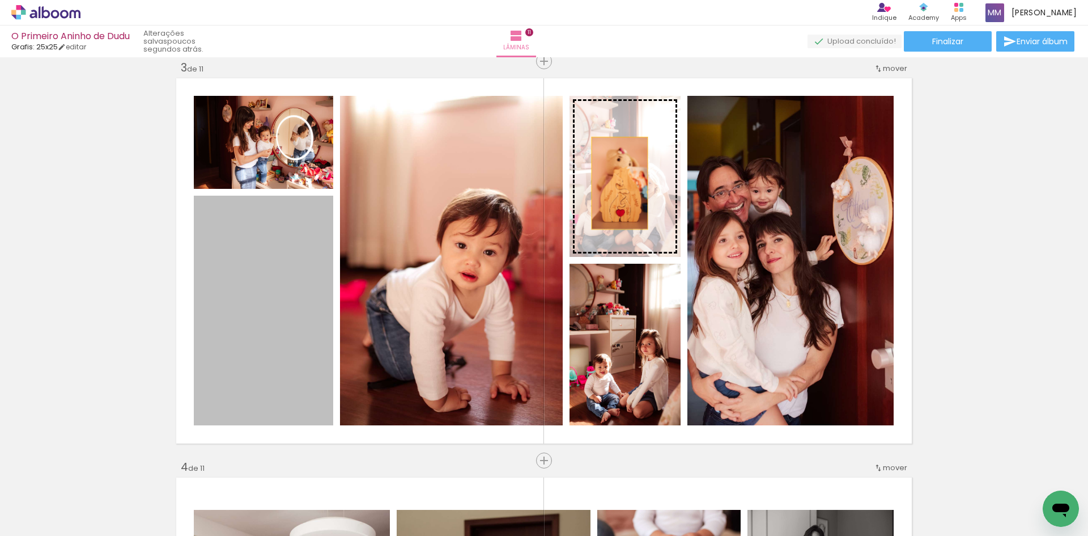
drag, startPoint x: 268, startPoint y: 325, endPoint x: 616, endPoint y: 180, distance: 376.9
click at [0, 0] on slot at bounding box center [0, 0] width 0 height 0
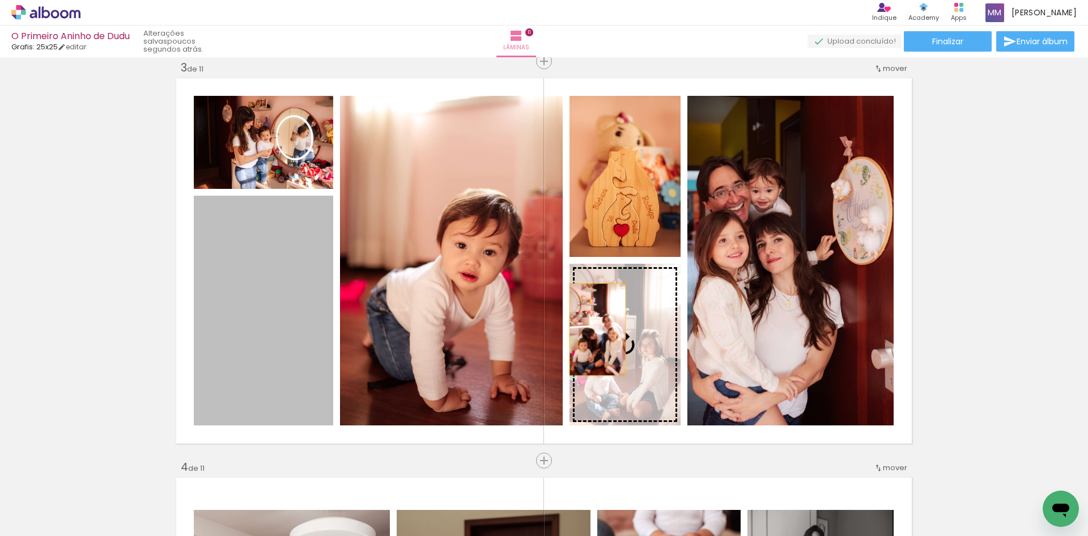
drag, startPoint x: 271, startPoint y: 281, endPoint x: 608, endPoint y: 329, distance: 340.2
click at [0, 0] on slot at bounding box center [0, 0] width 0 height 0
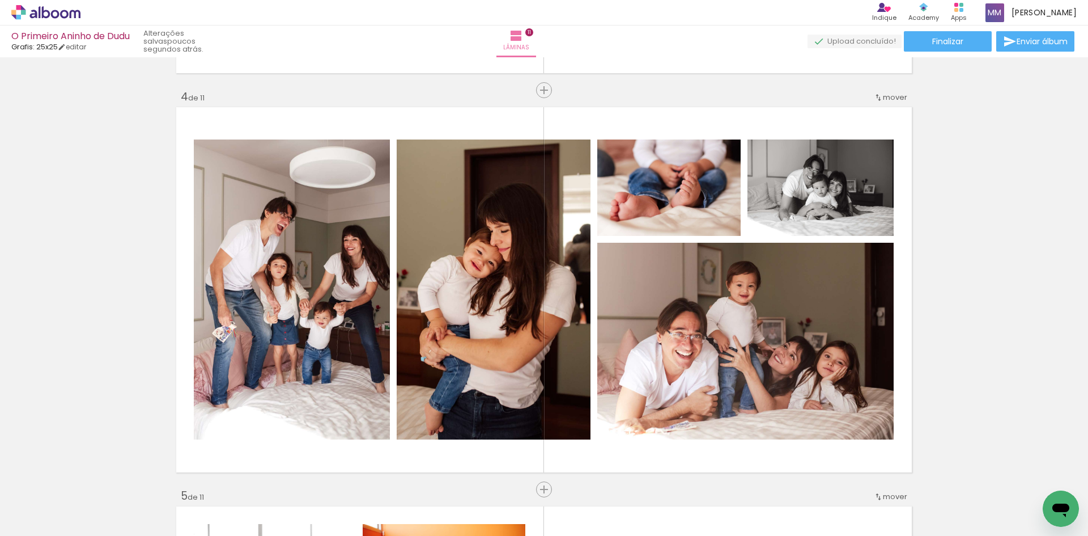
scroll to position [1207, 0]
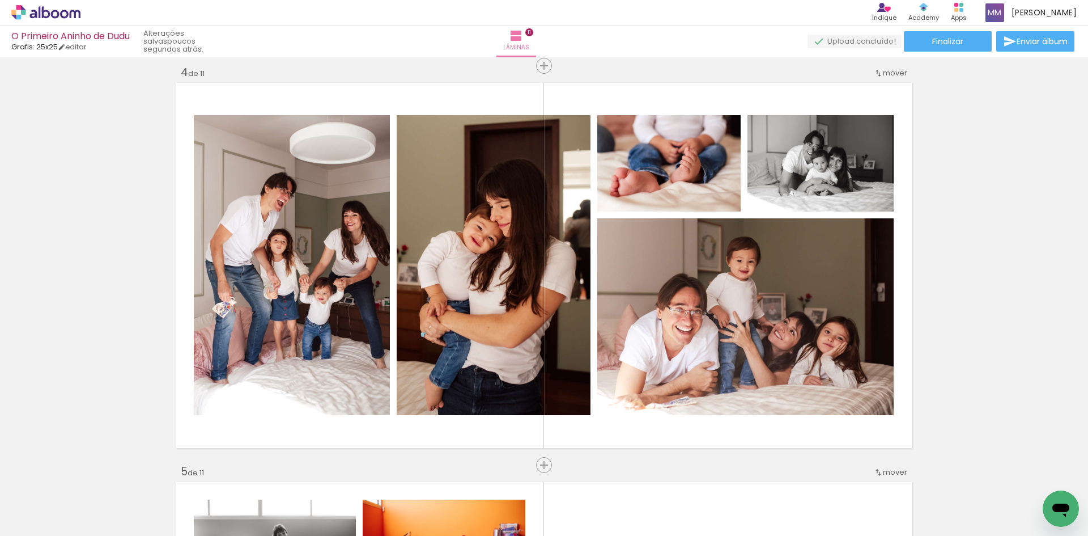
scroll to position [0, 148]
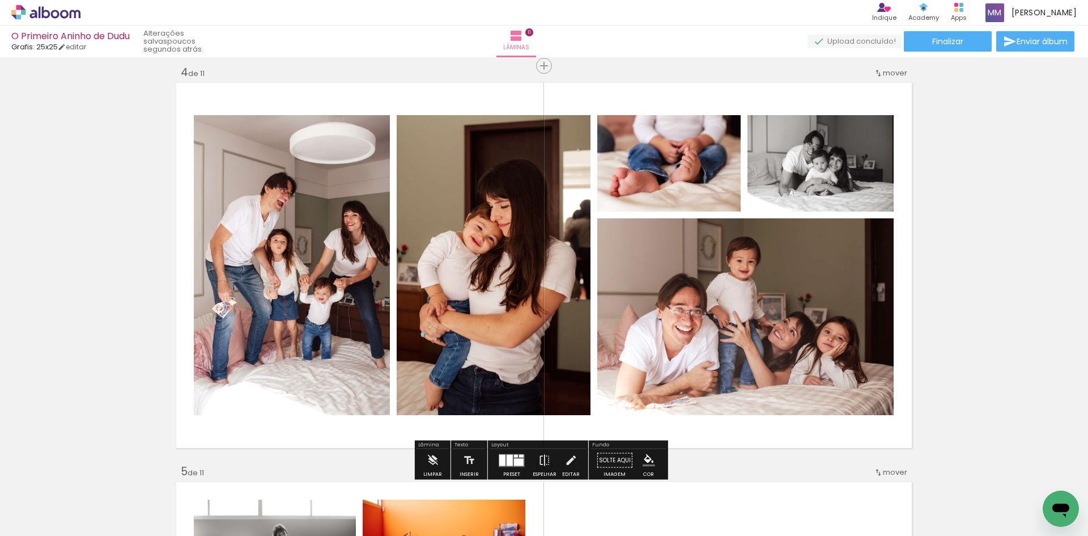
click at [514, 458] on div at bounding box center [519, 461] width 10 height 7
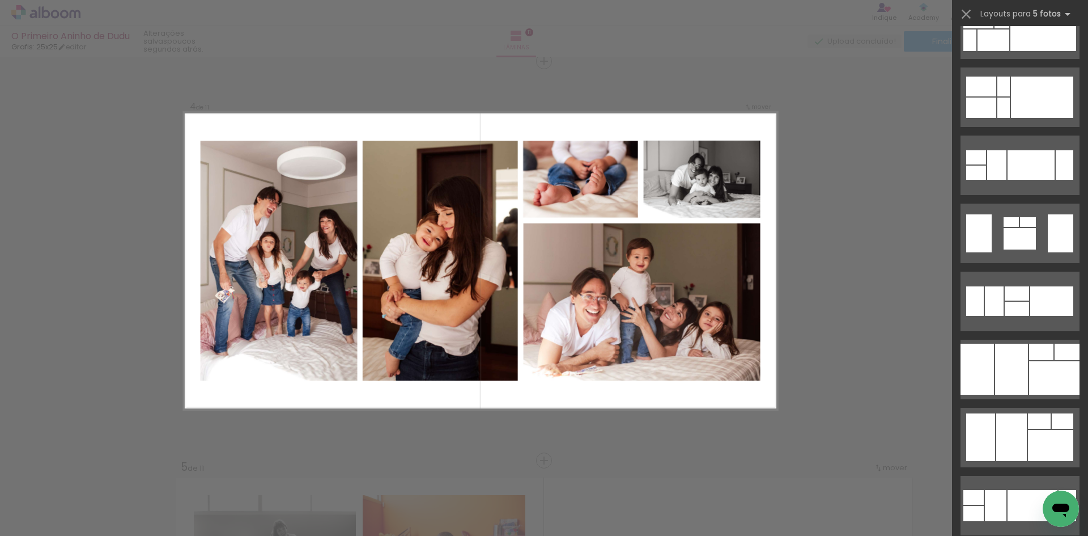
scroll to position [2249, 0]
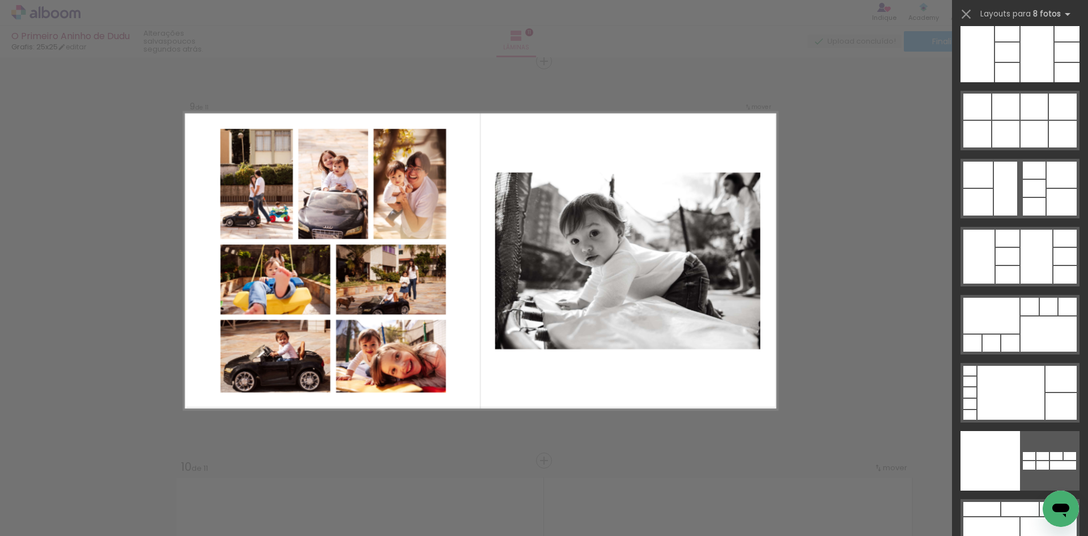
scroll to position [5833, 0]
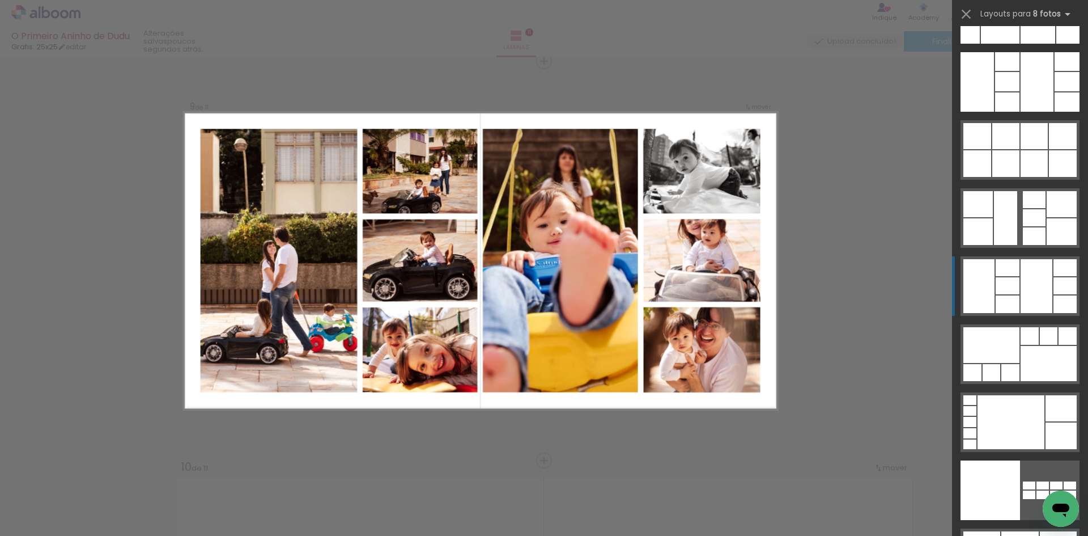
click at [1044, 289] on div at bounding box center [1037, 286] width 32 height 54
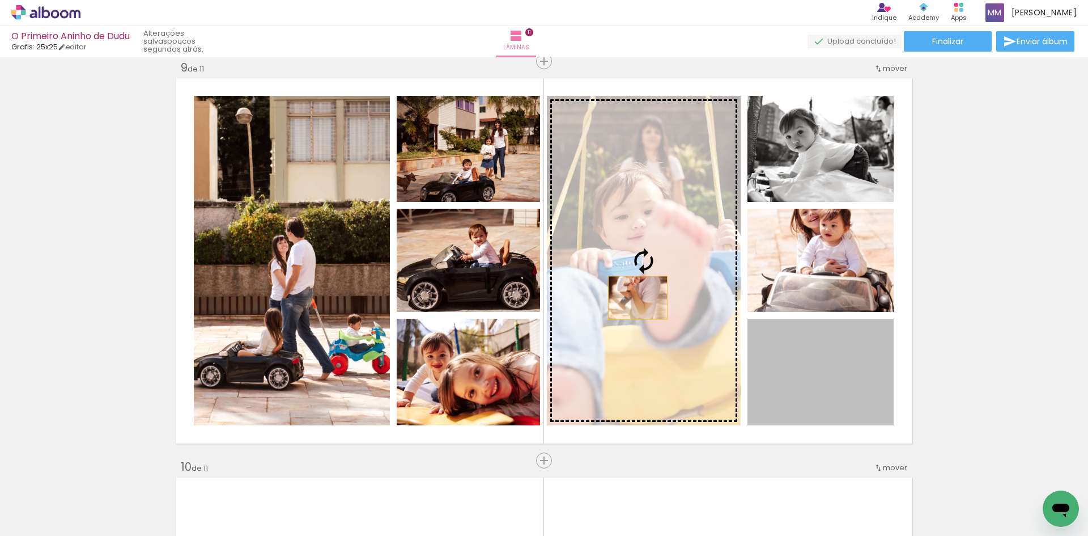
drag, startPoint x: 853, startPoint y: 397, endPoint x: 634, endPoint y: 298, distance: 241.0
click at [0, 0] on slot at bounding box center [0, 0] width 0 height 0
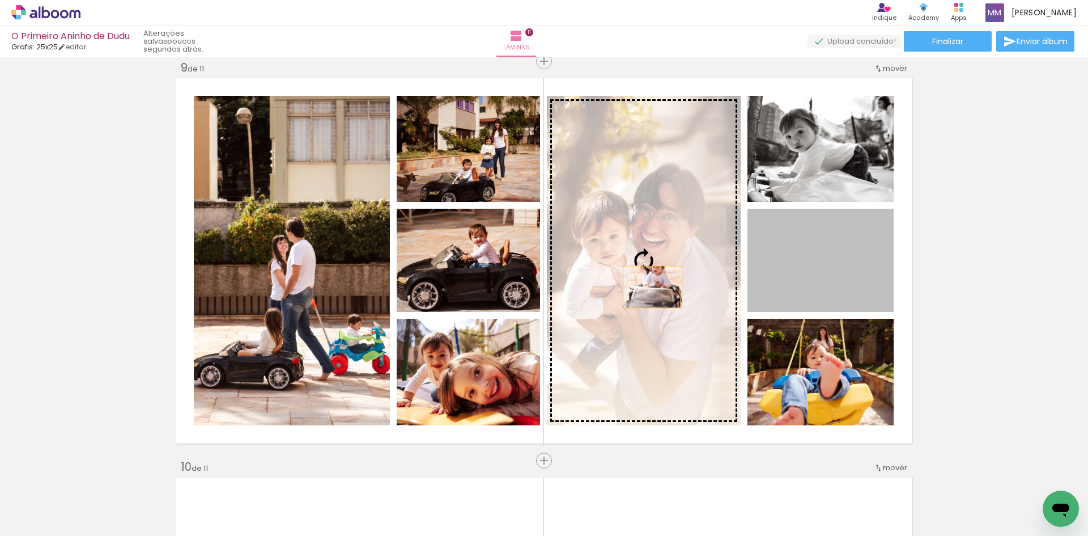
drag, startPoint x: 846, startPoint y: 281, endPoint x: 649, endPoint y: 287, distance: 197.9
click at [0, 0] on slot at bounding box center [0, 0] width 0 height 0
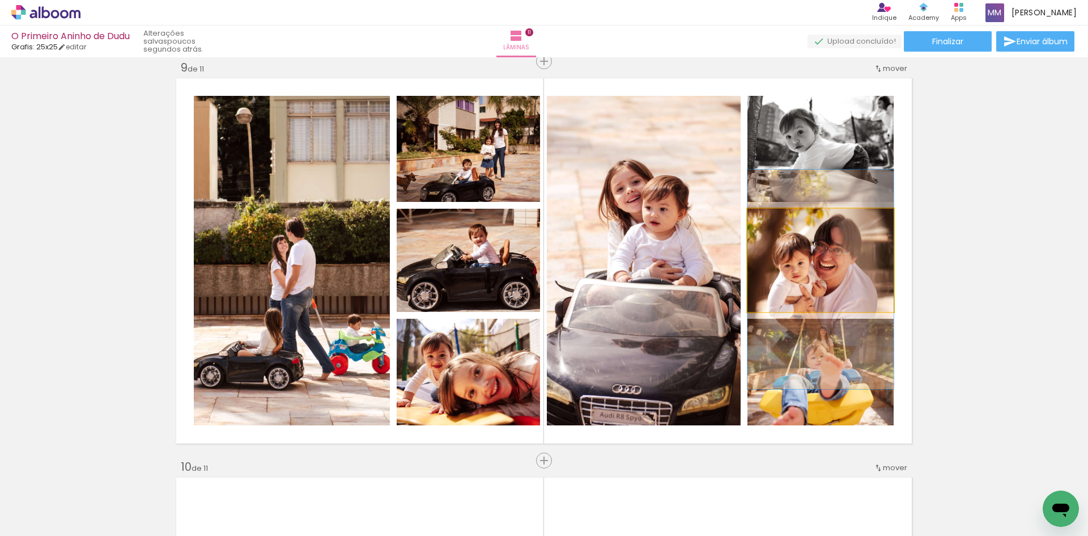
drag, startPoint x: 837, startPoint y: 282, endPoint x: 837, endPoint y: 302, distance: 19.3
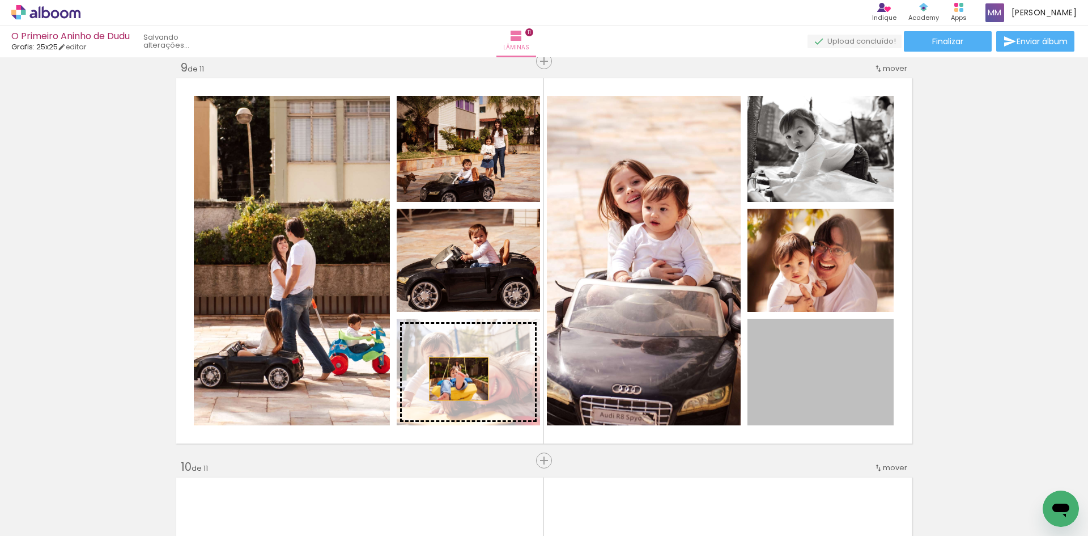
drag, startPoint x: 828, startPoint y: 401, endPoint x: 455, endPoint y: 379, distance: 373.7
click at [0, 0] on slot at bounding box center [0, 0] width 0 height 0
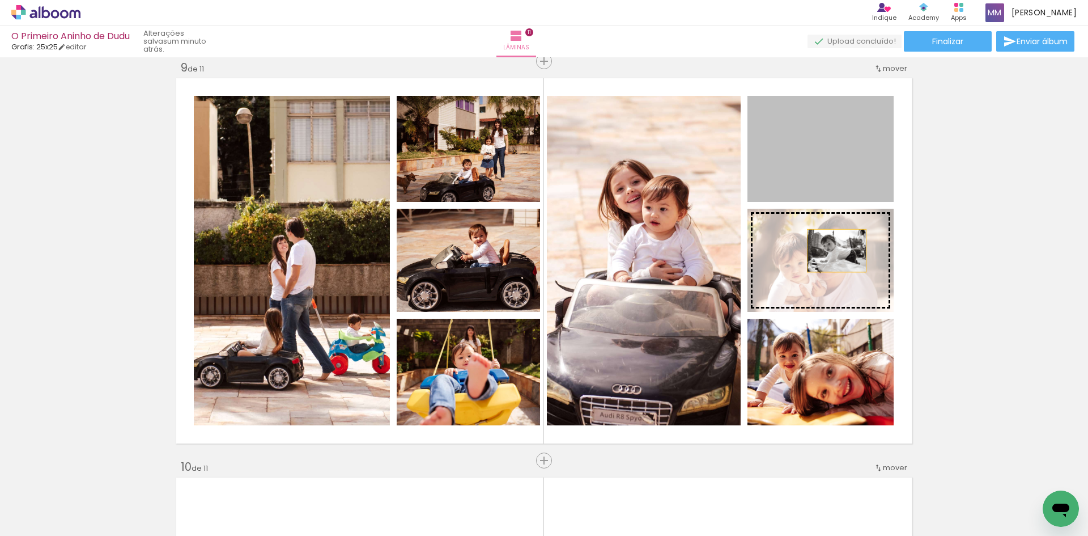
drag, startPoint x: 831, startPoint y: 162, endPoint x: 833, endPoint y: 251, distance: 89.0
click at [0, 0] on slot at bounding box center [0, 0] width 0 height 0
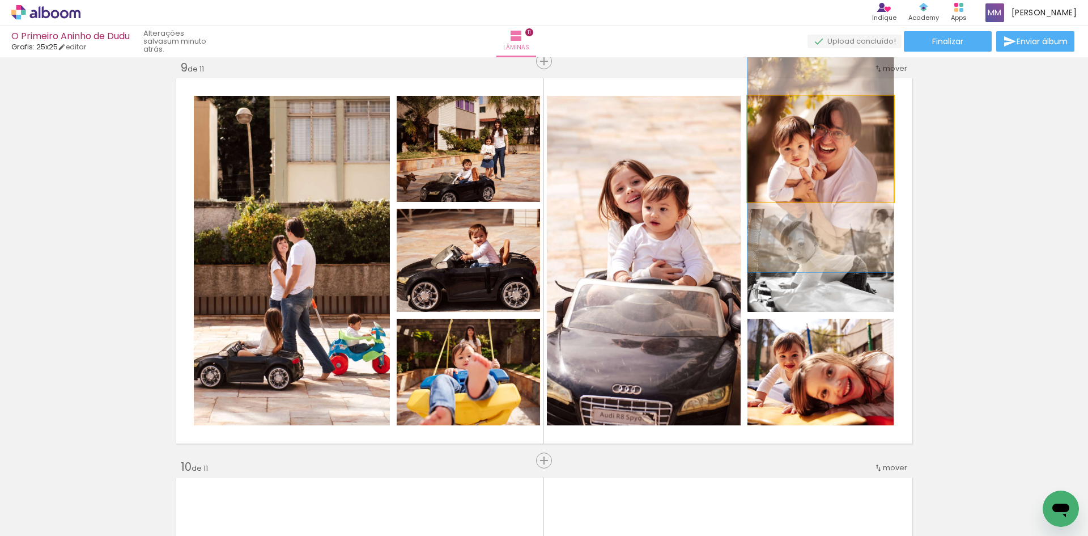
drag, startPoint x: 858, startPoint y: 167, endPoint x: 858, endPoint y: 180, distance: 13.6
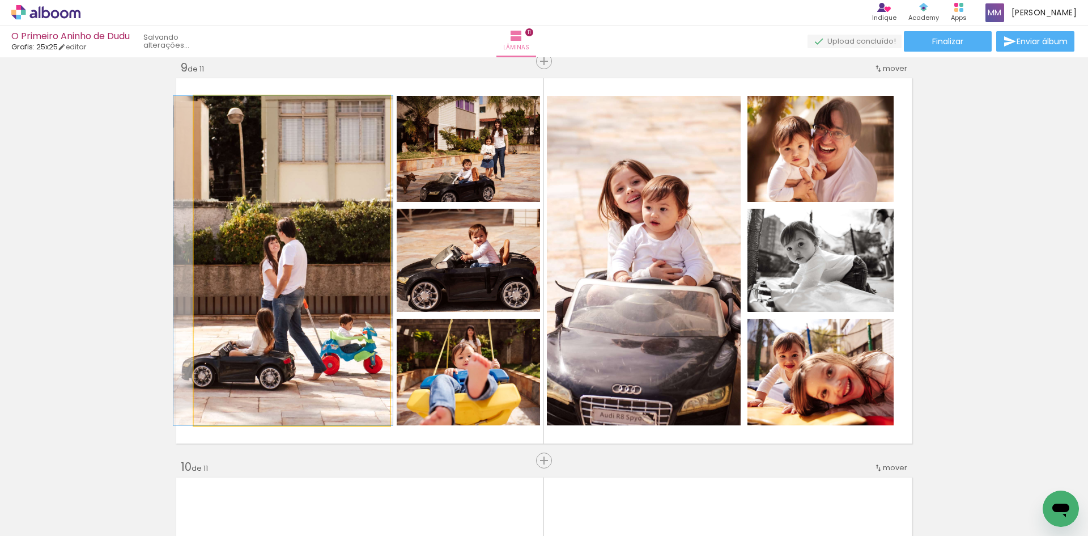
drag, startPoint x: 342, startPoint y: 369, endPoint x: 334, endPoint y: 369, distance: 8.5
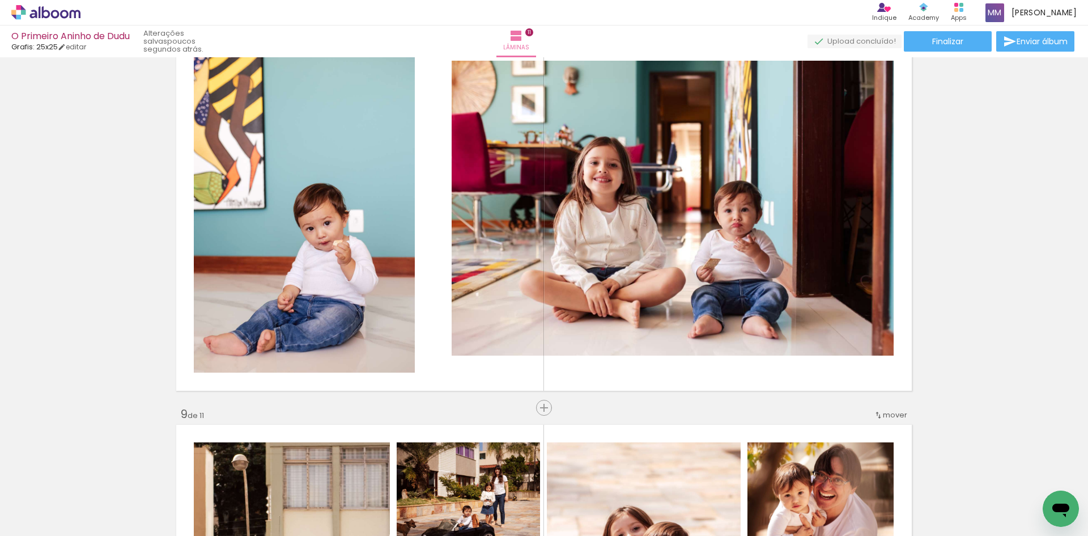
scroll to position [2849, 0]
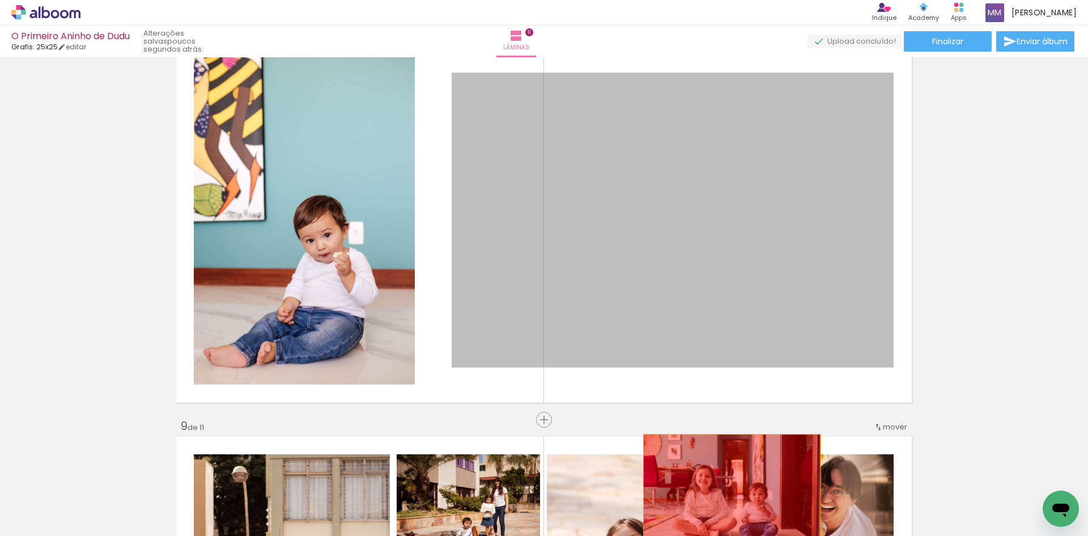
drag, startPoint x: 753, startPoint y: 306, endPoint x: 728, endPoint y: 501, distance: 197.2
click at [728, 501] on quentale-workspace at bounding box center [544, 268] width 1088 height 536
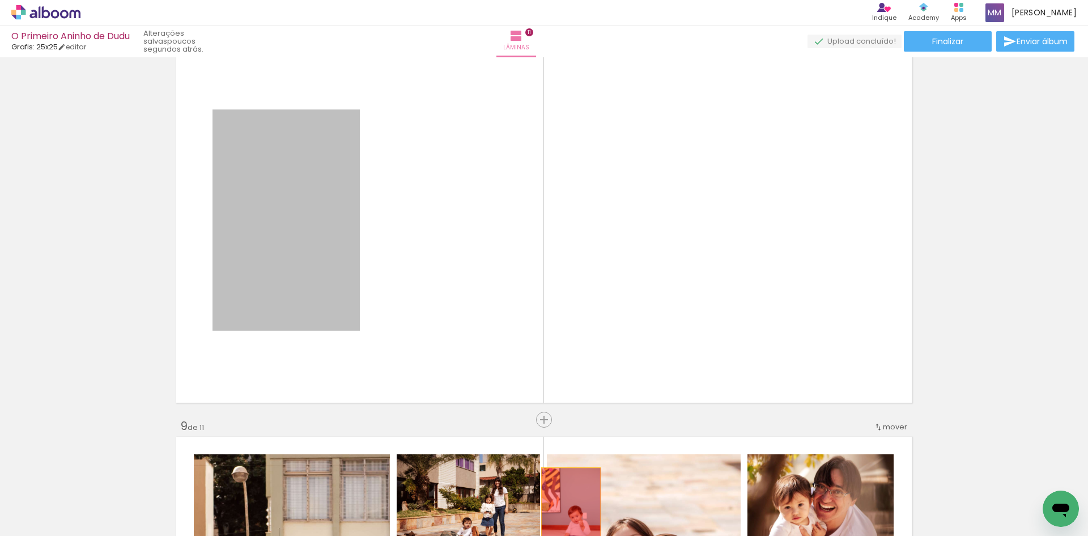
drag, startPoint x: 310, startPoint y: 267, endPoint x: 563, endPoint y: 512, distance: 352.8
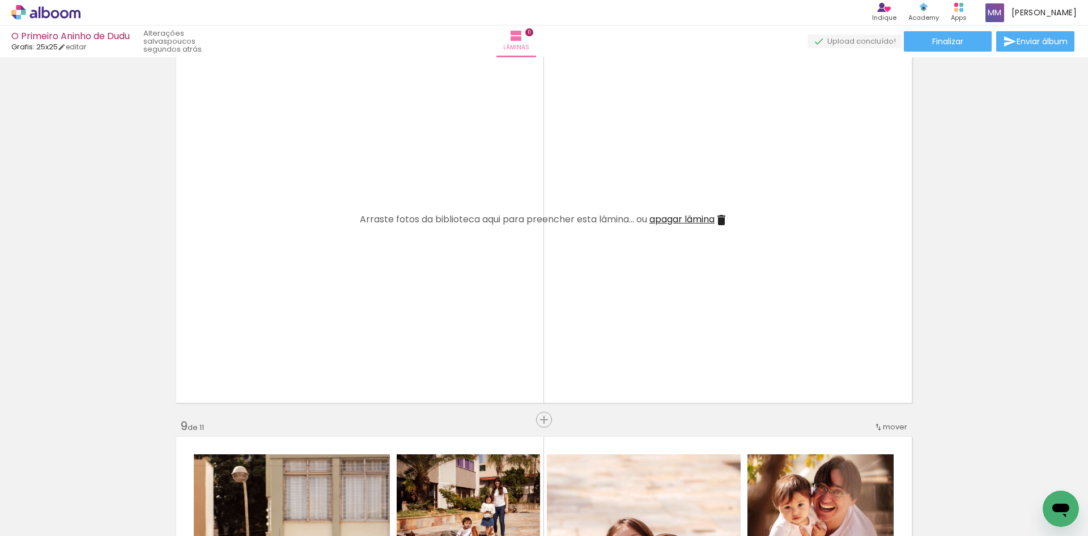
click at [677, 225] on span "apagar lâmina" at bounding box center [682, 219] width 65 height 13
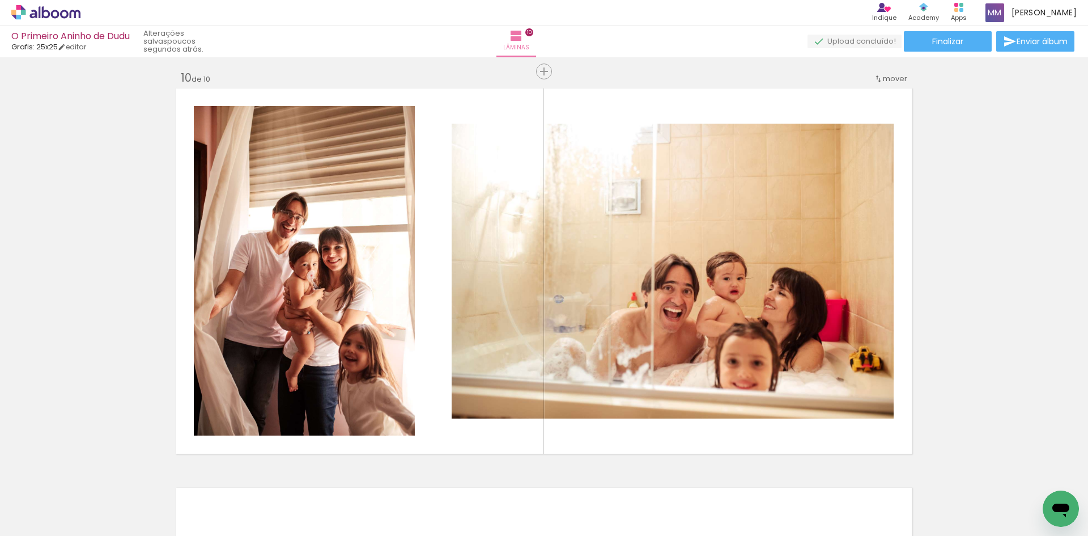
scroll to position [0, 2066]
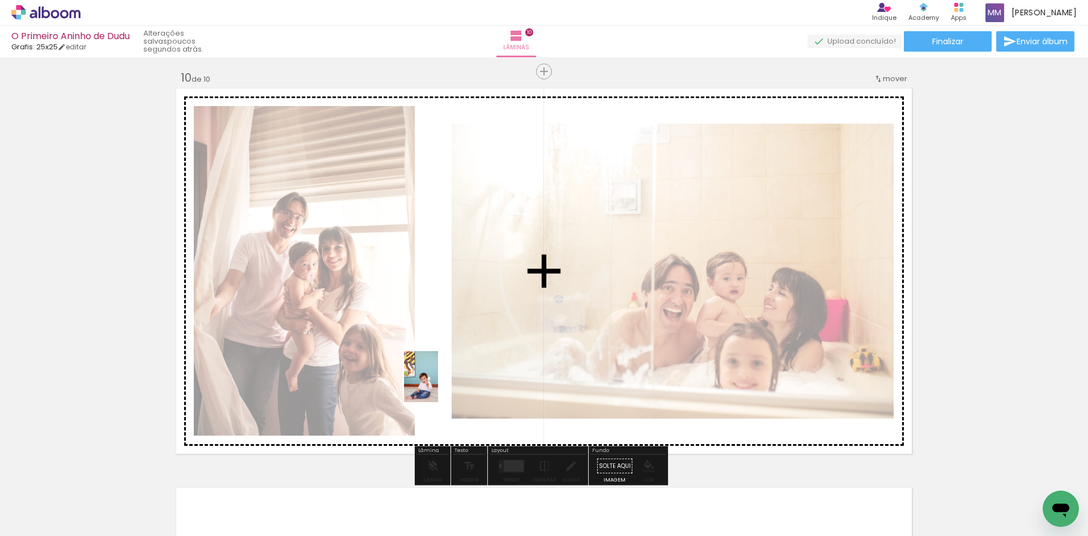
drag, startPoint x: 402, startPoint y: 511, endPoint x: 363, endPoint y: 489, distance: 44.2
click at [440, 379] on quentale-workspace at bounding box center [544, 268] width 1088 height 536
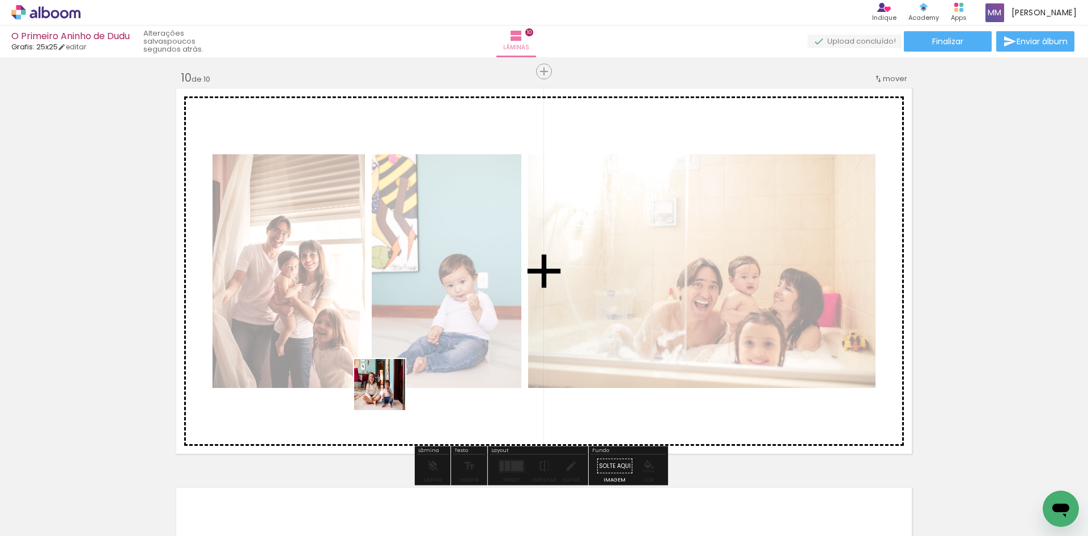
drag, startPoint x: 337, startPoint y: 501, endPoint x: 472, endPoint y: 511, distance: 135.3
click at [391, 353] on quentale-workspace at bounding box center [544, 268] width 1088 height 536
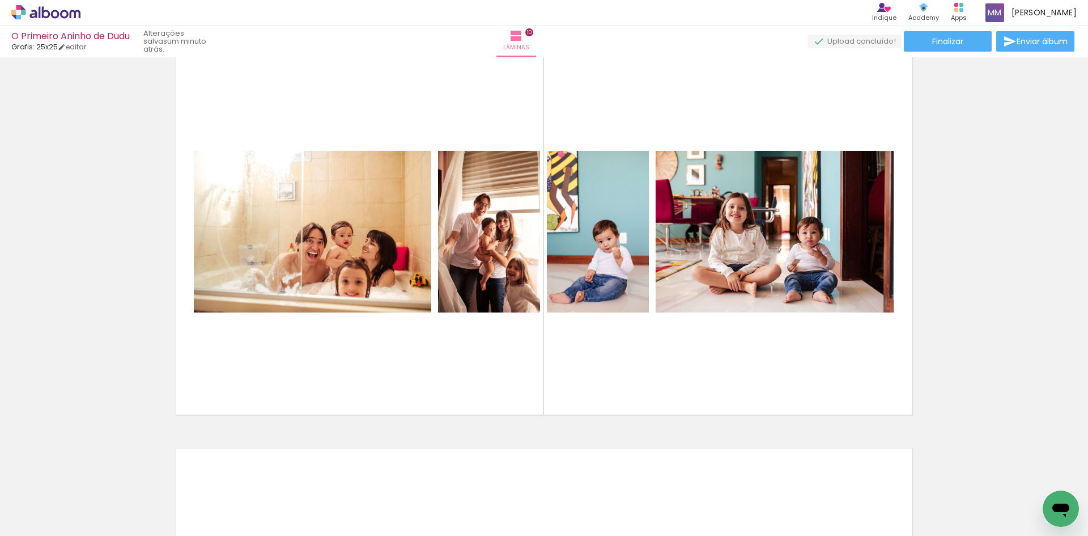
scroll to position [3647, 0]
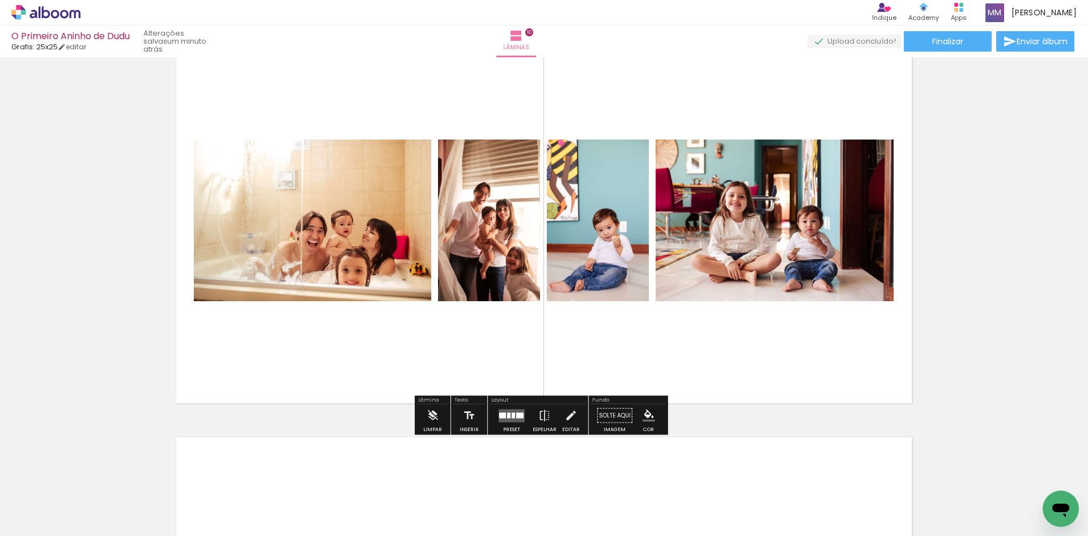
click at [512, 415] on div at bounding box center [513, 415] width 3 height 6
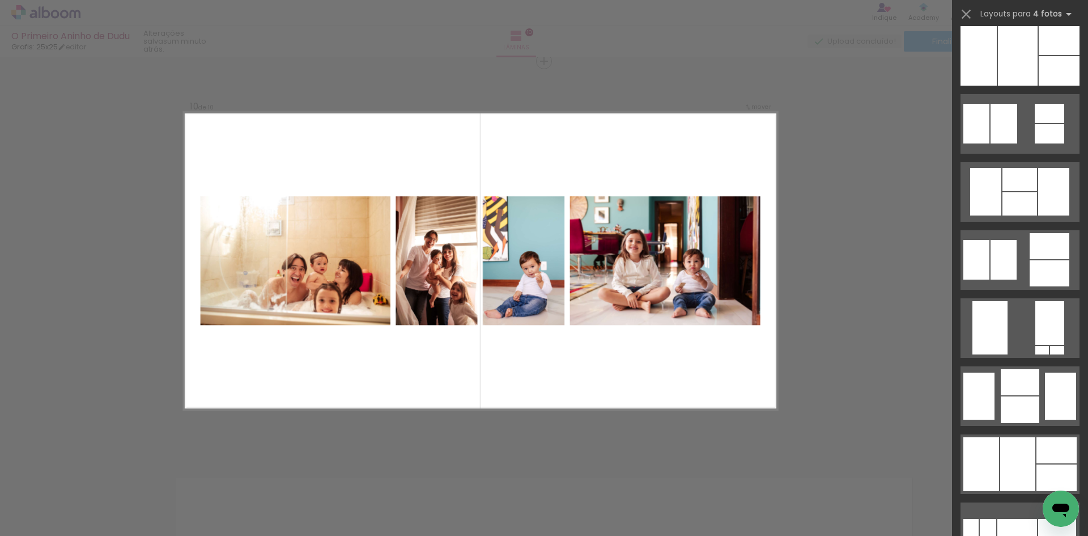
scroll to position [940, 0]
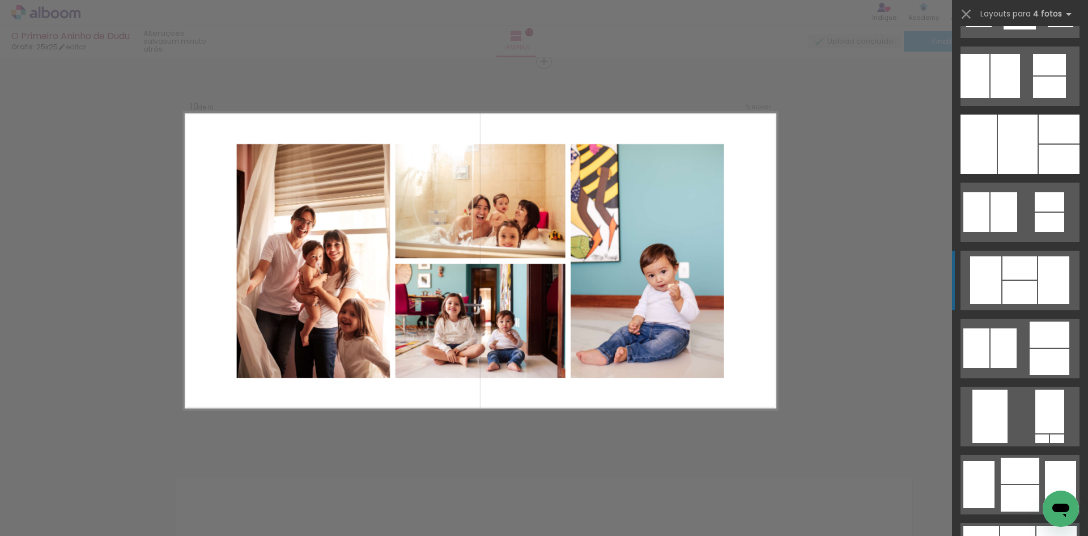
click at [1039, 290] on div at bounding box center [1054, 280] width 31 height 48
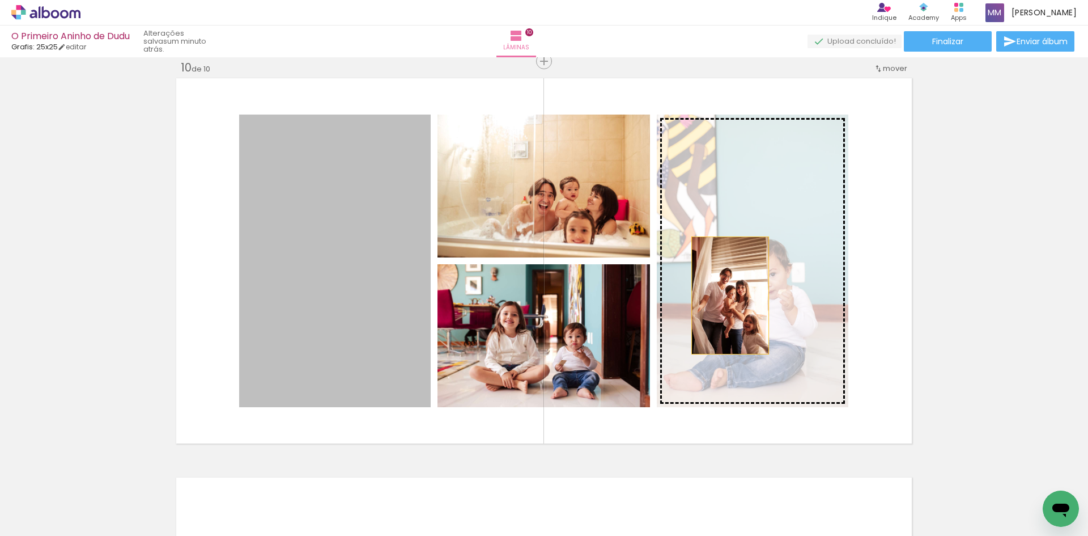
drag, startPoint x: 342, startPoint y: 283, endPoint x: 734, endPoint y: 293, distance: 392.4
click at [0, 0] on slot at bounding box center [0, 0] width 0 height 0
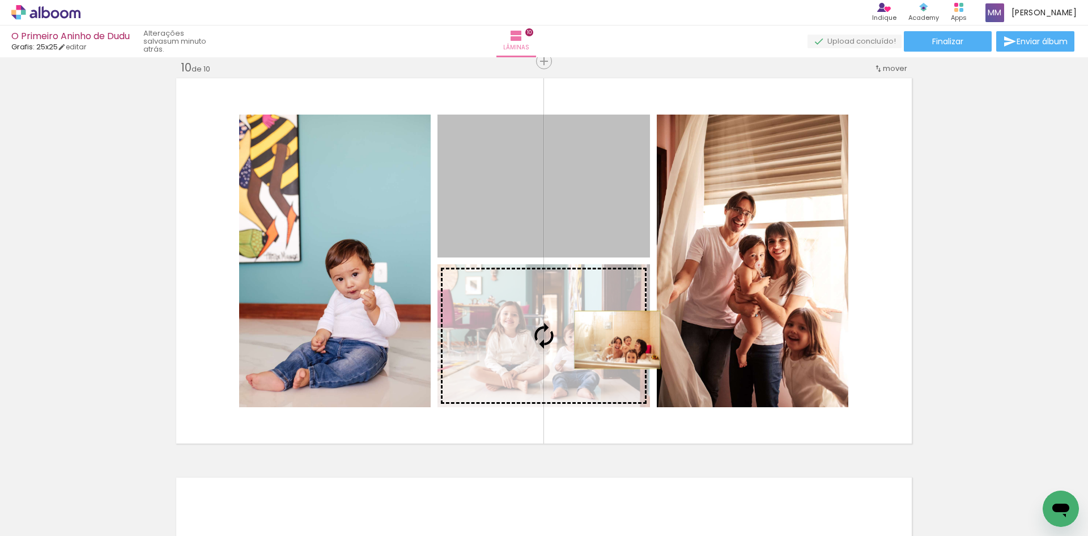
drag, startPoint x: 617, startPoint y: 194, endPoint x: 612, endPoint y: 344, distance: 150.3
click at [0, 0] on slot at bounding box center [0, 0] width 0 height 0
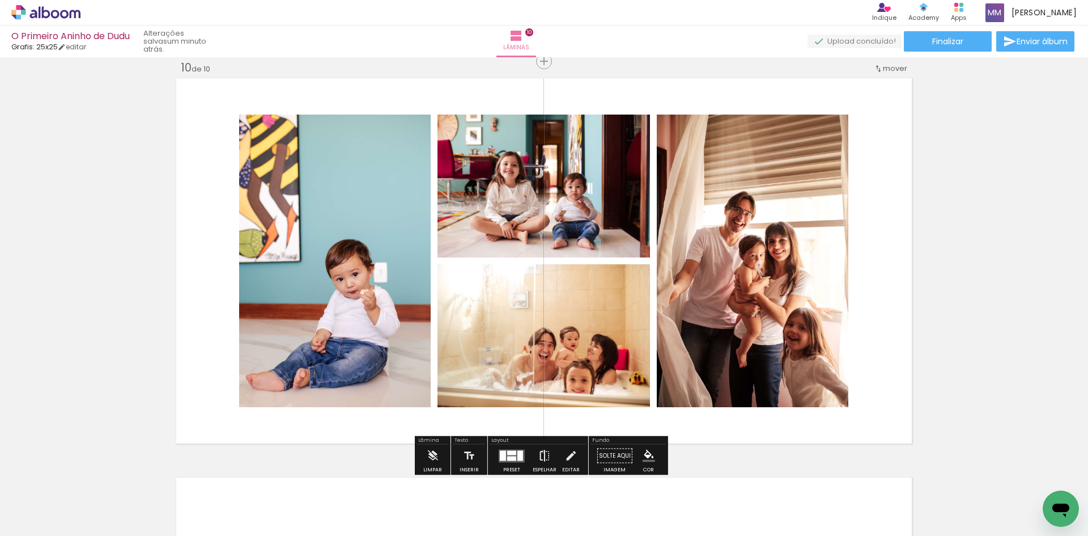
click at [541, 451] on iron-icon at bounding box center [545, 455] width 12 height 23
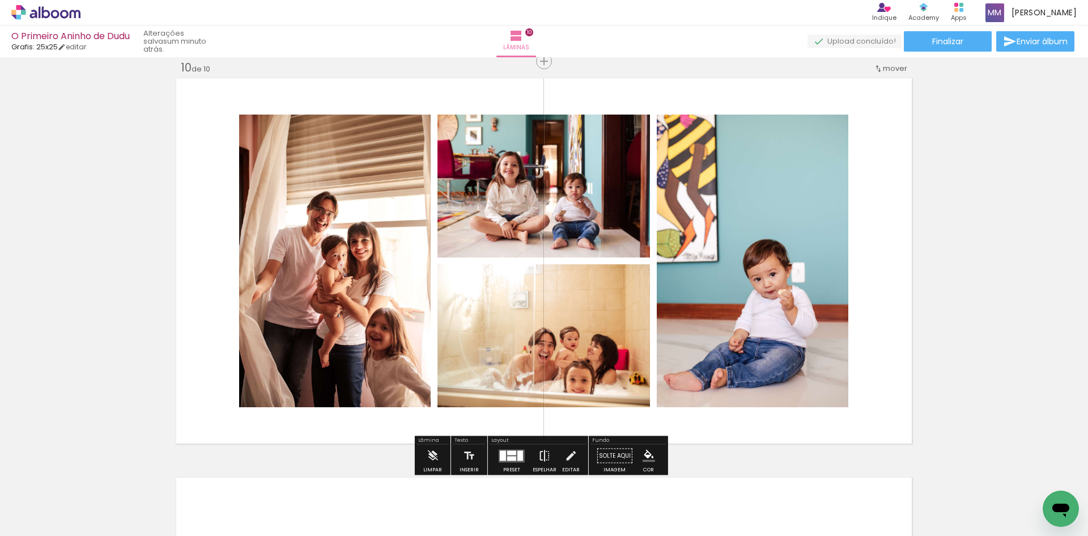
click at [541, 451] on iron-icon at bounding box center [545, 455] width 12 height 23
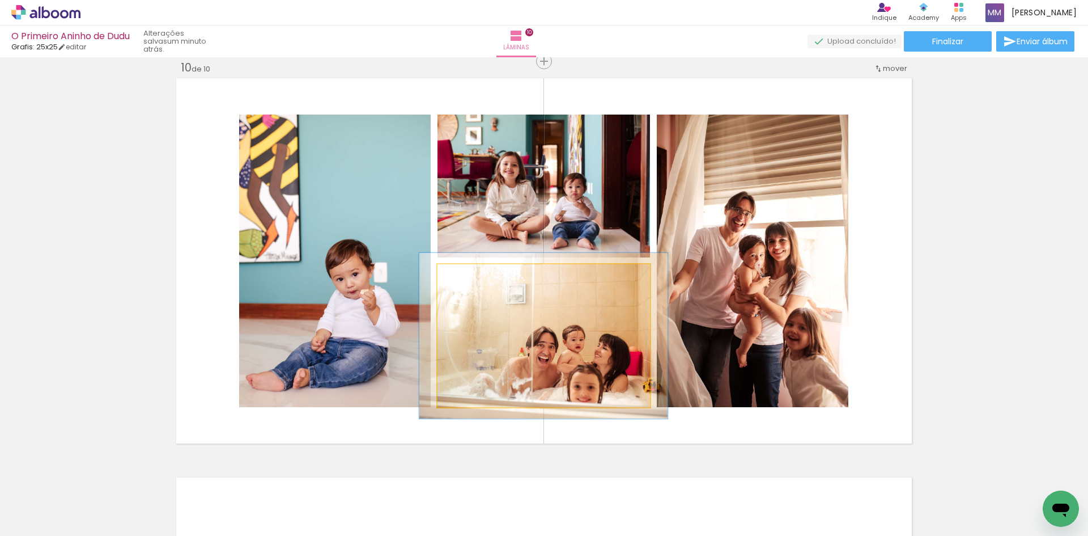
type paper-slider "116"
click at [465, 278] on div at bounding box center [470, 276] width 10 height 10
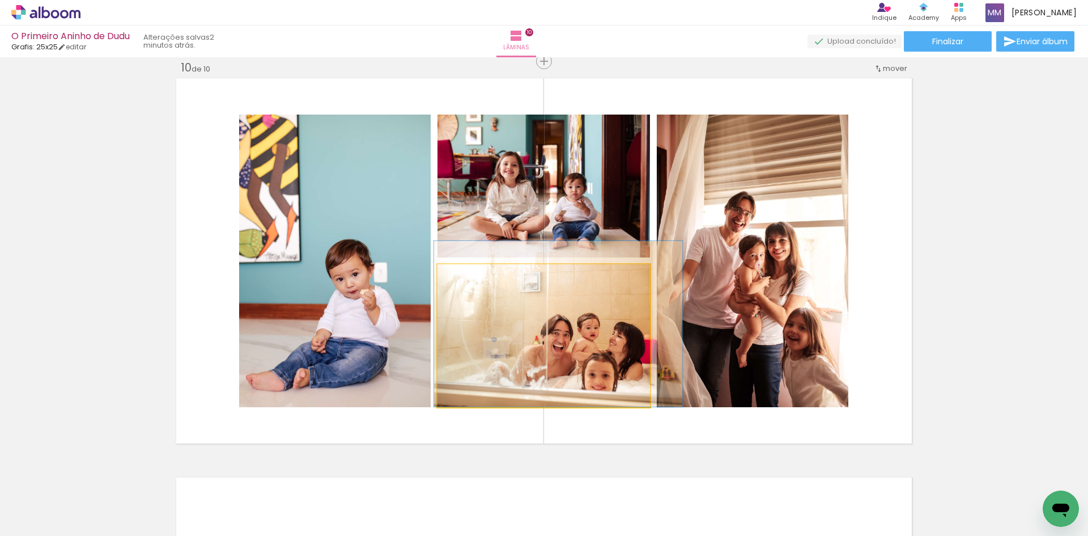
drag, startPoint x: 586, startPoint y: 347, endPoint x: 598, endPoint y: 335, distance: 16.8
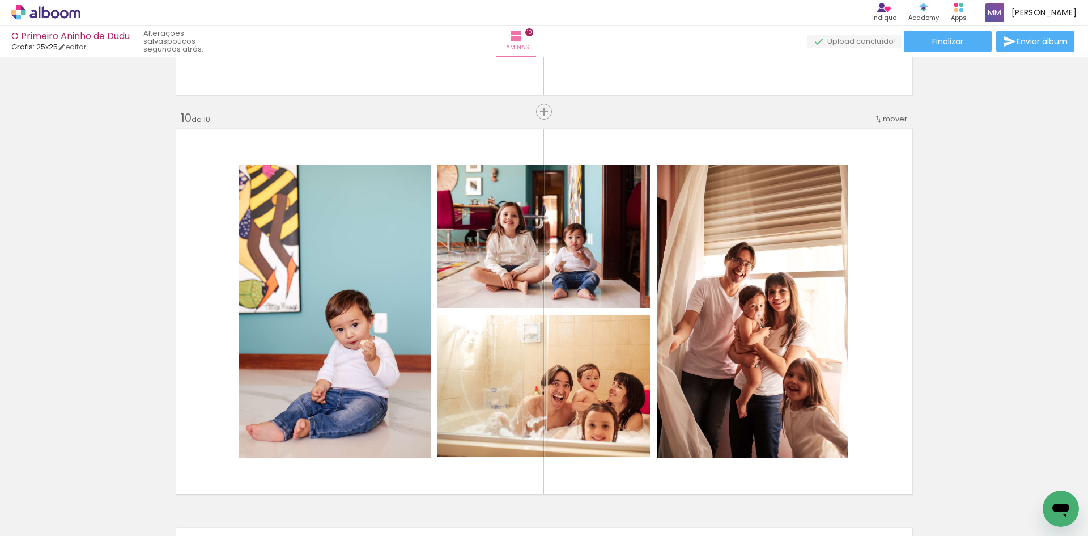
scroll to position [3550, 0]
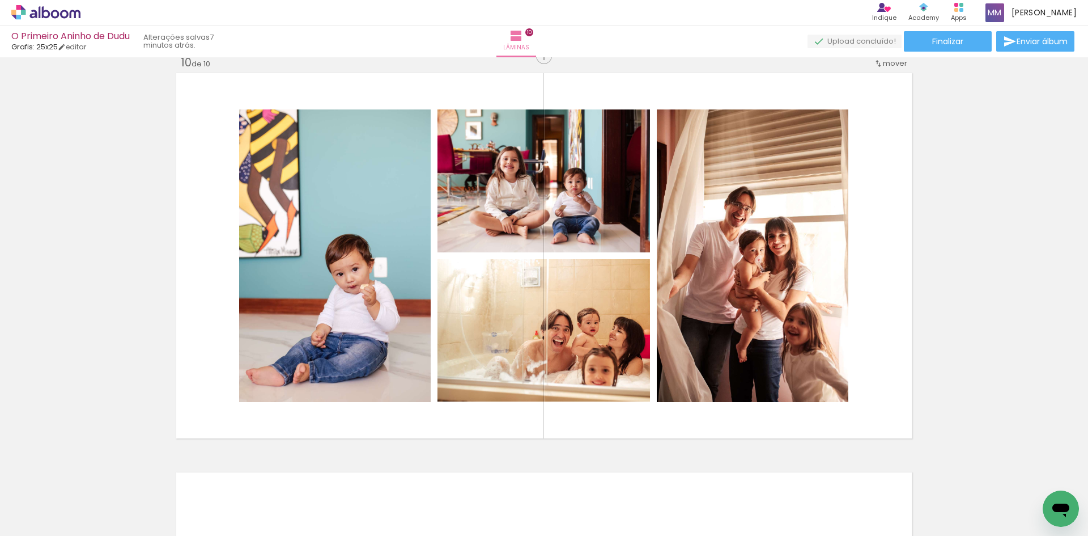
scroll to position [3607, 0]
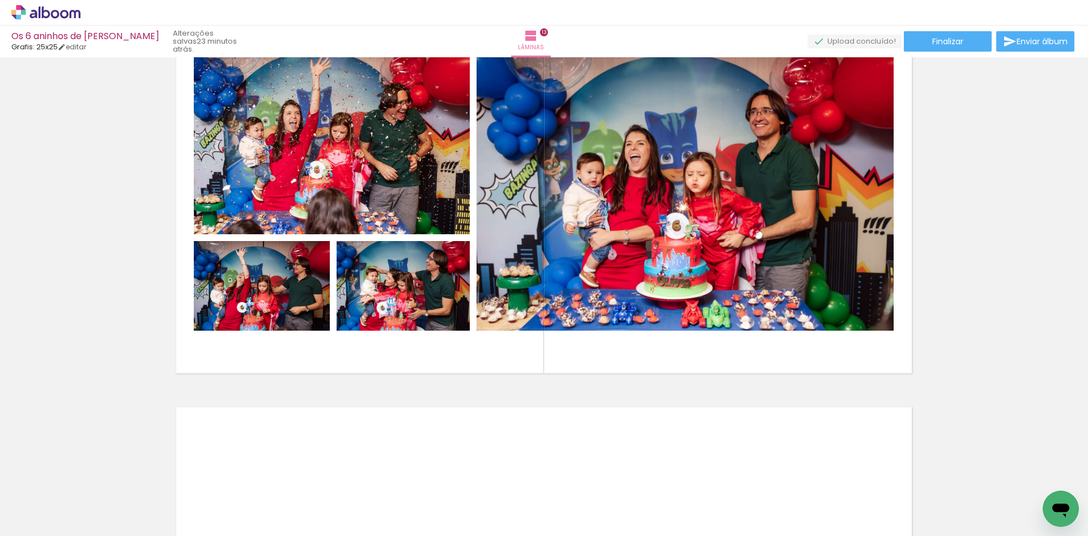
scroll to position [4818, 0]
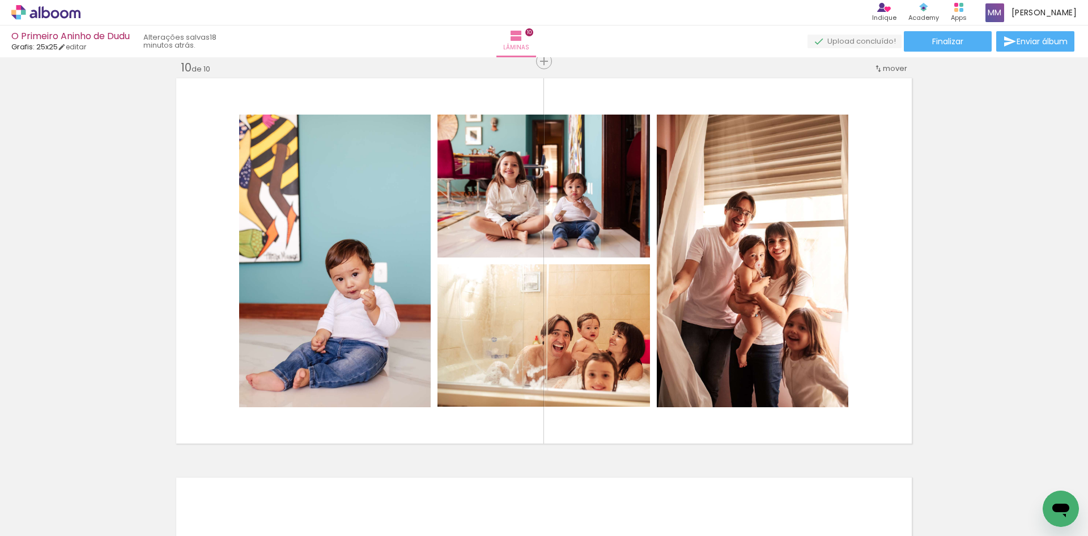
scroll to position [0, 2183]
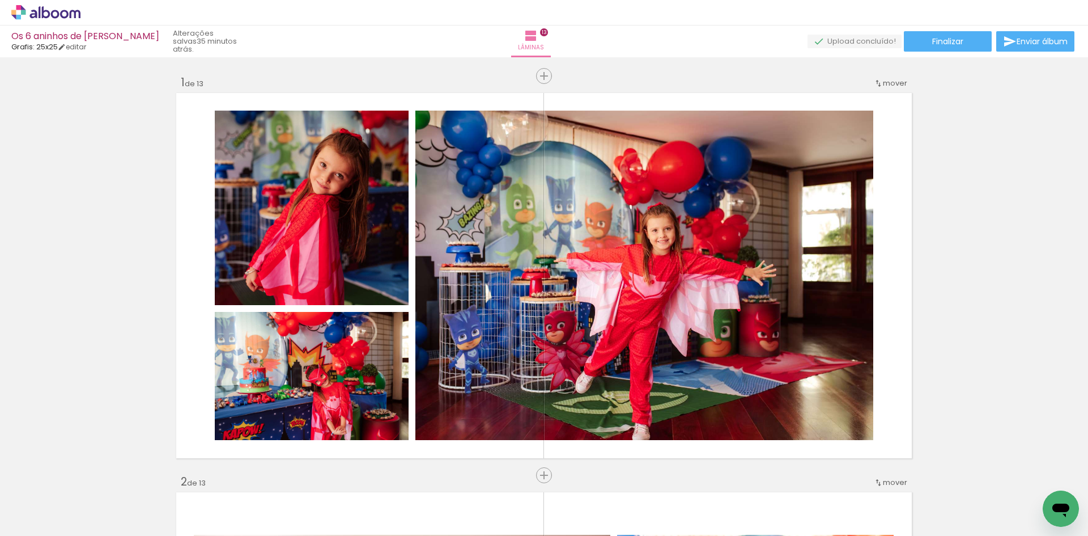
scroll to position [0, 2754]
